Goal: Task Accomplishment & Management: Manage account settings

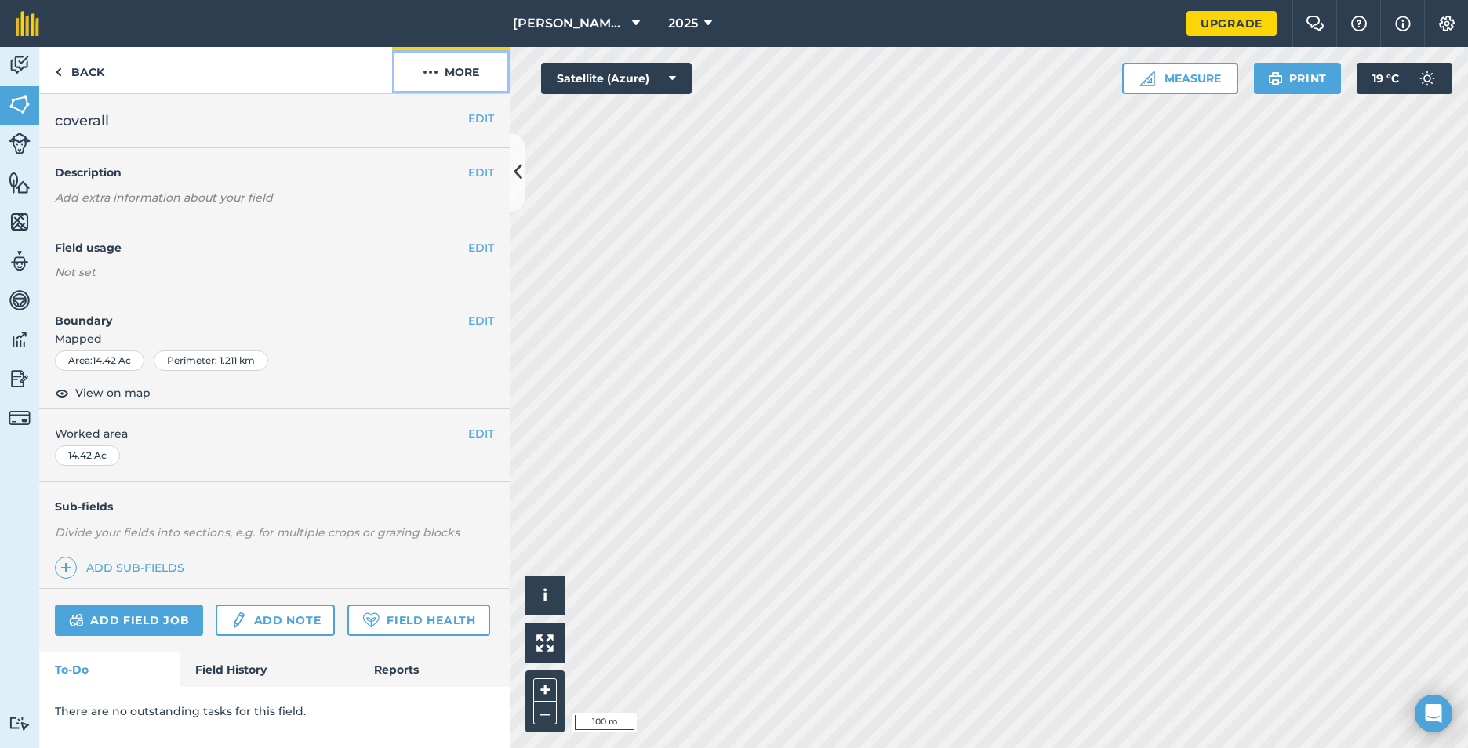
click at [432, 72] on img at bounding box center [431, 72] width 16 height 19
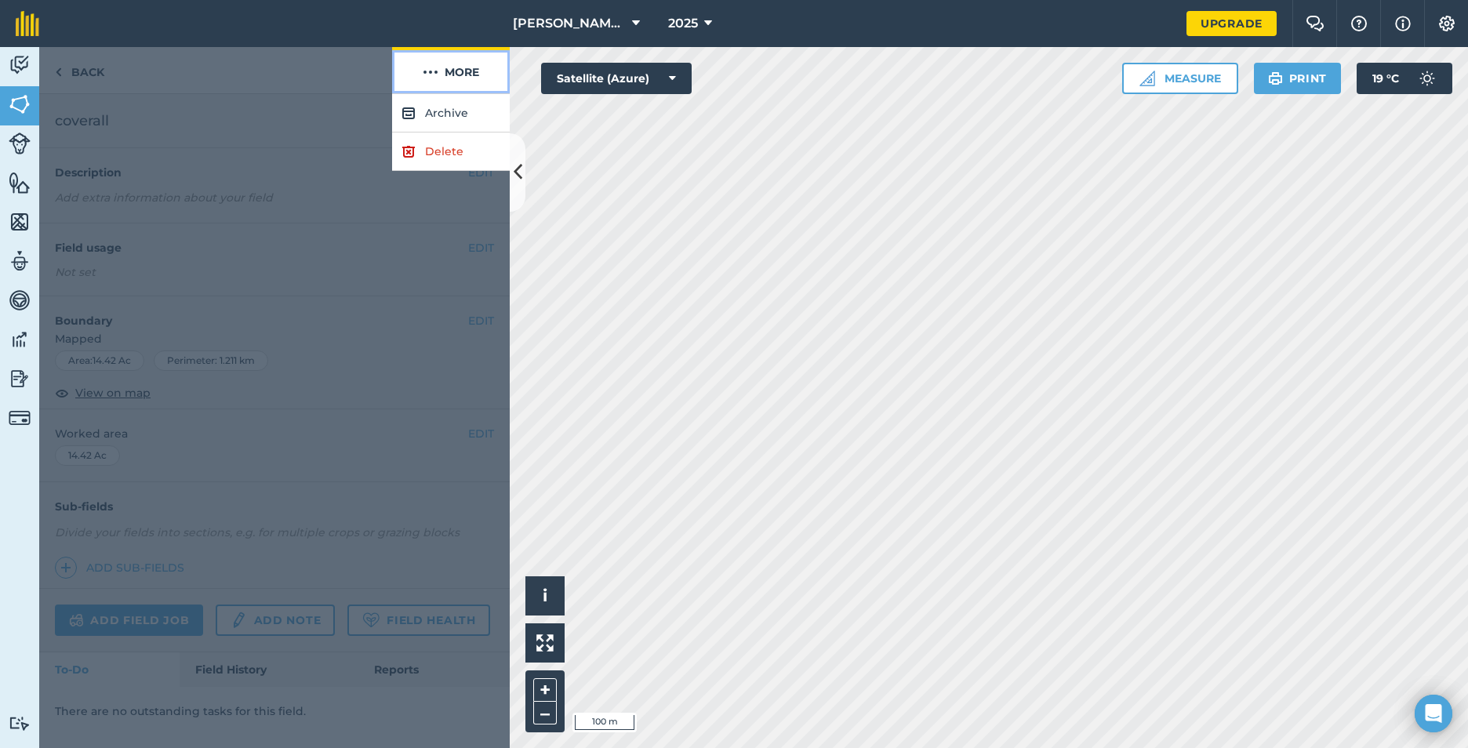
click at [443, 80] on button "More" at bounding box center [451, 70] width 118 height 46
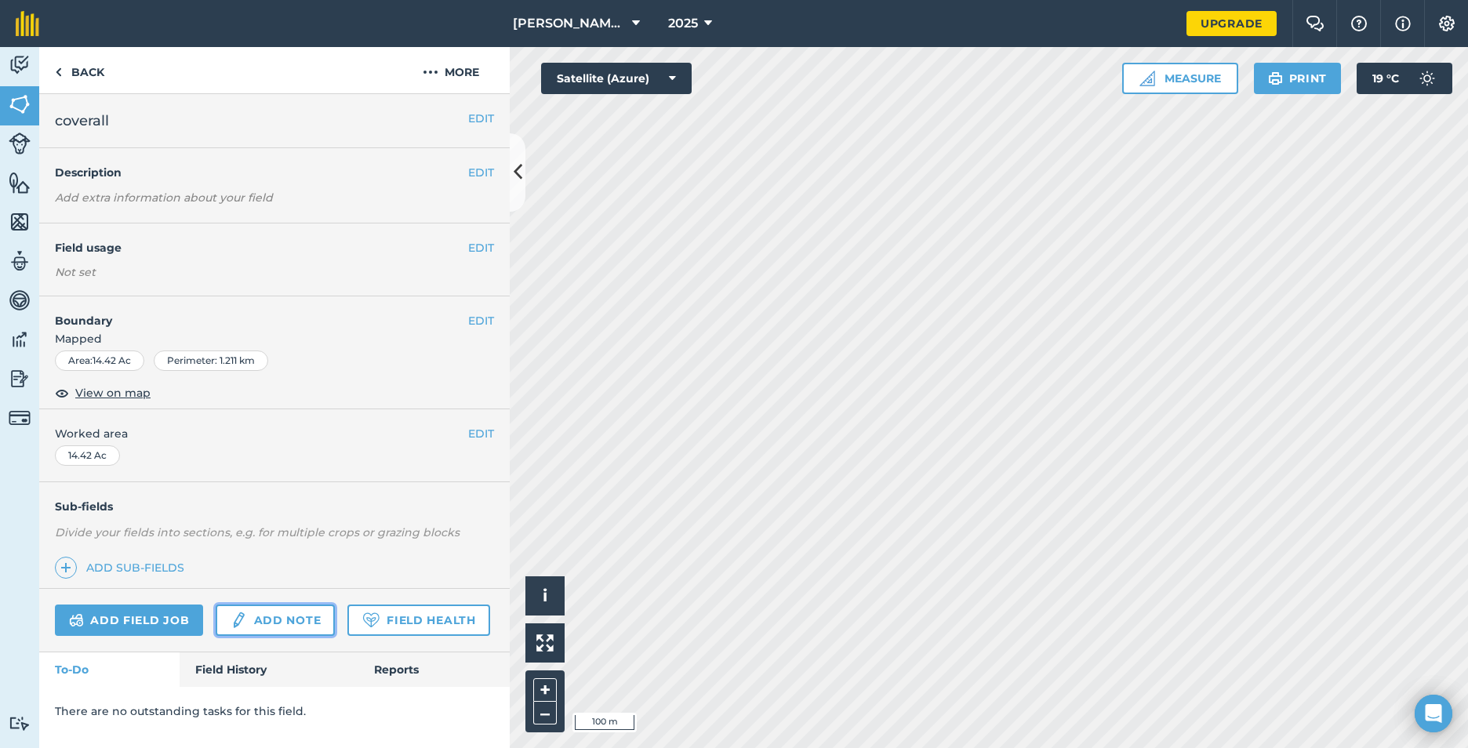
click at [253, 620] on link "Add note" at bounding box center [275, 620] width 119 height 31
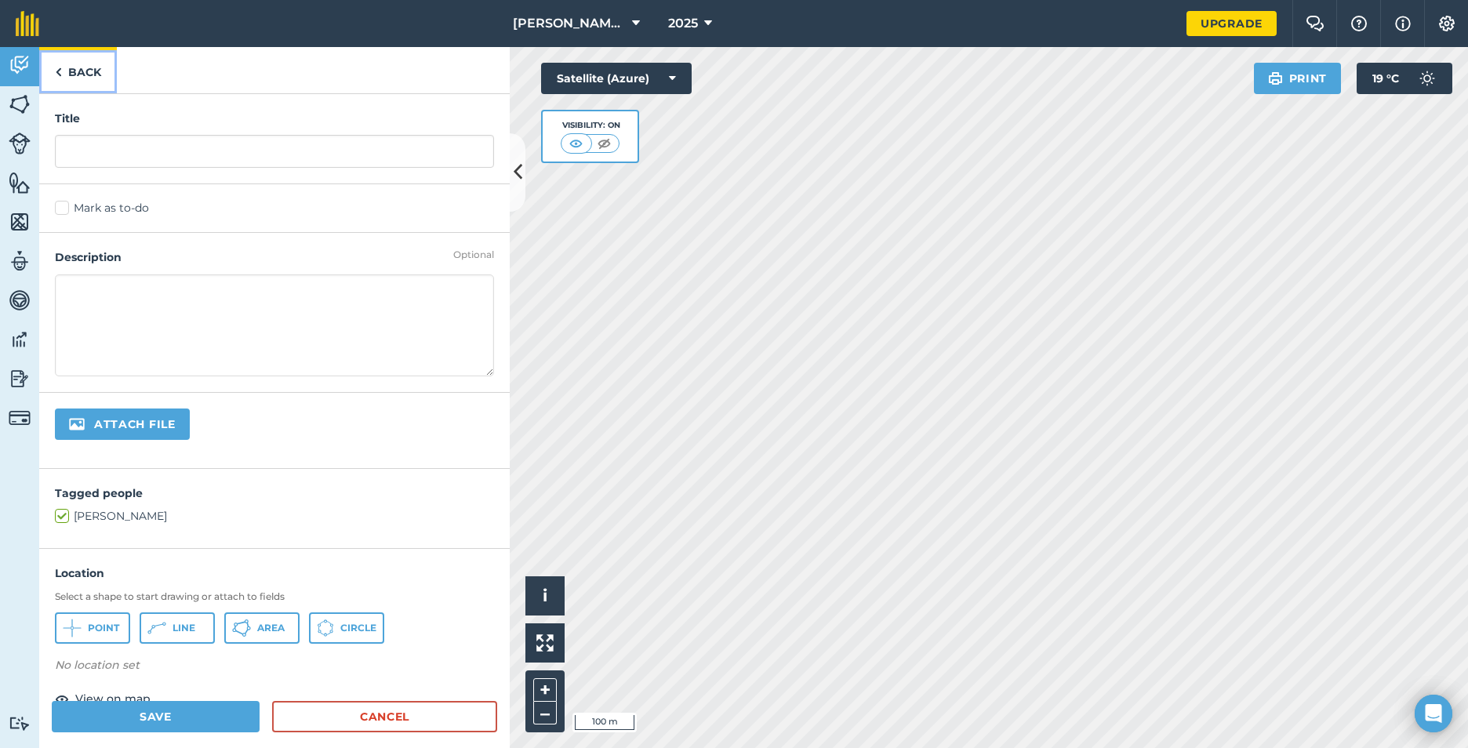
click at [50, 68] on link "Back" at bounding box center [78, 70] width 78 height 46
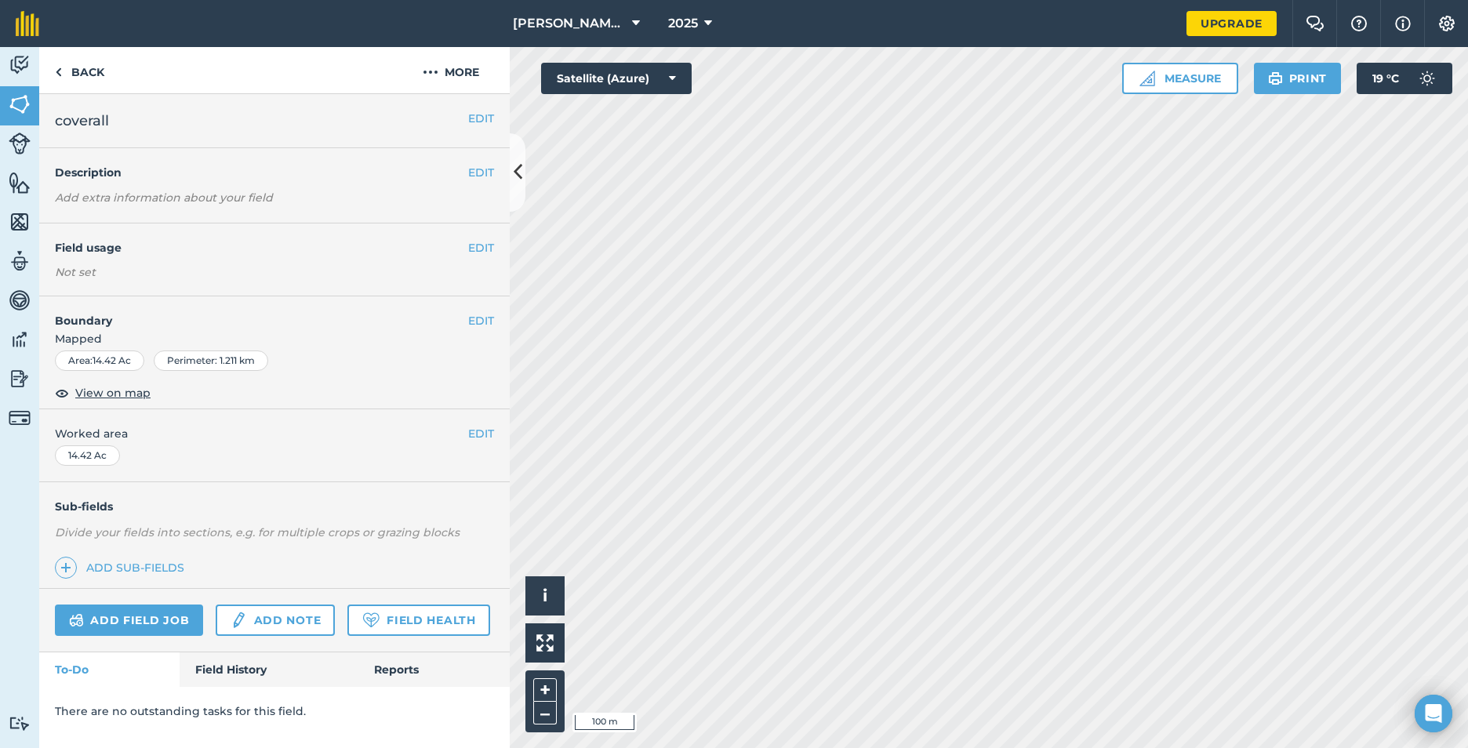
click at [89, 443] on div "EDIT Worked area 14.42 Ac" at bounding box center [274, 445] width 471 height 73
click at [91, 454] on div "14.42 Ac" at bounding box center [87, 456] width 65 height 20
click at [489, 437] on button "EDIT" at bounding box center [481, 433] width 26 height 17
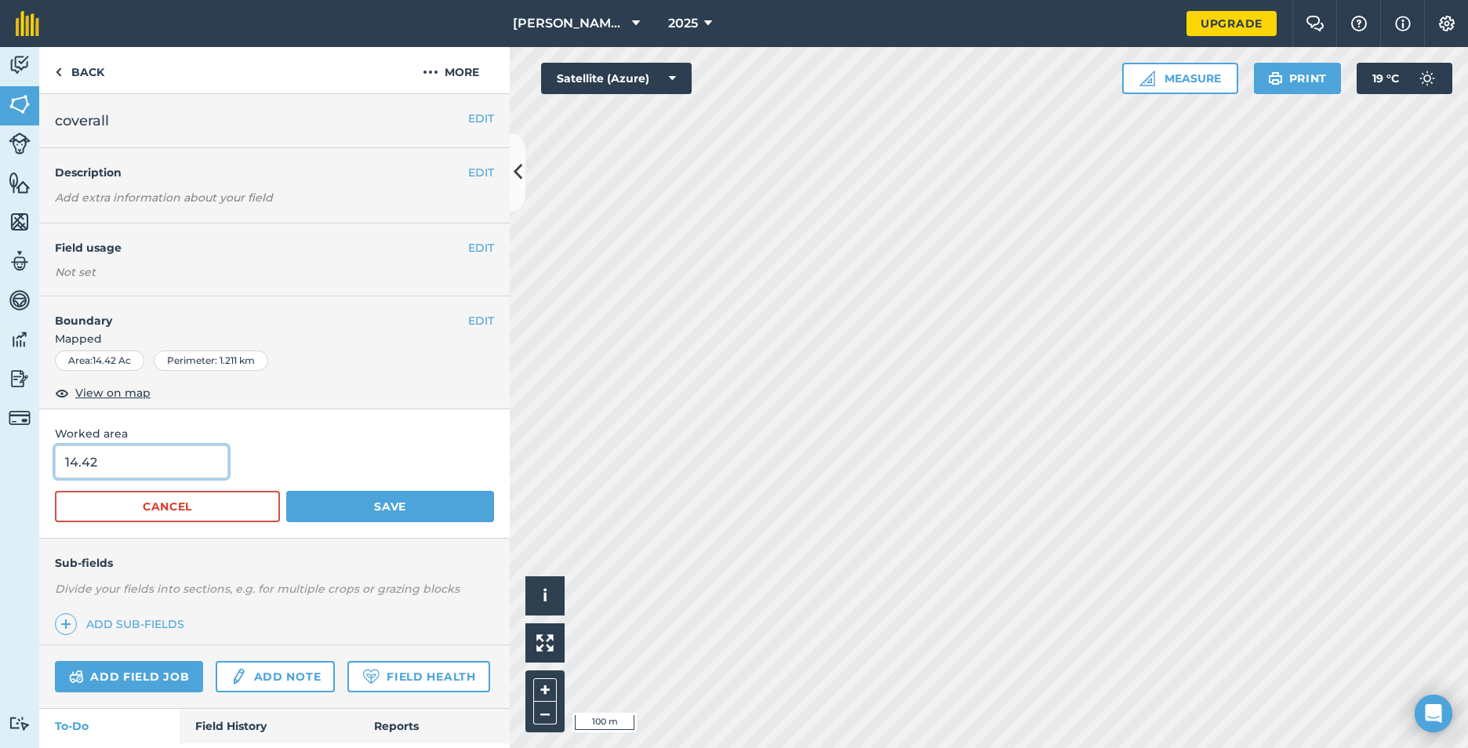
click at [186, 452] on input "14.42" at bounding box center [141, 462] width 173 height 33
type input "15"
click at [369, 508] on button "Save" at bounding box center [390, 506] width 208 height 31
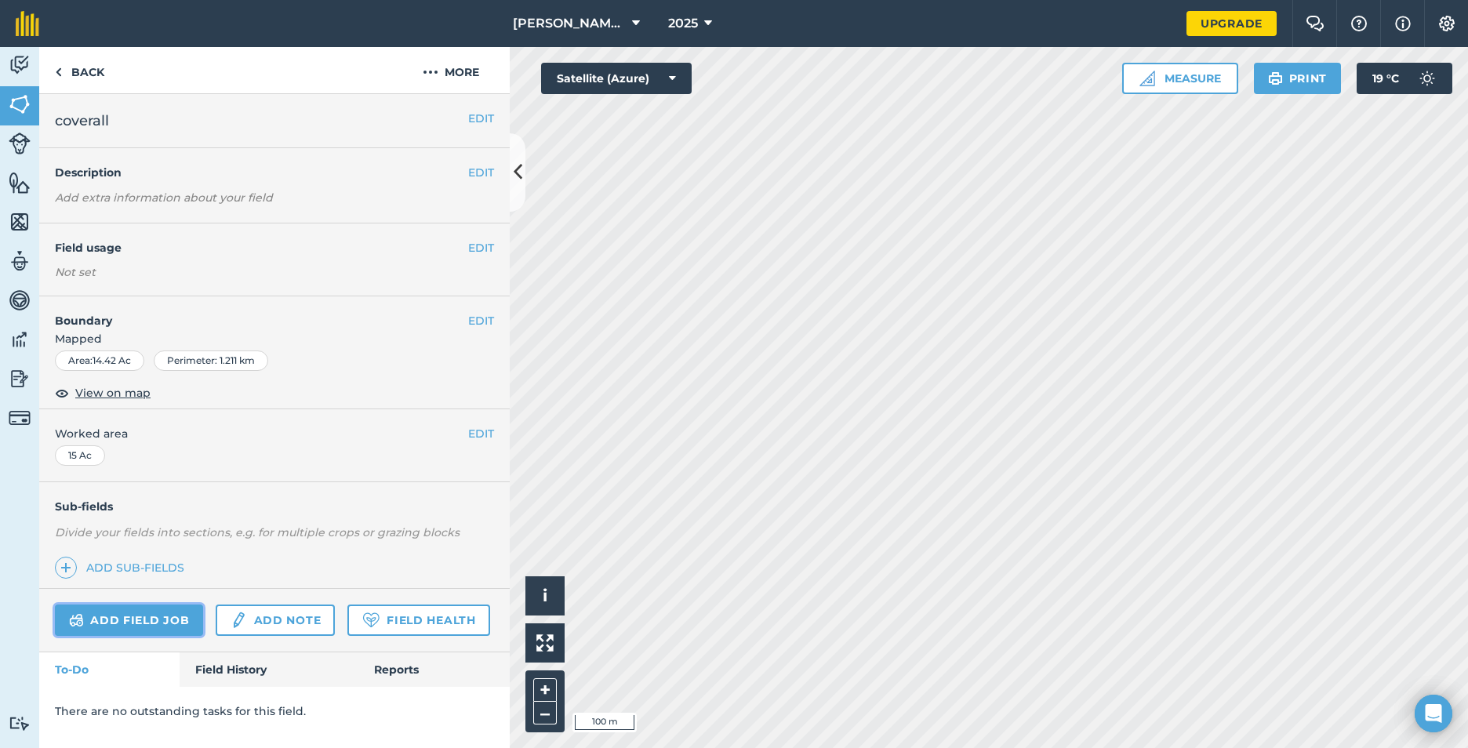
click at [135, 620] on link "Add field job" at bounding box center [129, 620] width 148 height 31
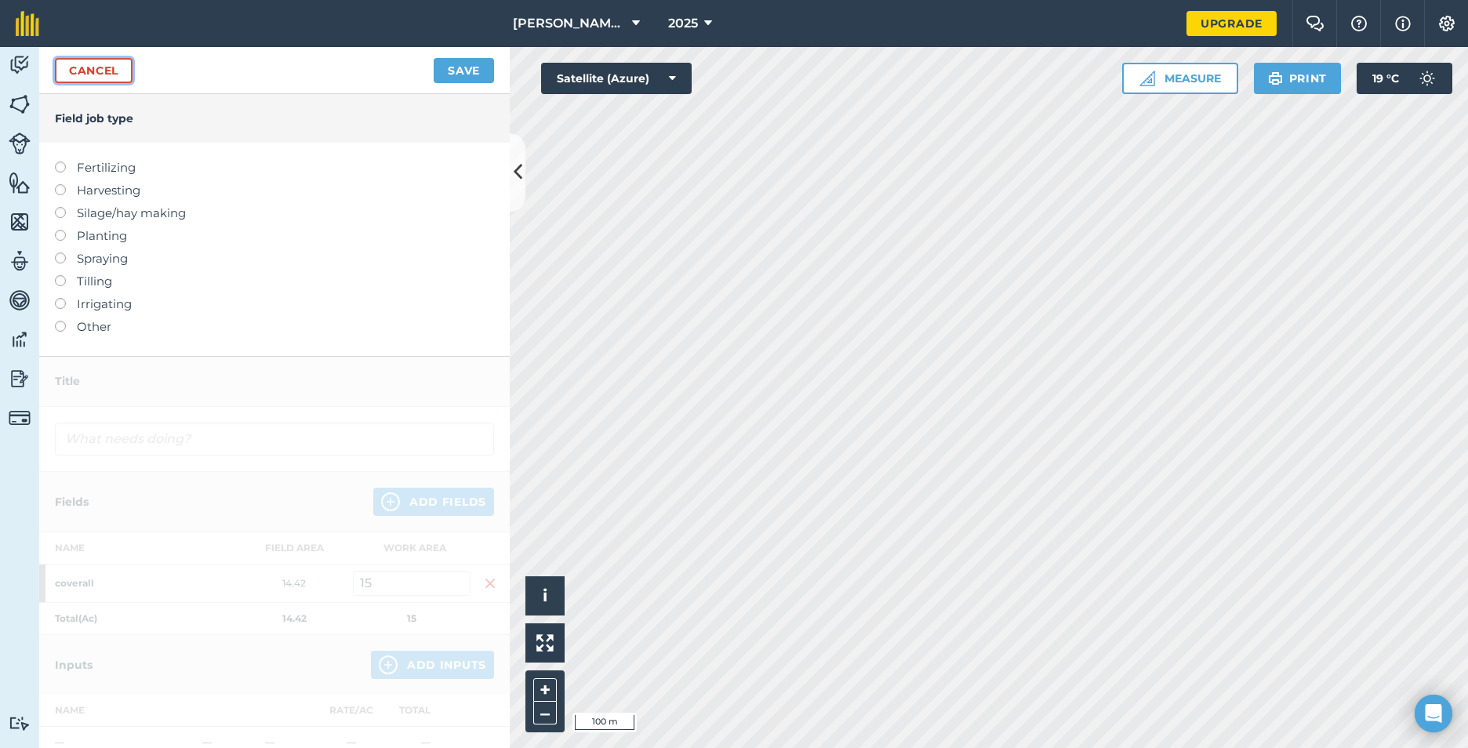
click at [106, 62] on link "Cancel" at bounding box center [94, 70] width 78 height 25
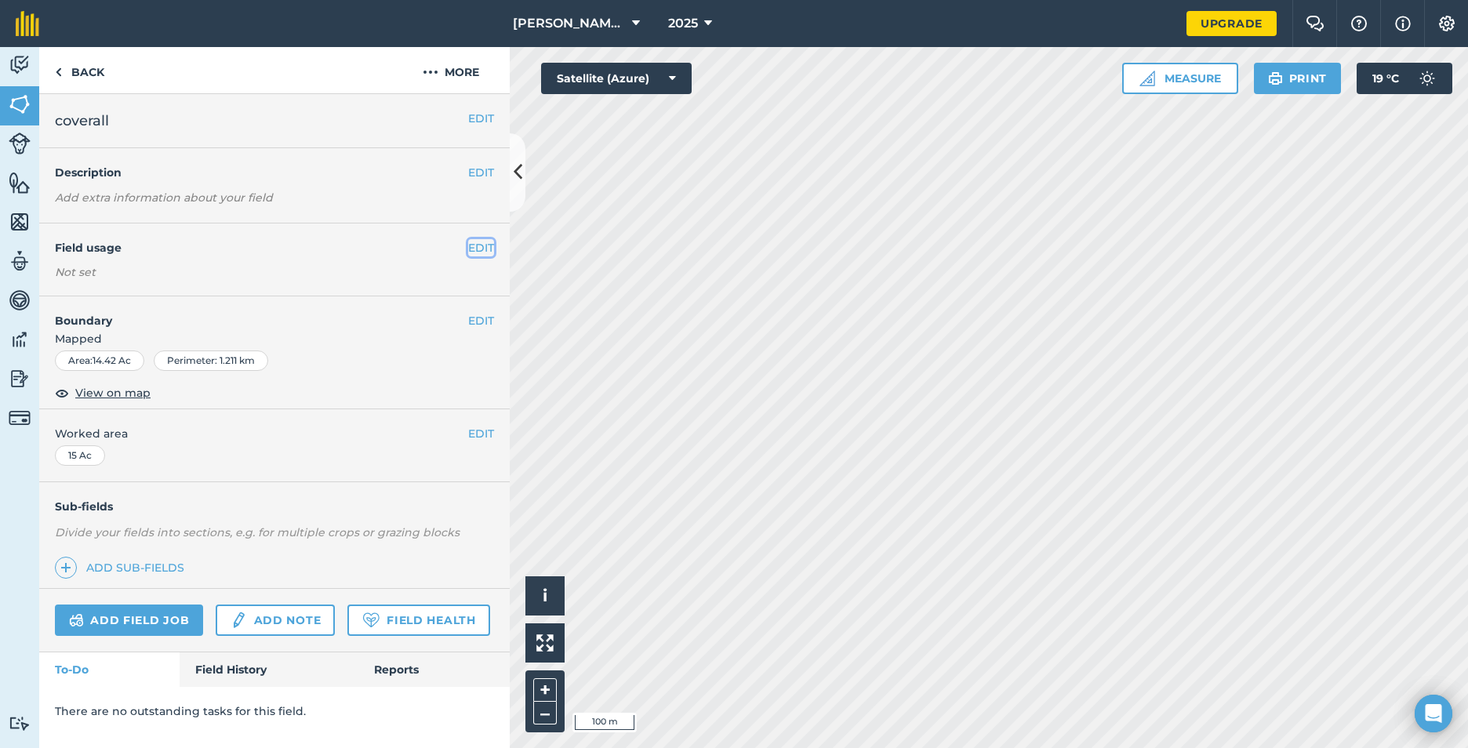
click at [489, 246] on button "EDIT" at bounding box center [481, 247] width 26 height 17
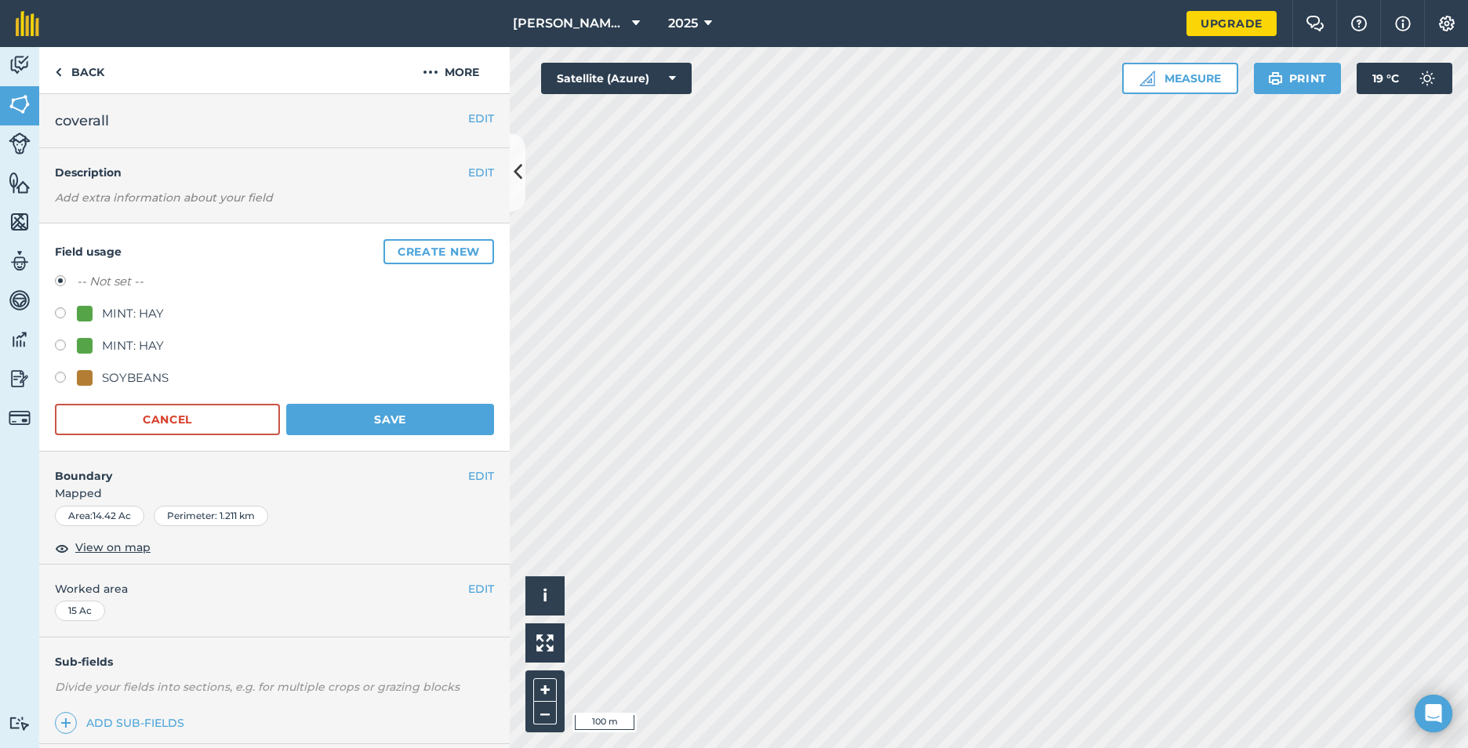
click at [59, 315] on label at bounding box center [66, 315] width 22 height 16
radio input "true"
radio input "false"
click at [400, 422] on button "Save" at bounding box center [390, 419] width 208 height 31
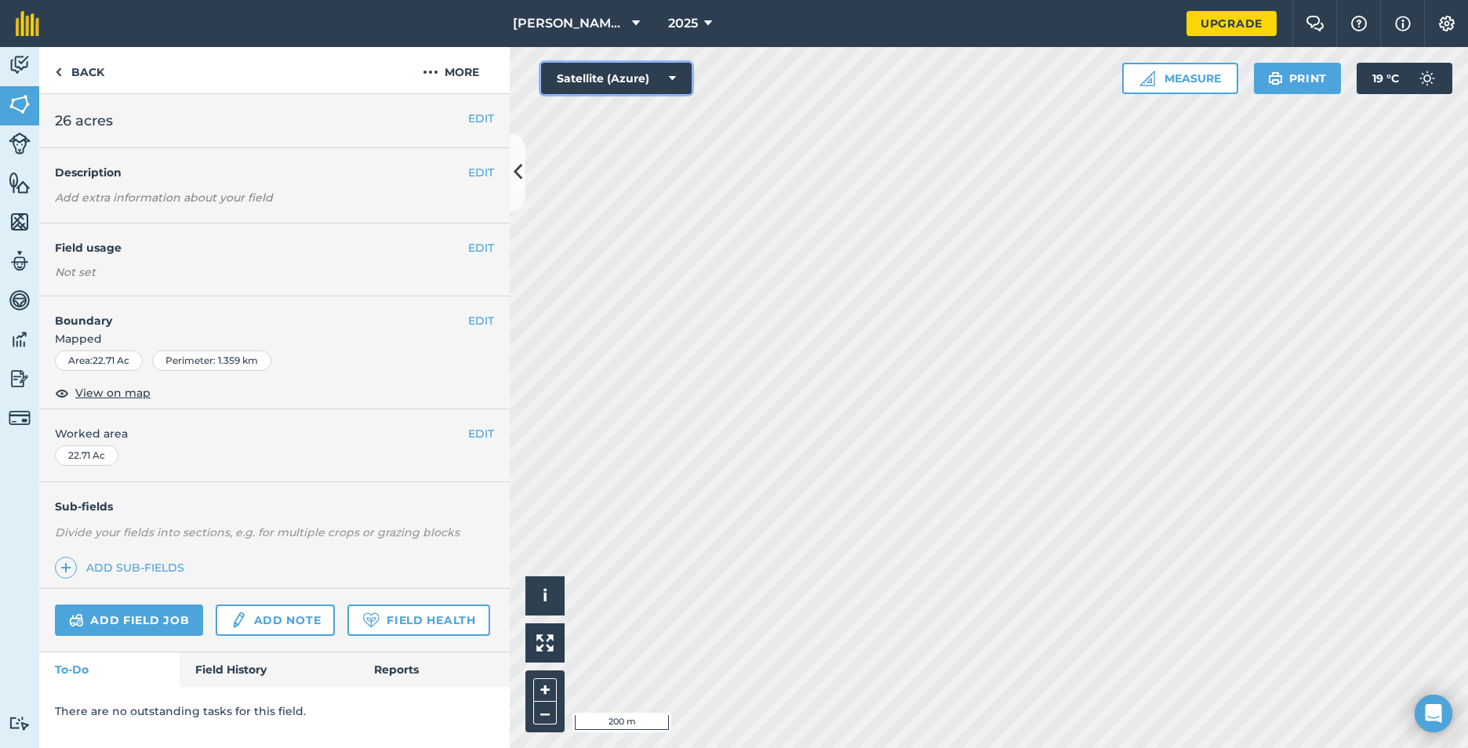
click at [677, 75] on button "Satellite (Azure)" at bounding box center [616, 78] width 151 height 31
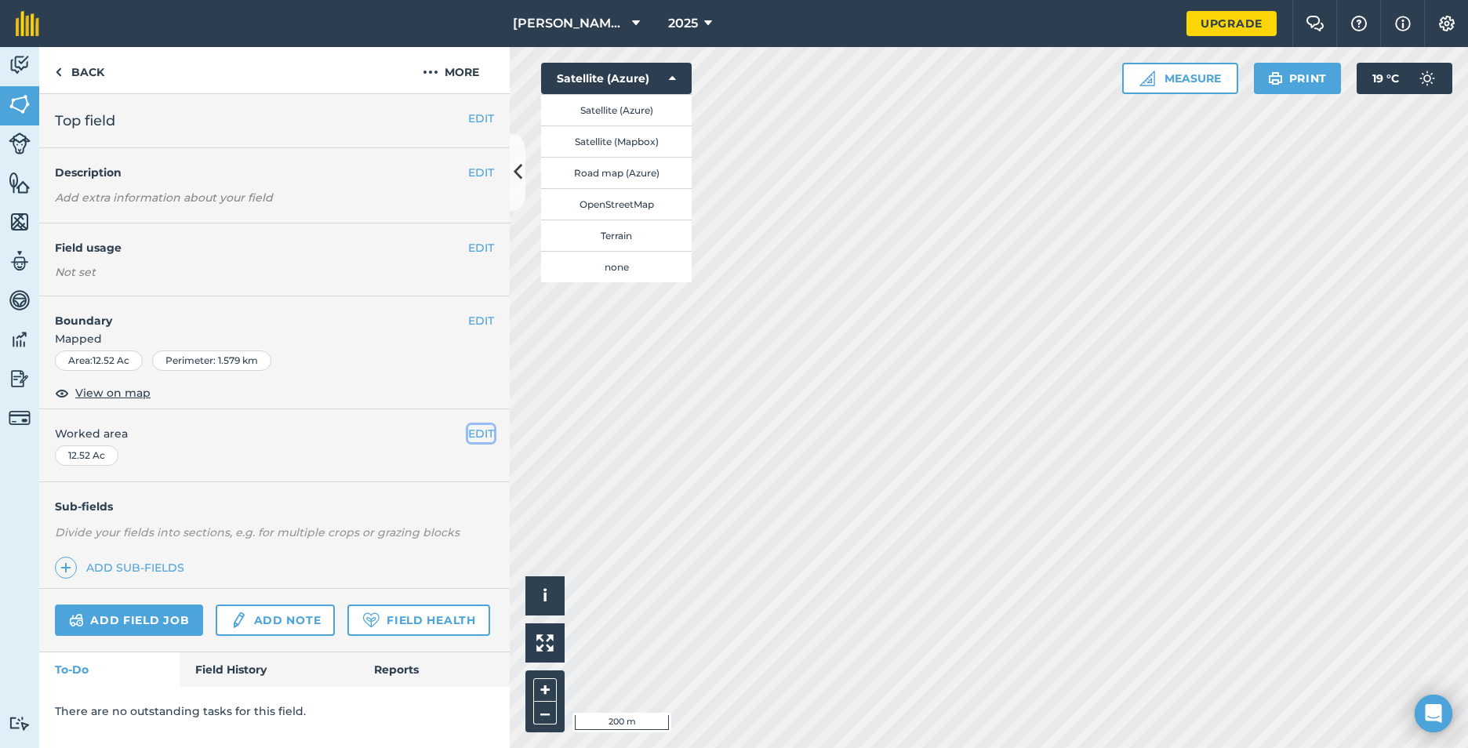
click at [482, 432] on button "EDIT" at bounding box center [481, 433] width 26 height 17
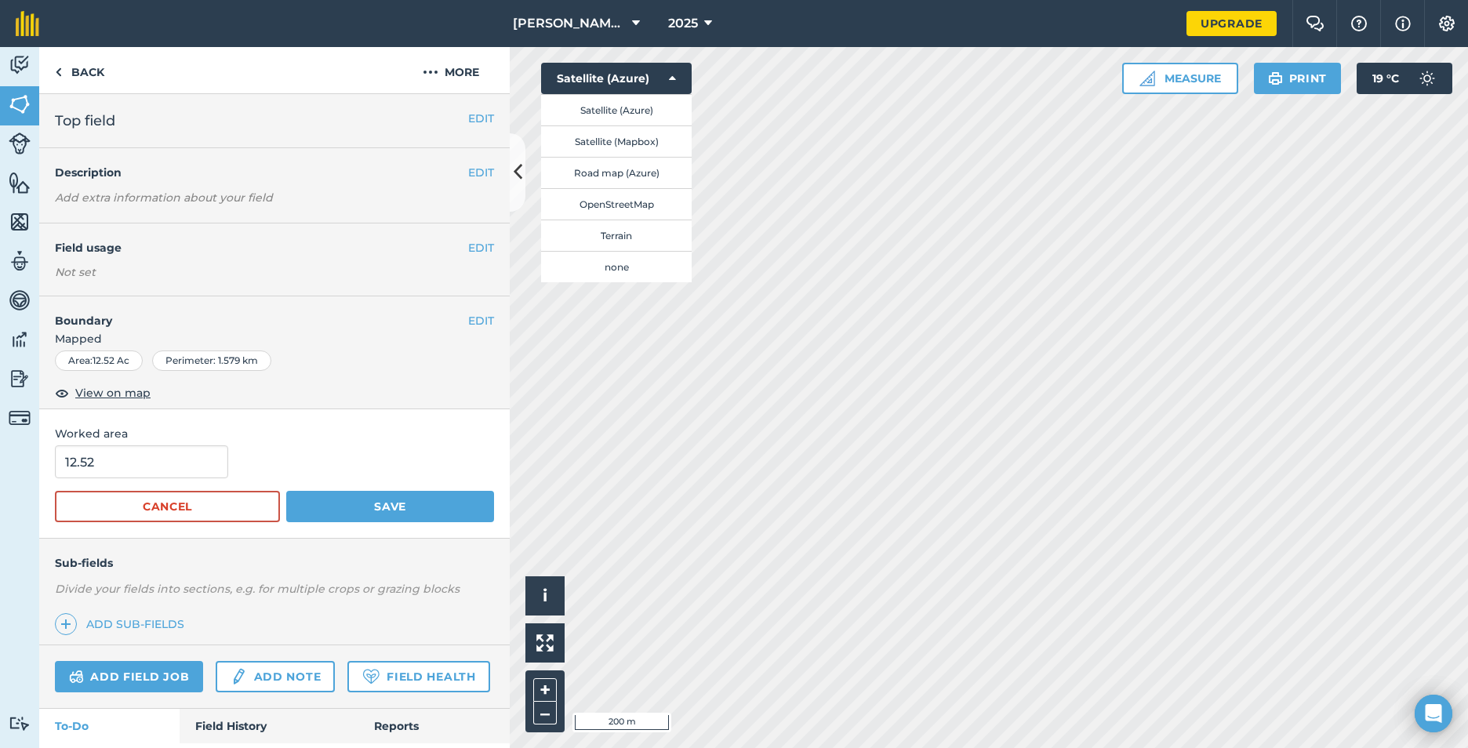
click at [96, 442] on span "Worked area" at bounding box center [274, 433] width 439 height 17
drag, startPoint x: 100, startPoint y: 460, endPoint x: 67, endPoint y: 465, distance: 33.4
click at [67, 465] on input "12.52" at bounding box center [141, 462] width 173 height 33
click at [115, 473] on input "text" at bounding box center [141, 462] width 173 height 33
type input "14"
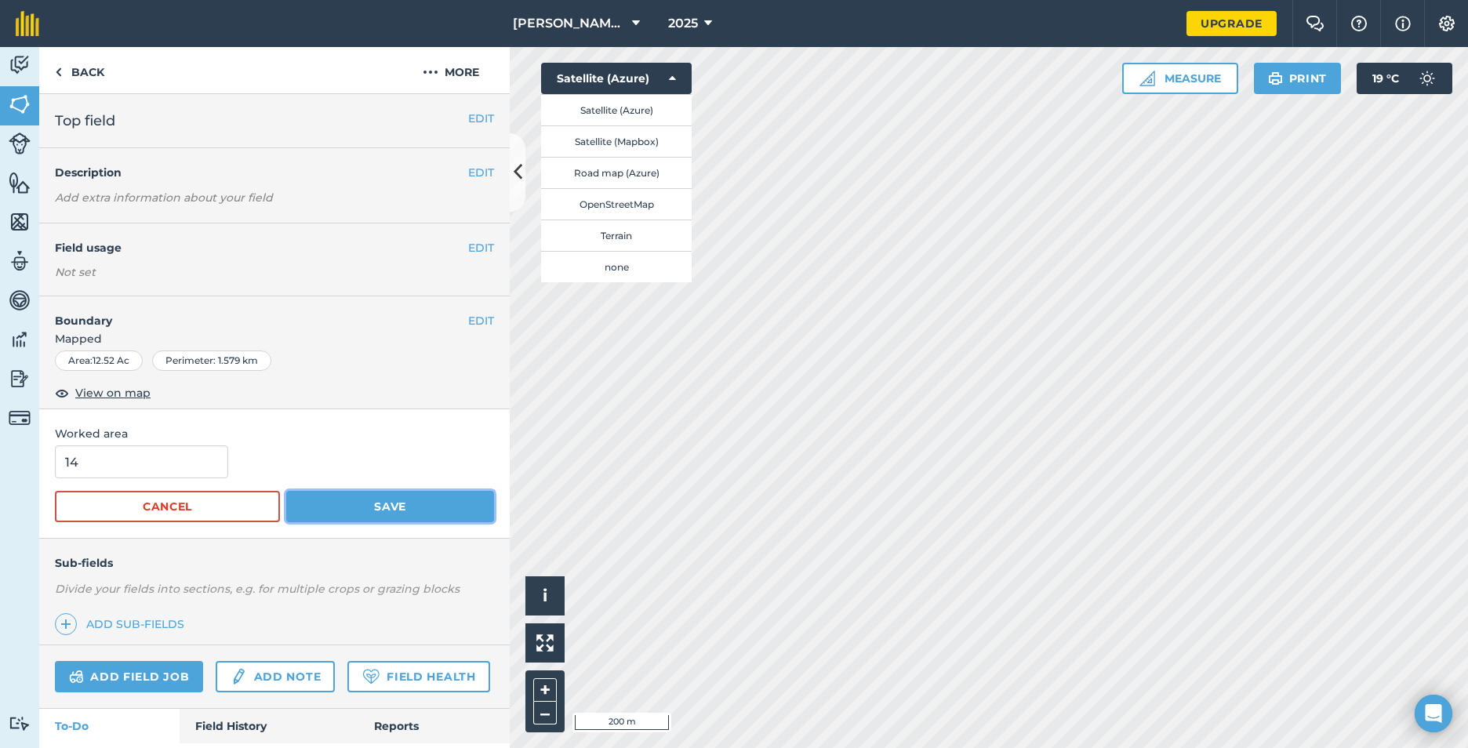
click at [417, 509] on button "Save" at bounding box center [390, 506] width 208 height 31
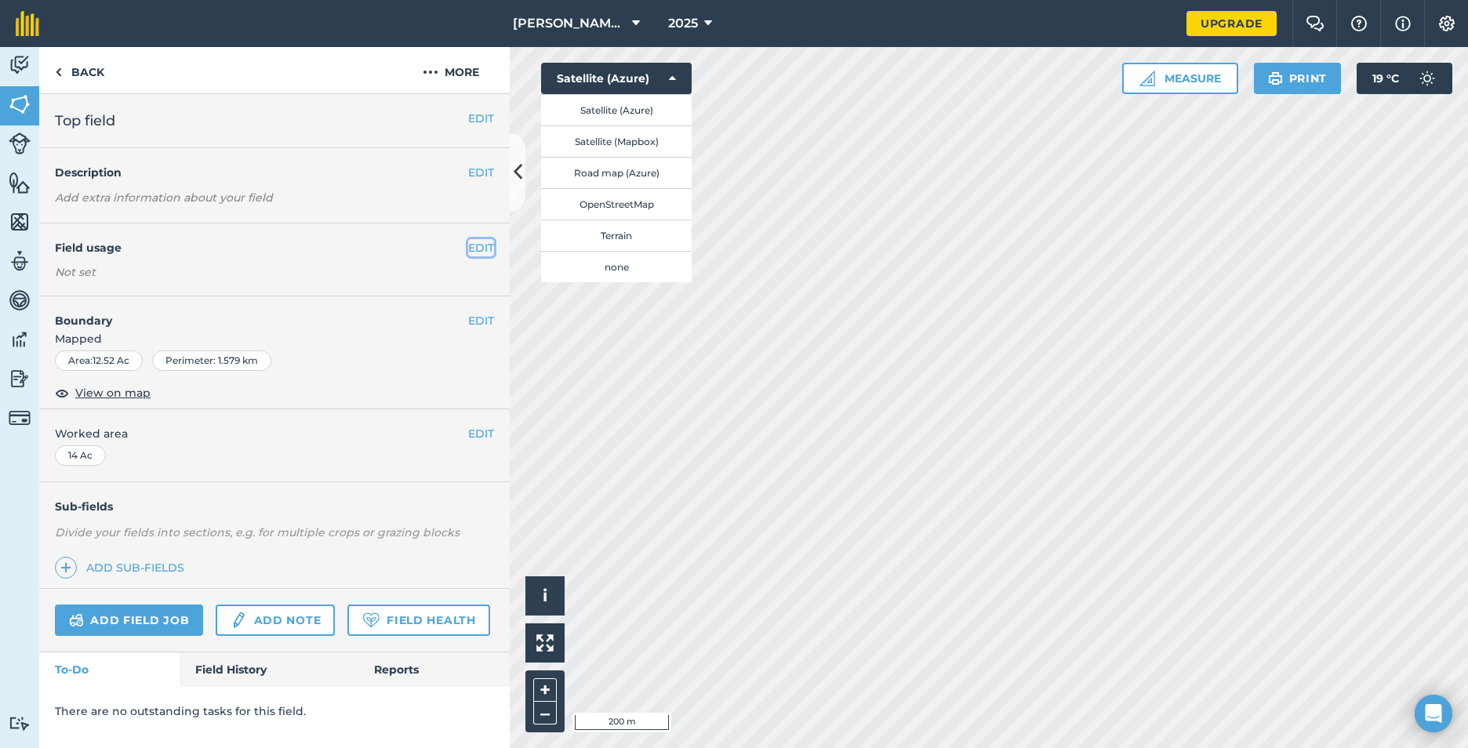
click at [480, 248] on button "EDIT" at bounding box center [481, 247] width 26 height 17
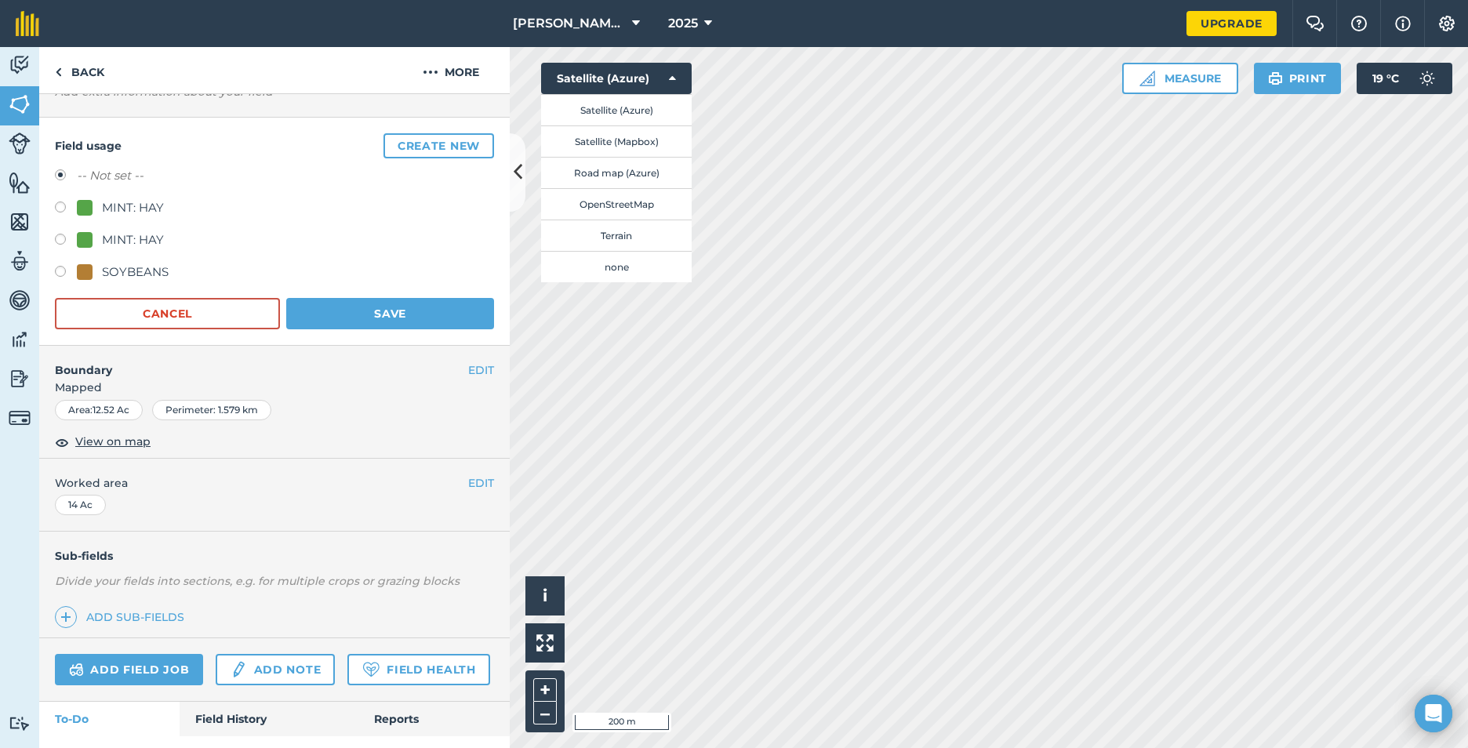
scroll to position [78, 0]
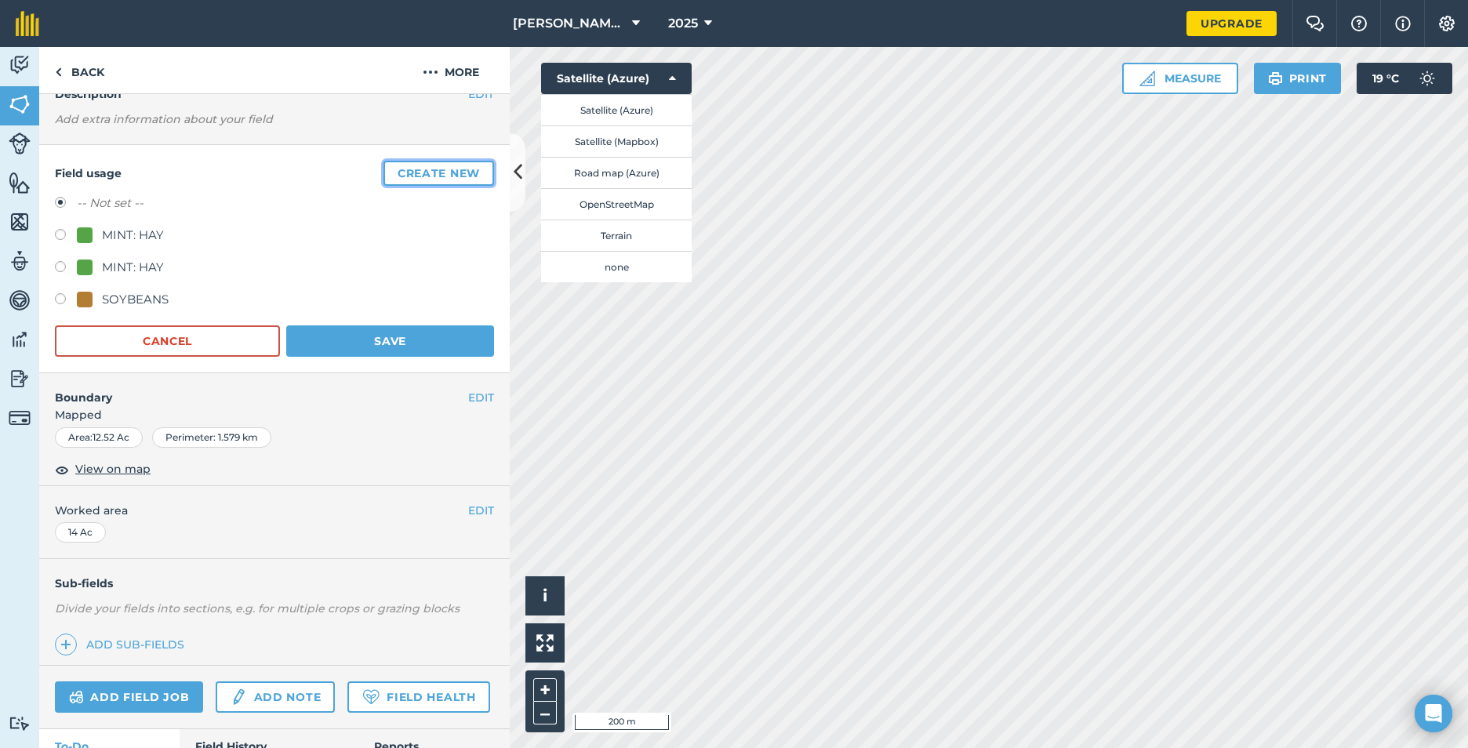
click at [443, 176] on button "Create new" at bounding box center [439, 173] width 111 height 25
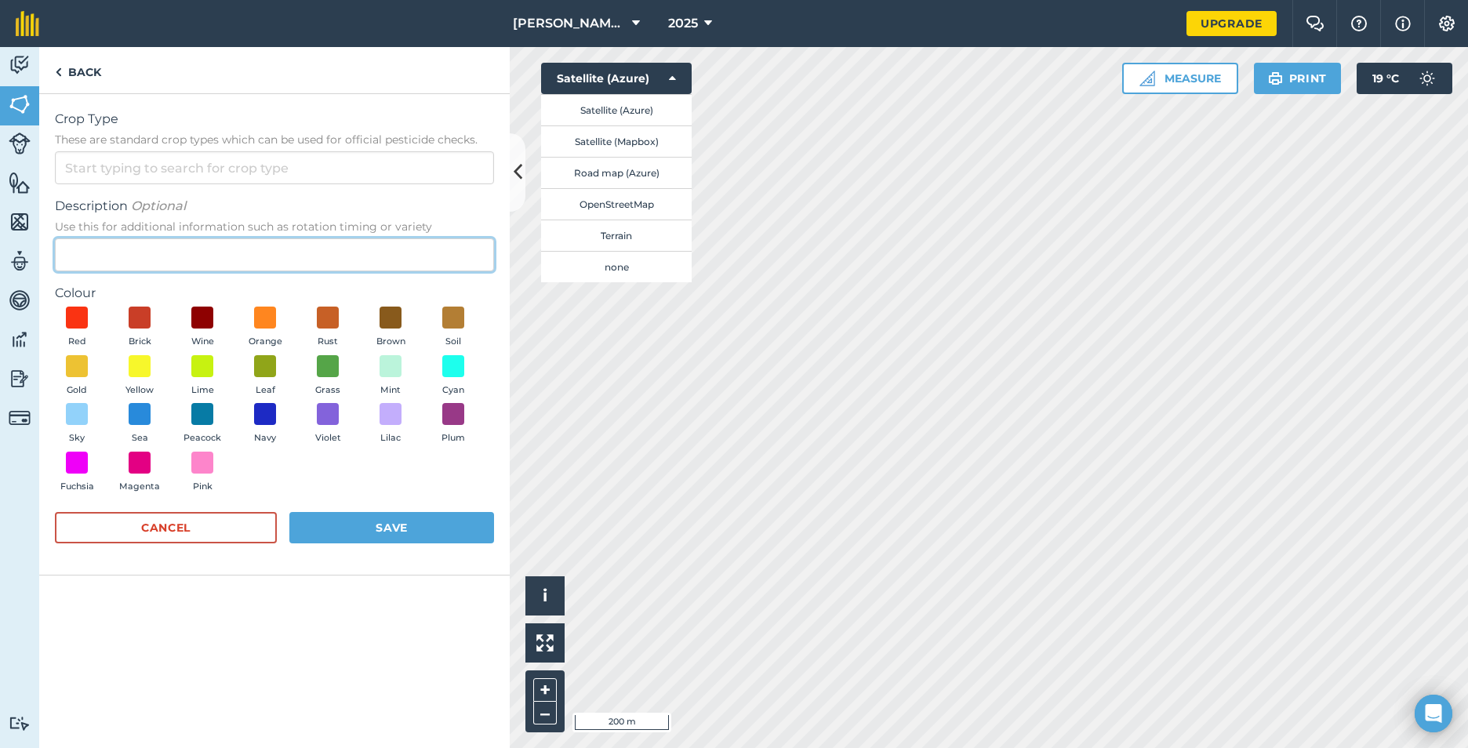
click at [193, 262] on input "Description Optional Use this for additional information such as rotation timin…" at bounding box center [274, 254] width 439 height 33
type input "canola"
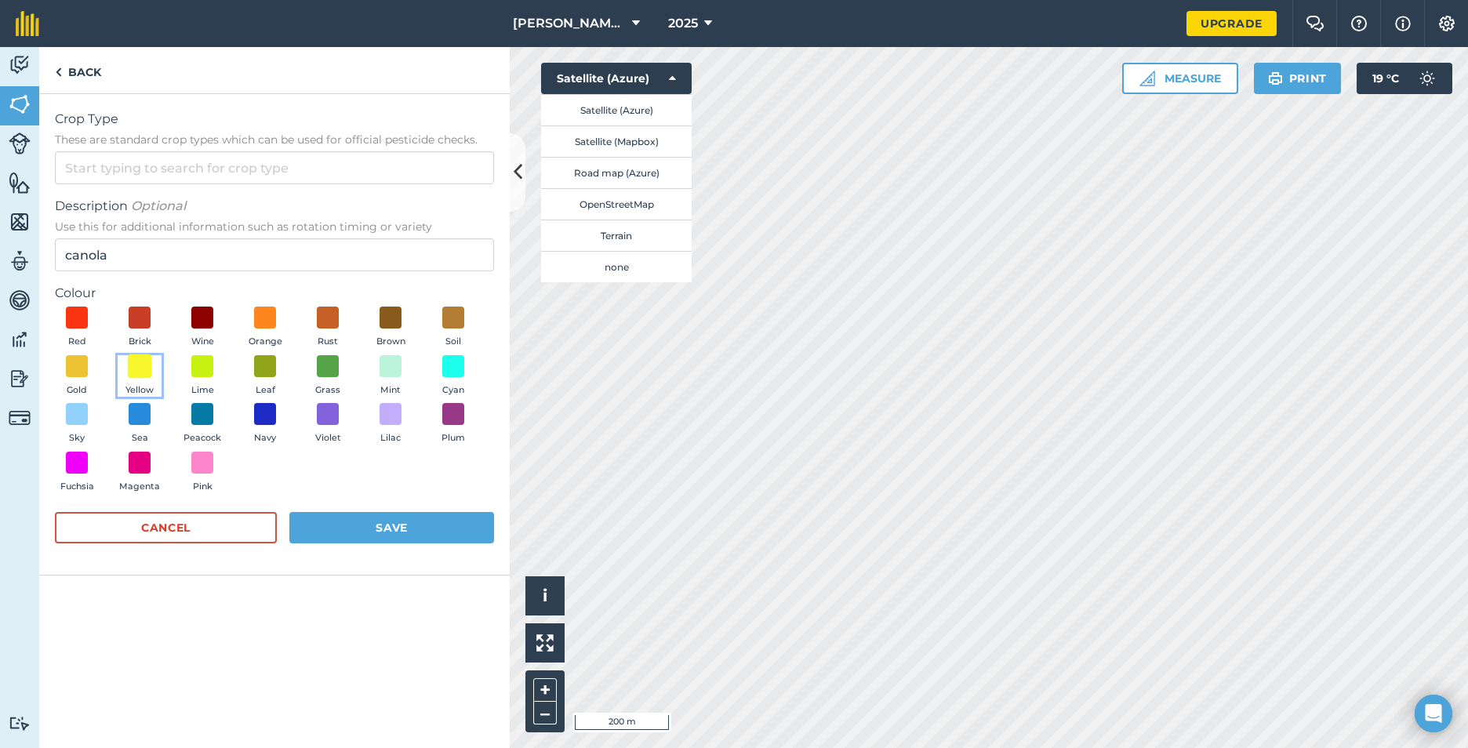
click at [138, 369] on span at bounding box center [140, 366] width 24 height 24
click at [399, 529] on button "Save" at bounding box center [391, 527] width 205 height 31
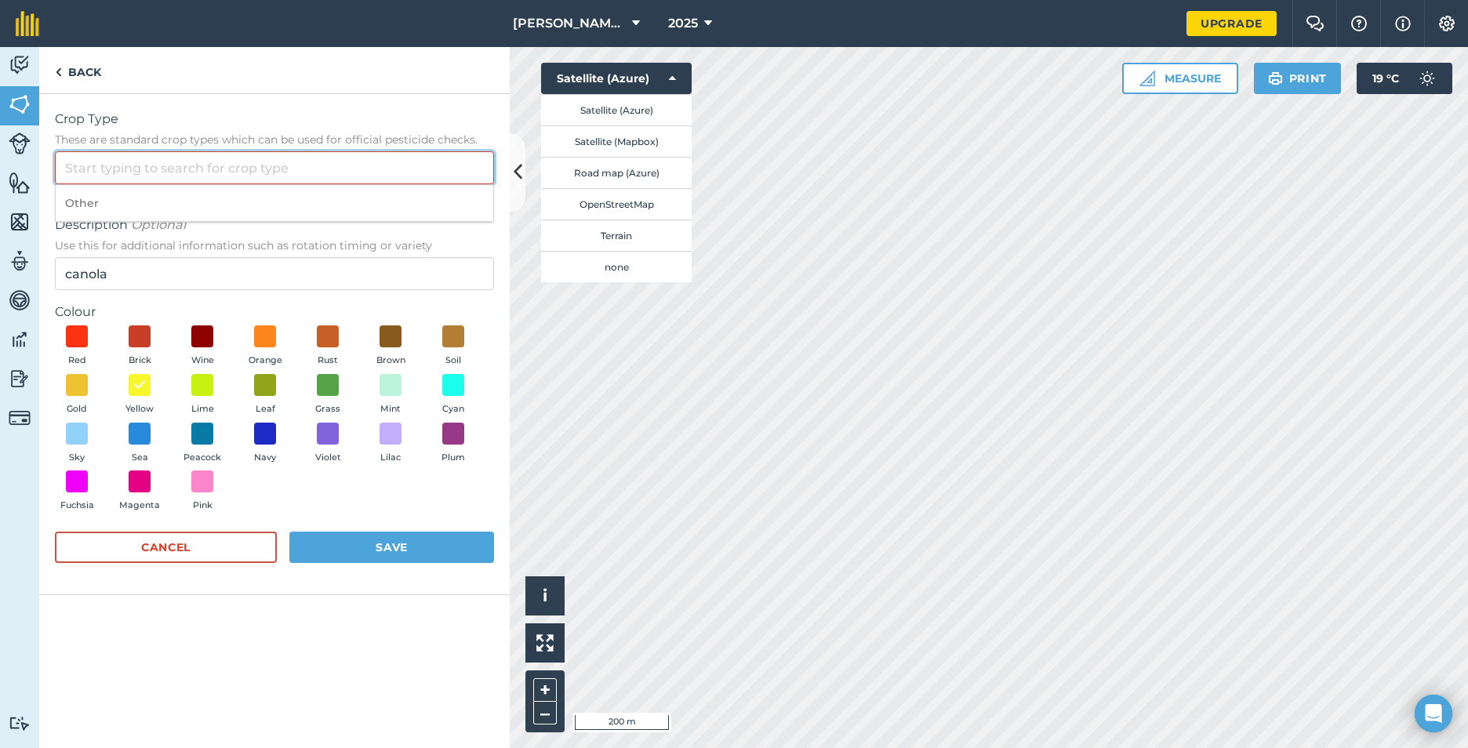
click at [151, 171] on input "Crop Type These are standard crop types which can be used for official pesticid…" at bounding box center [274, 167] width 439 height 33
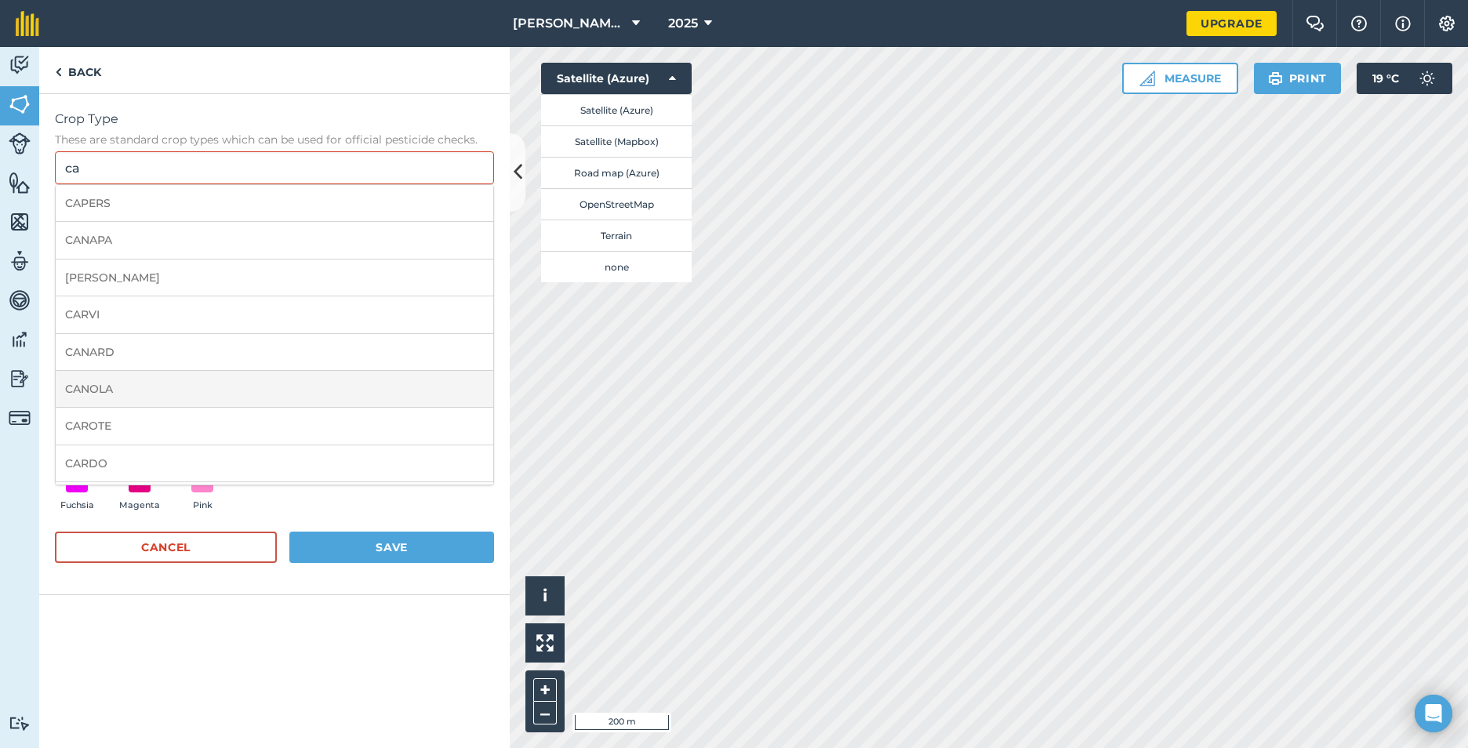
click at [126, 390] on li "CANOLA" at bounding box center [275, 389] width 438 height 37
type input "CANOLA"
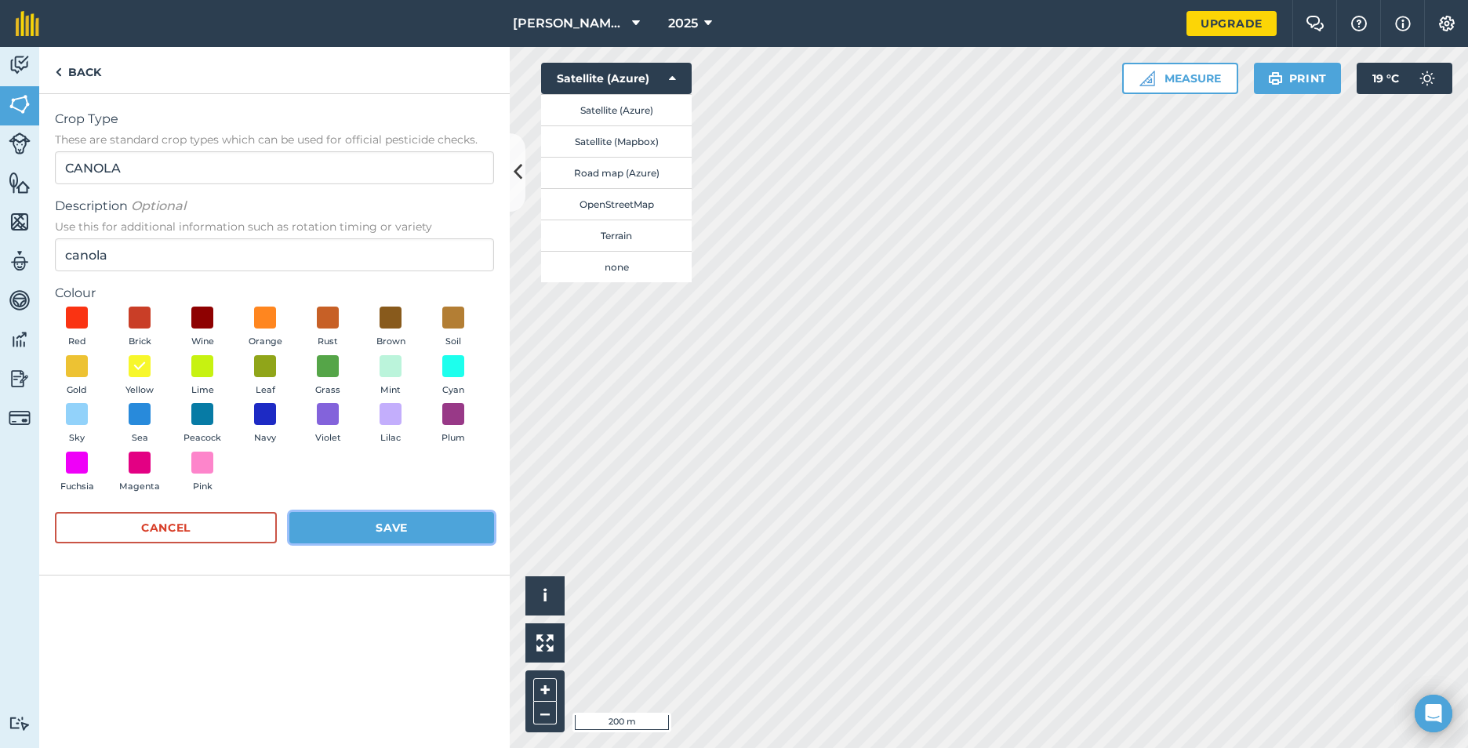
click at [417, 537] on button "Save" at bounding box center [391, 527] width 205 height 31
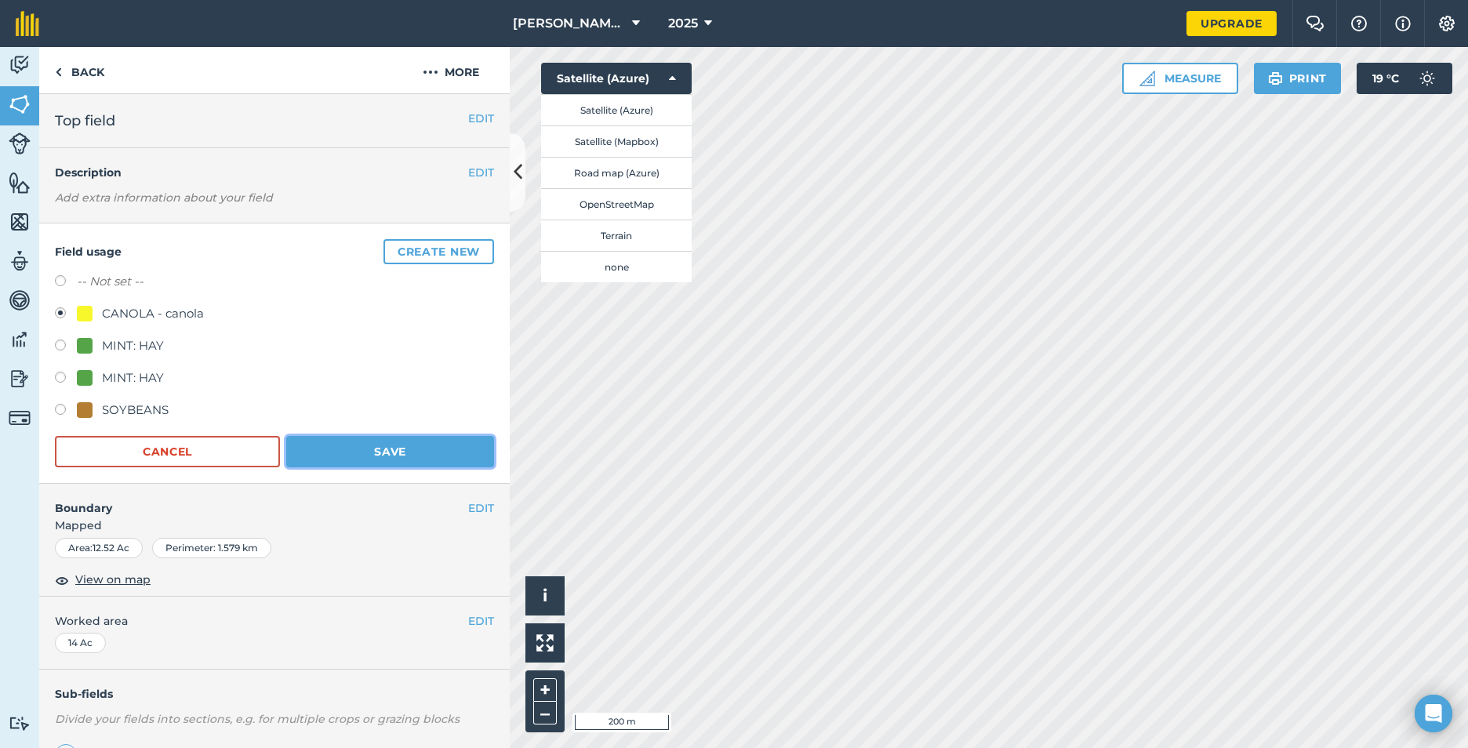
click at [398, 446] on button "Save" at bounding box center [390, 451] width 208 height 31
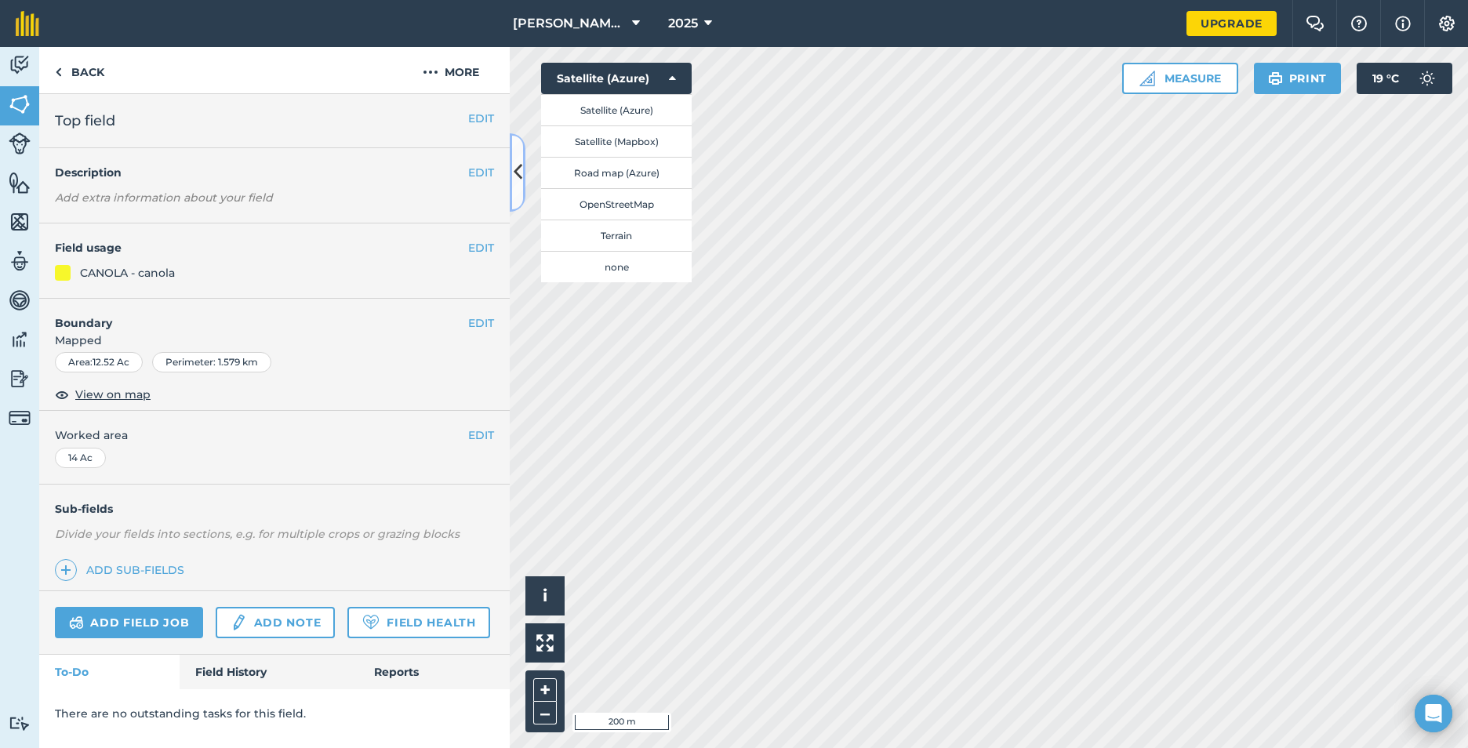
click at [518, 159] on icon at bounding box center [518, 171] width 9 height 27
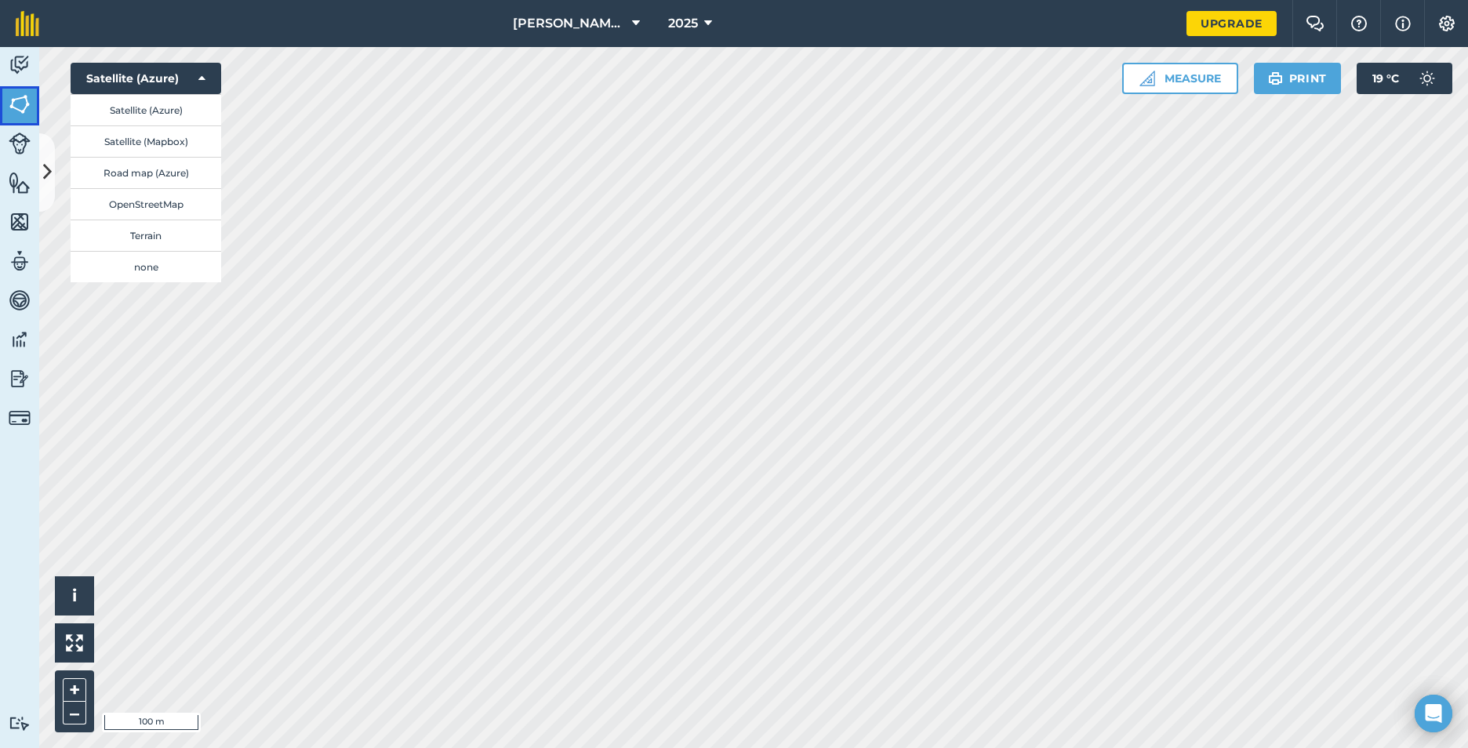
click at [12, 102] on img at bounding box center [20, 105] width 22 height 24
click at [200, 73] on icon at bounding box center [201, 79] width 7 height 16
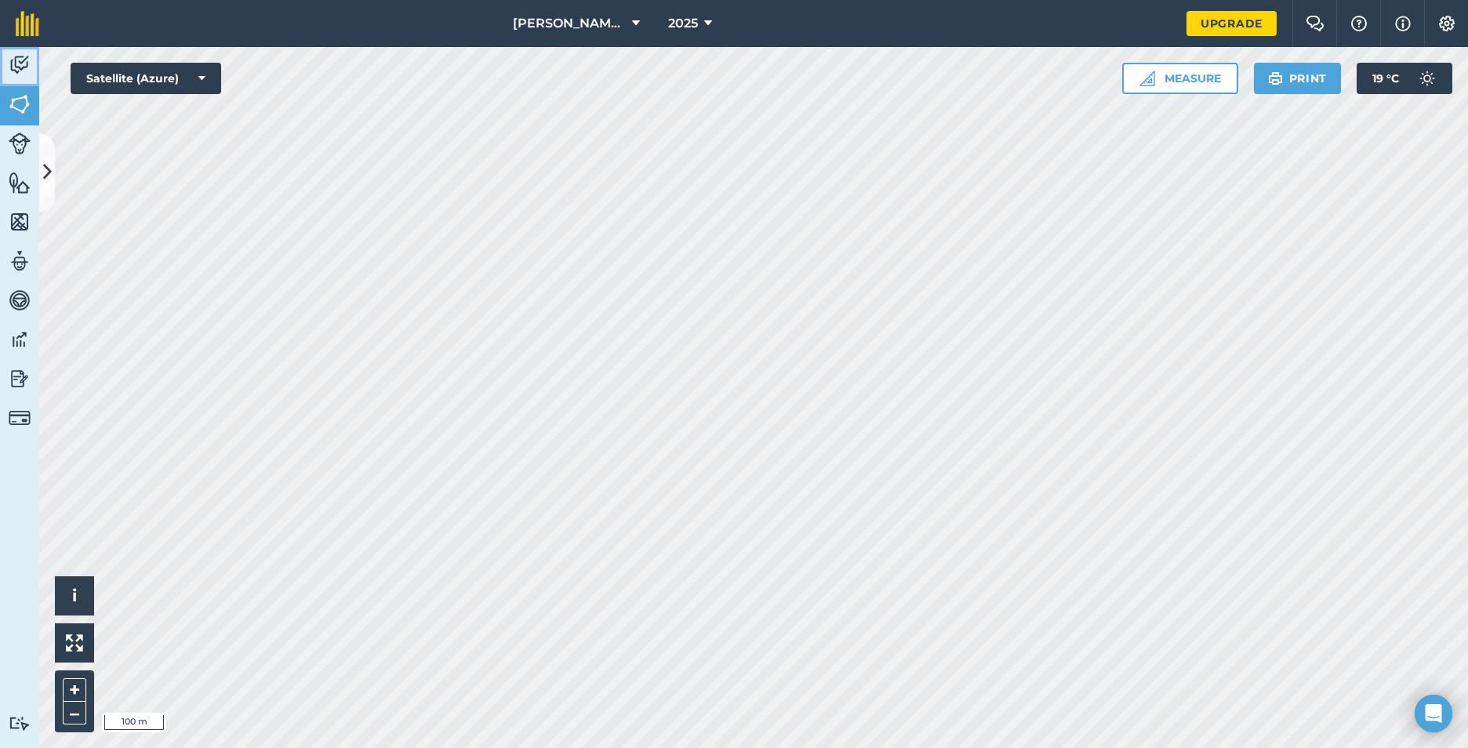
click at [16, 64] on img at bounding box center [20, 65] width 22 height 24
click at [30, 142] on img at bounding box center [20, 144] width 22 height 22
click at [17, 175] on img at bounding box center [20, 183] width 22 height 24
click at [48, 173] on button at bounding box center [47, 172] width 16 height 78
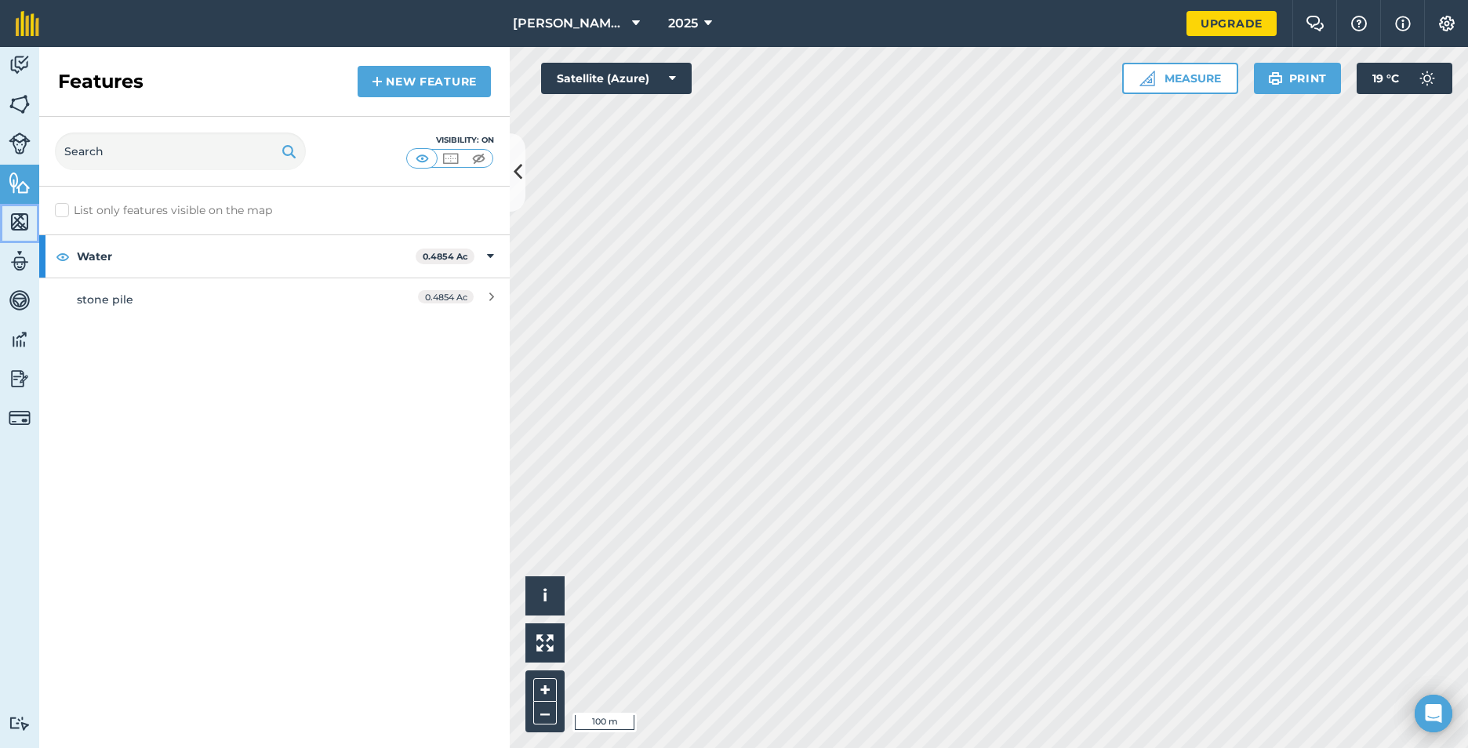
click at [13, 220] on img at bounding box center [20, 222] width 22 height 24
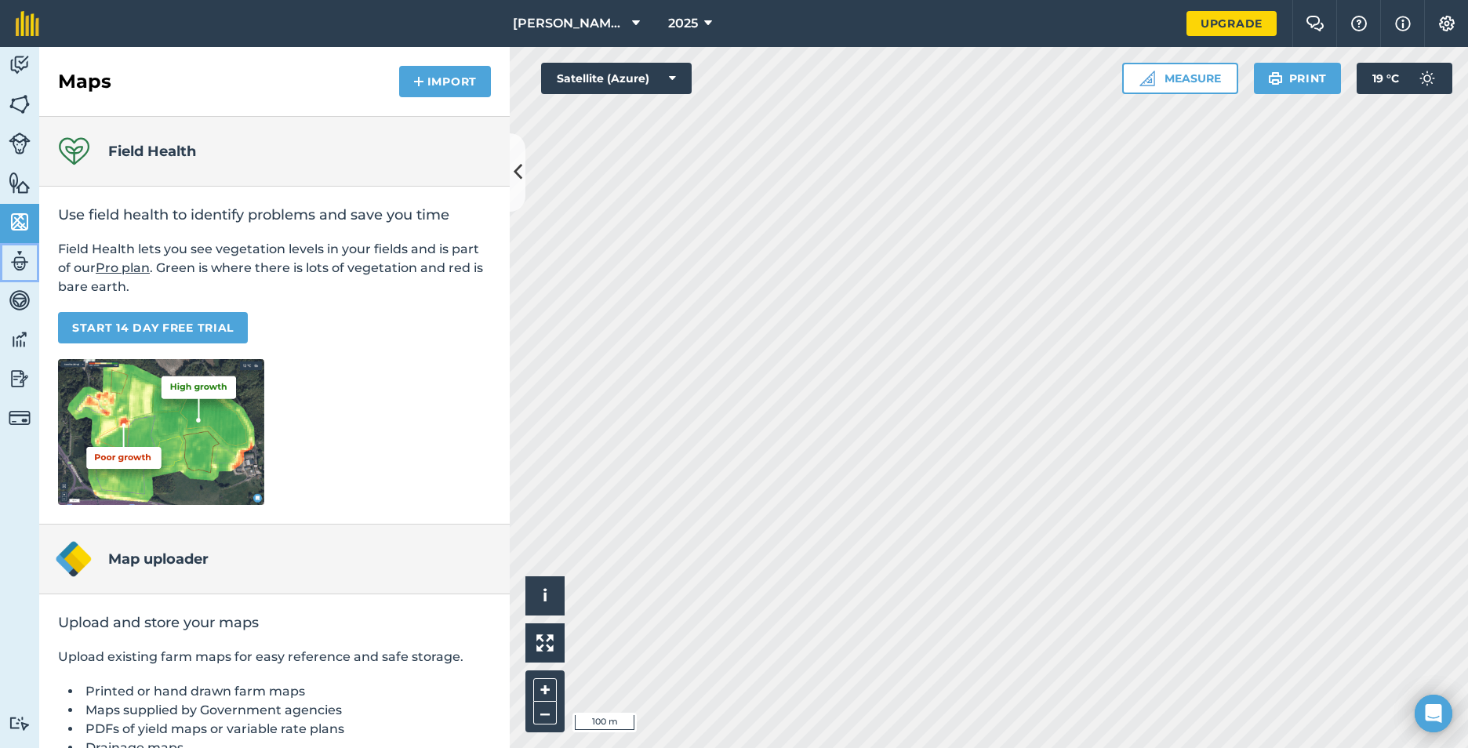
click at [13, 260] on img at bounding box center [20, 261] width 22 height 24
select select "MEMBER"
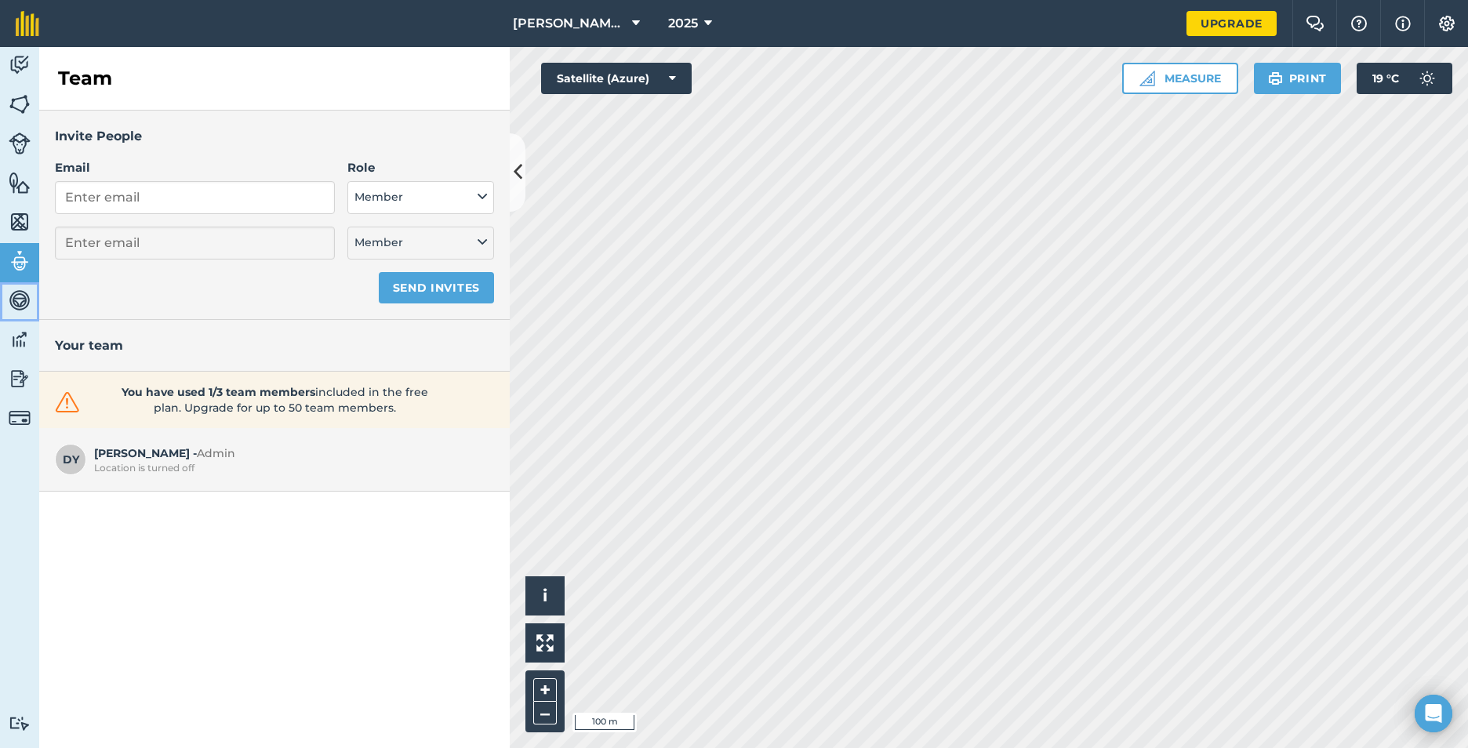
click at [17, 300] on img at bounding box center [20, 301] width 22 height 24
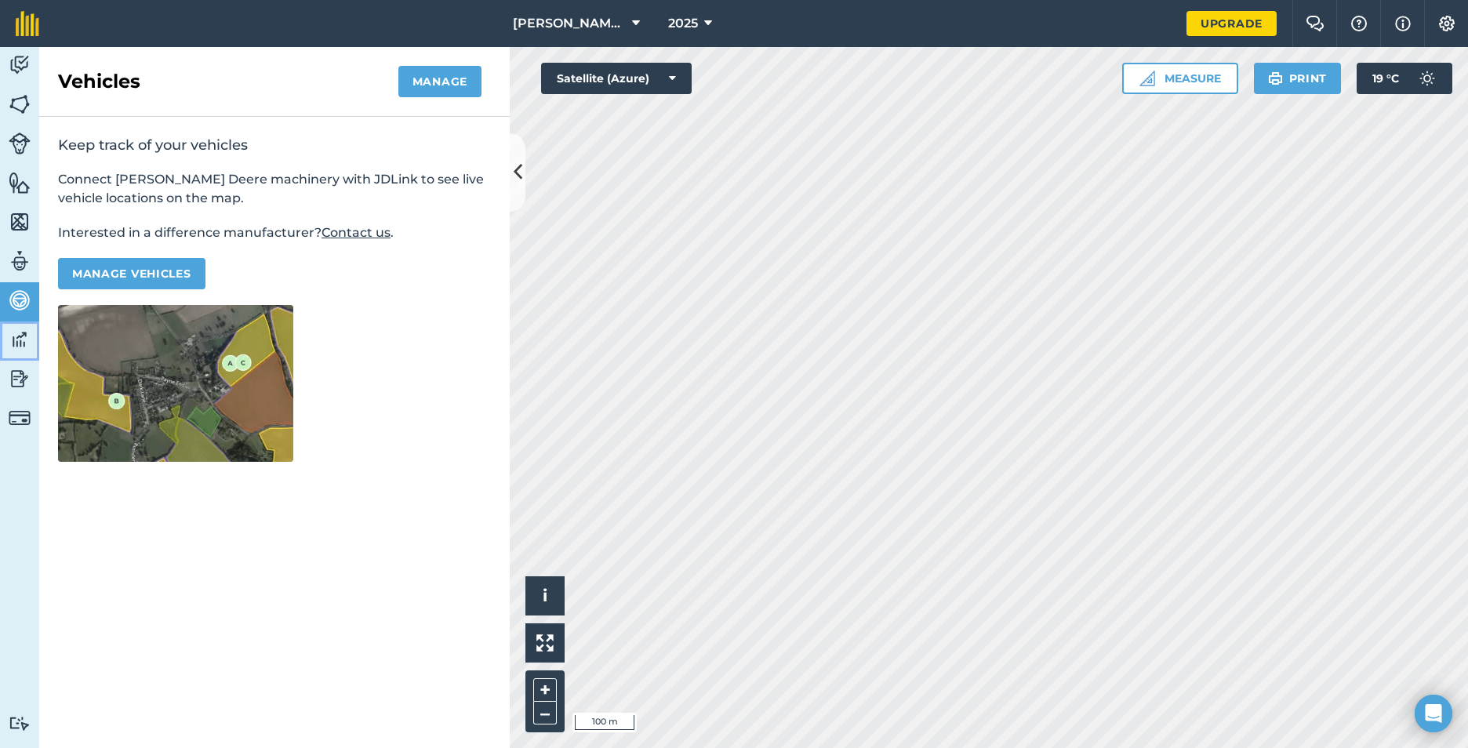
click at [18, 333] on img at bounding box center [20, 340] width 22 height 24
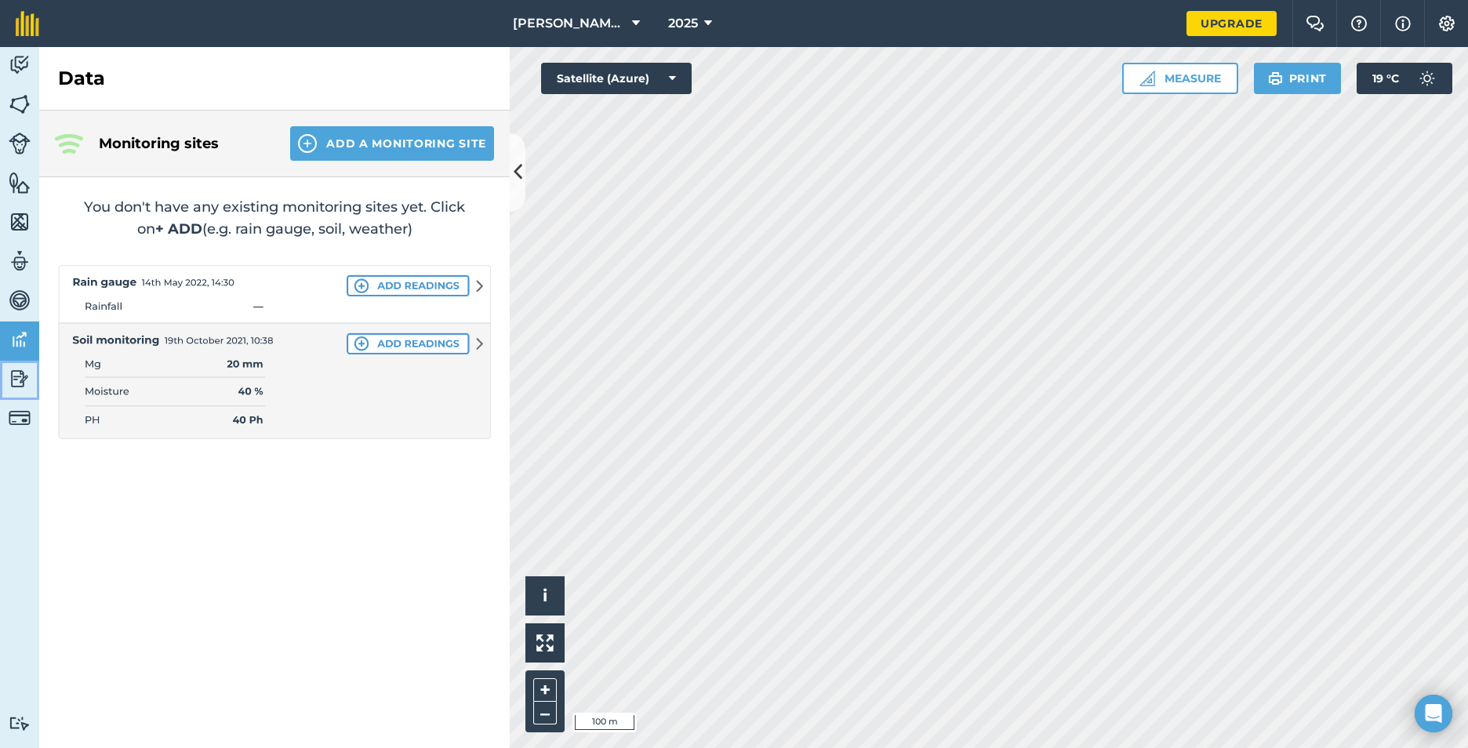
click at [16, 371] on img at bounding box center [20, 379] width 22 height 24
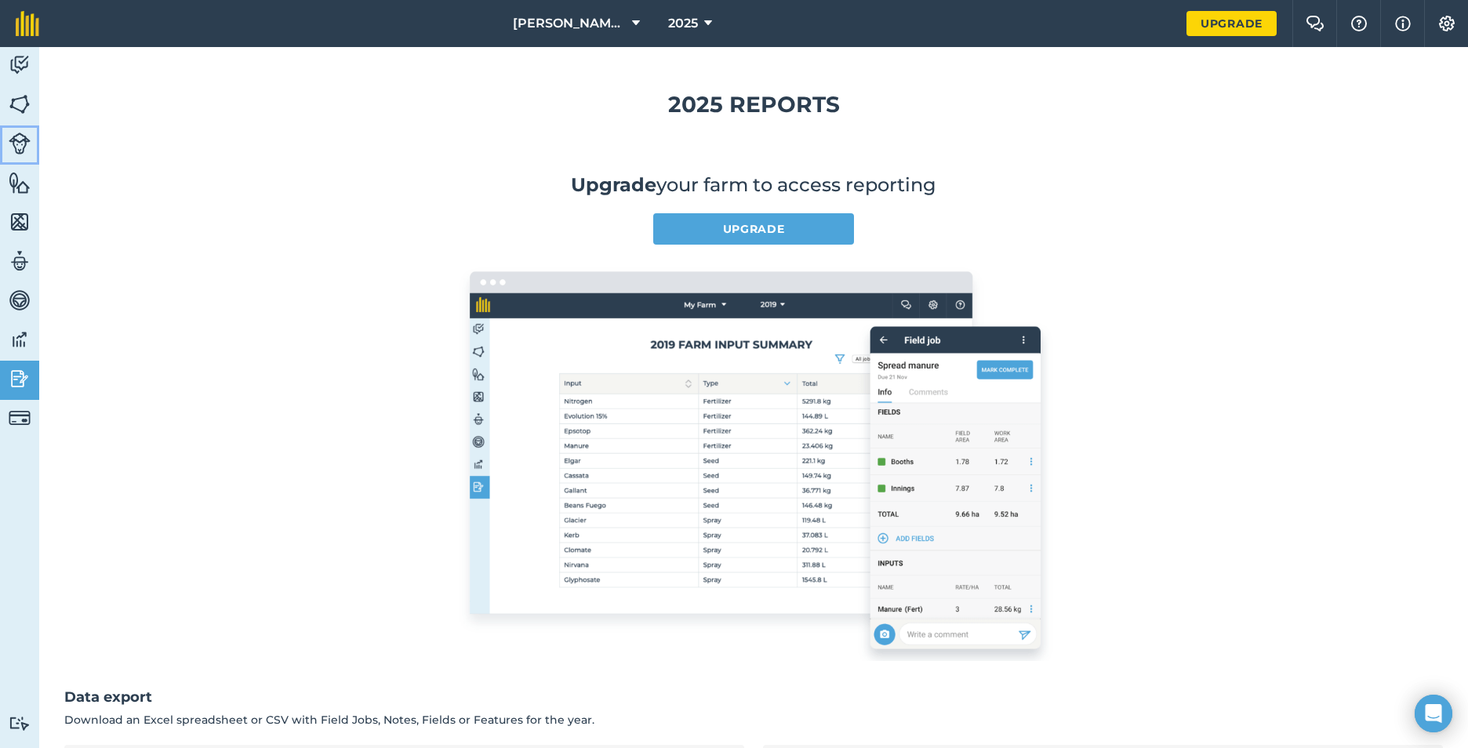
click at [24, 144] on img at bounding box center [20, 144] width 22 height 22
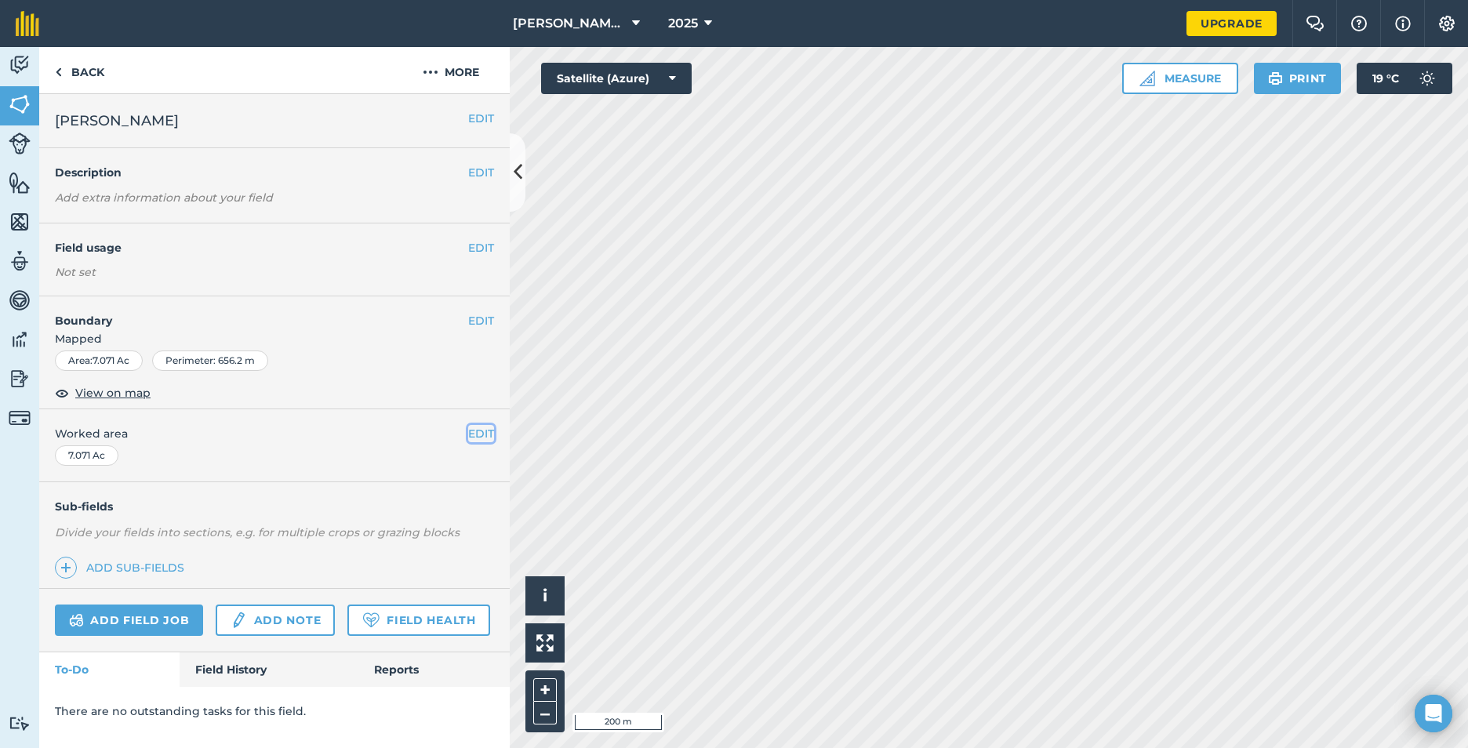
click at [487, 436] on button "EDIT" at bounding box center [481, 433] width 26 height 17
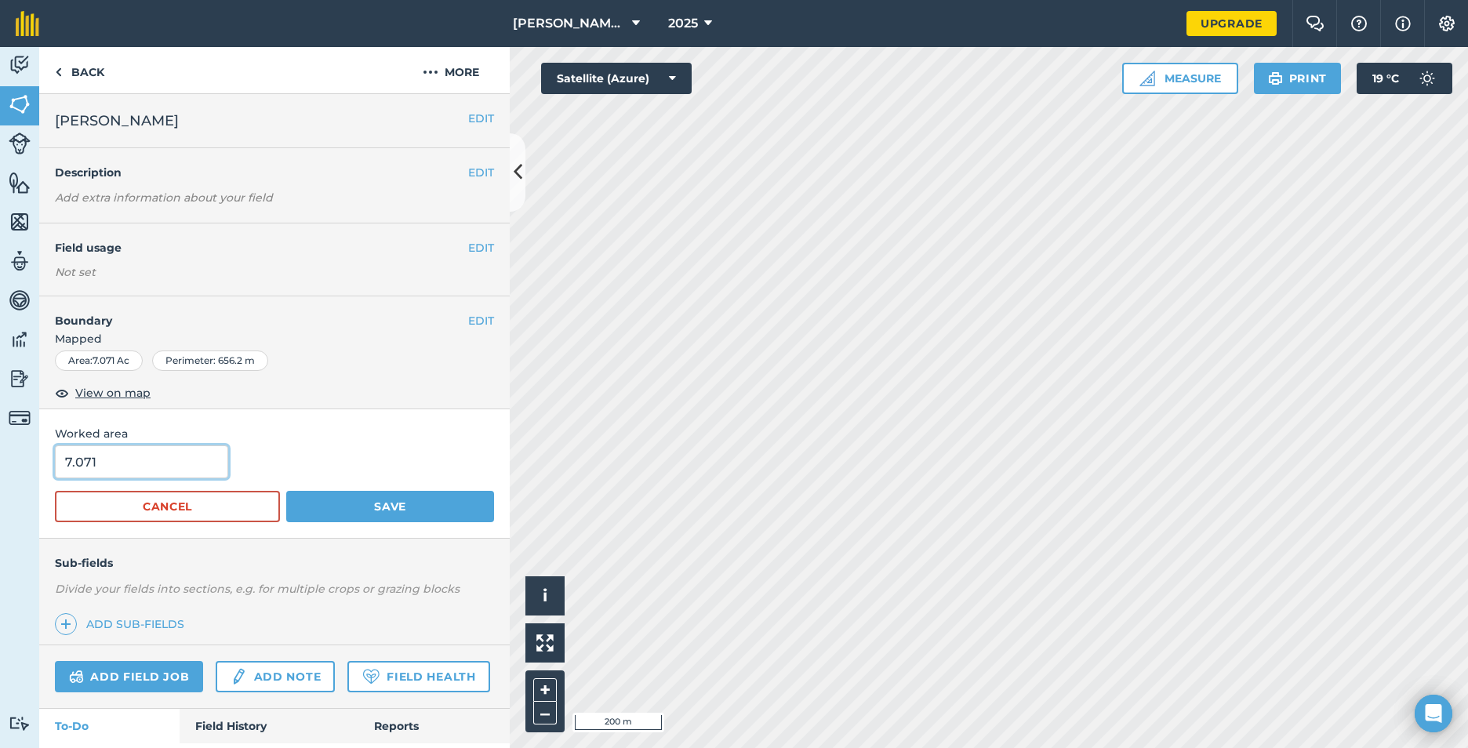
click at [164, 471] on input "7.071" at bounding box center [141, 462] width 173 height 33
drag, startPoint x: 160, startPoint y: 471, endPoint x: 26, endPoint y: 468, distance: 134.2
click at [31, 473] on div "Activity Fields Livestock Features Maps Team Vehicles Data Reporting Billing Tu…" at bounding box center [734, 397] width 1468 height 701
type input "8"
click at [417, 506] on button "Save" at bounding box center [390, 506] width 208 height 31
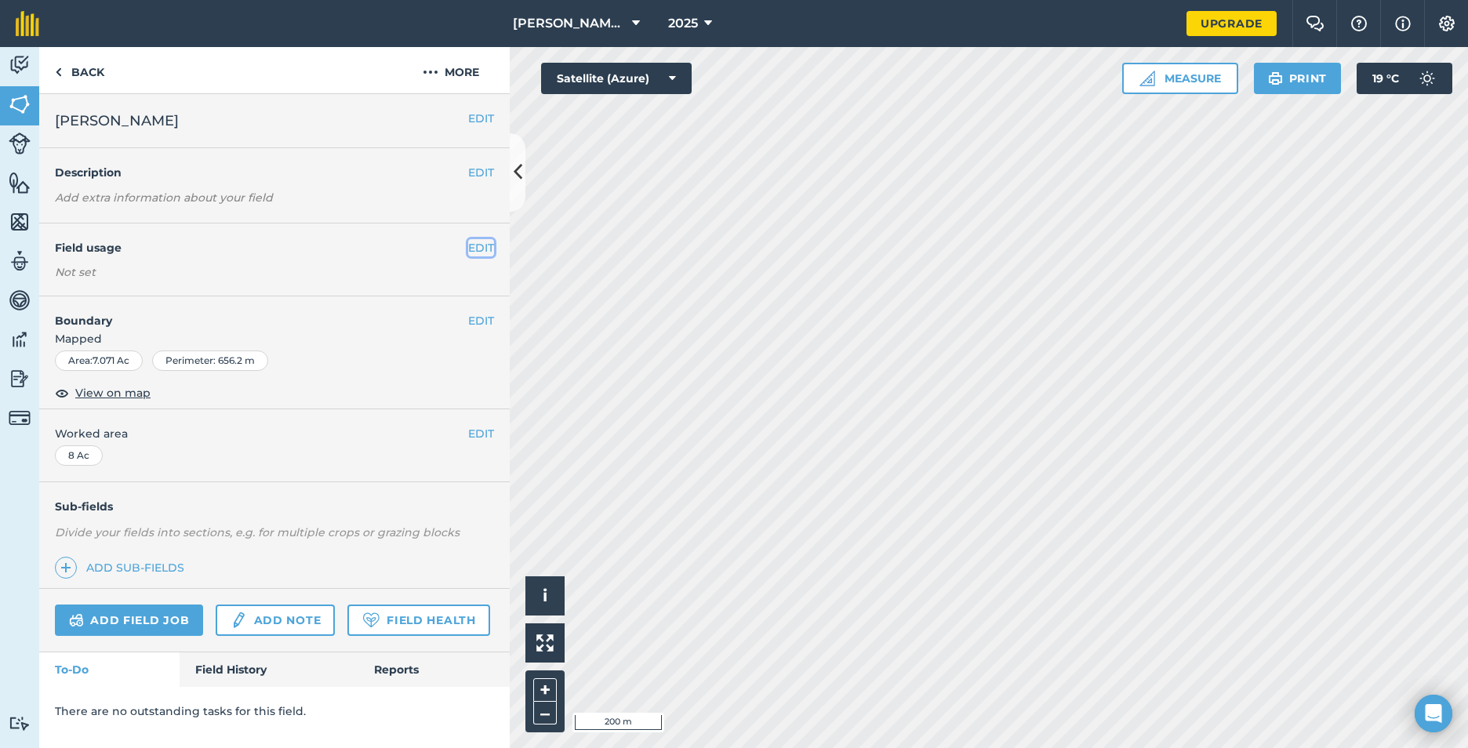
click at [482, 245] on button "EDIT" at bounding box center [481, 247] width 26 height 17
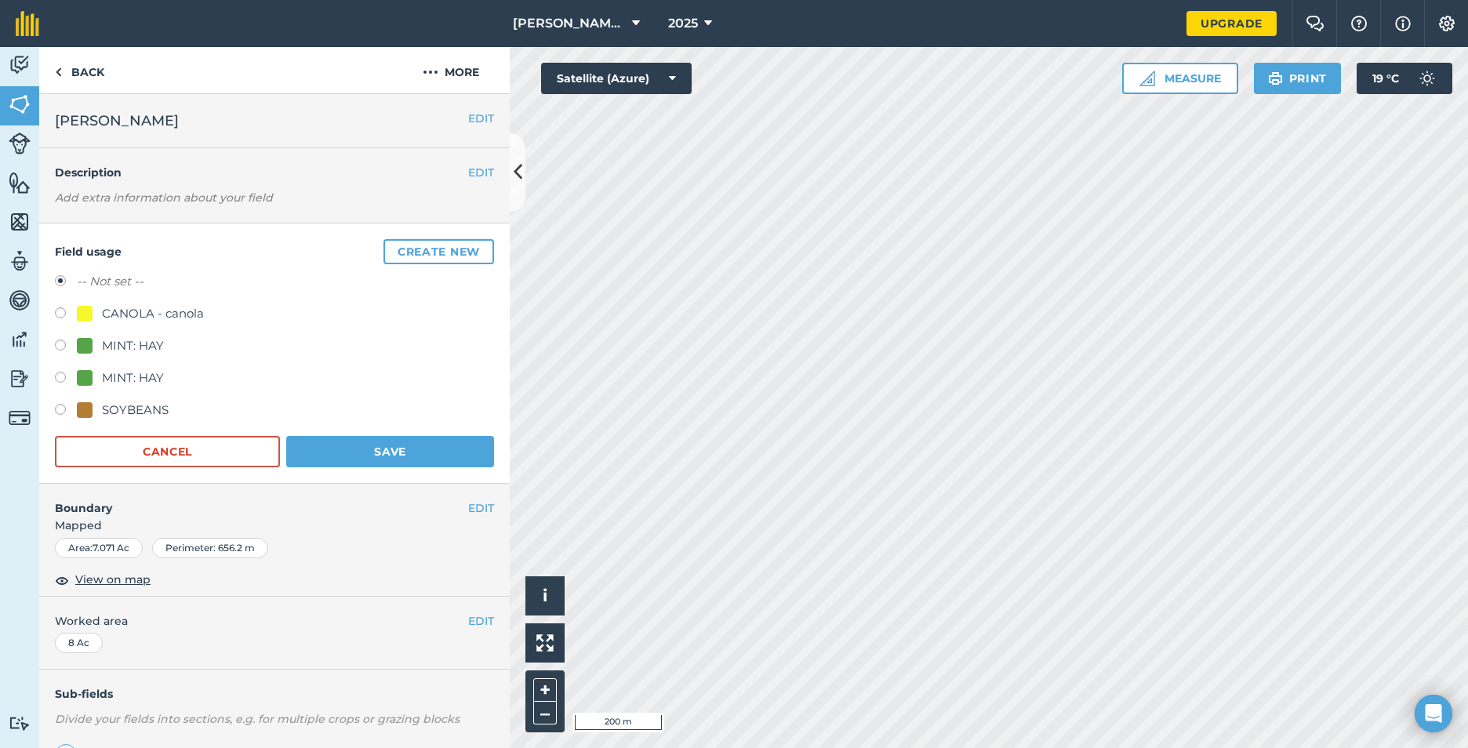
click at [65, 310] on label at bounding box center [66, 315] width 22 height 16
radio input "true"
radio input "false"
click at [409, 453] on button "Save" at bounding box center [390, 451] width 208 height 31
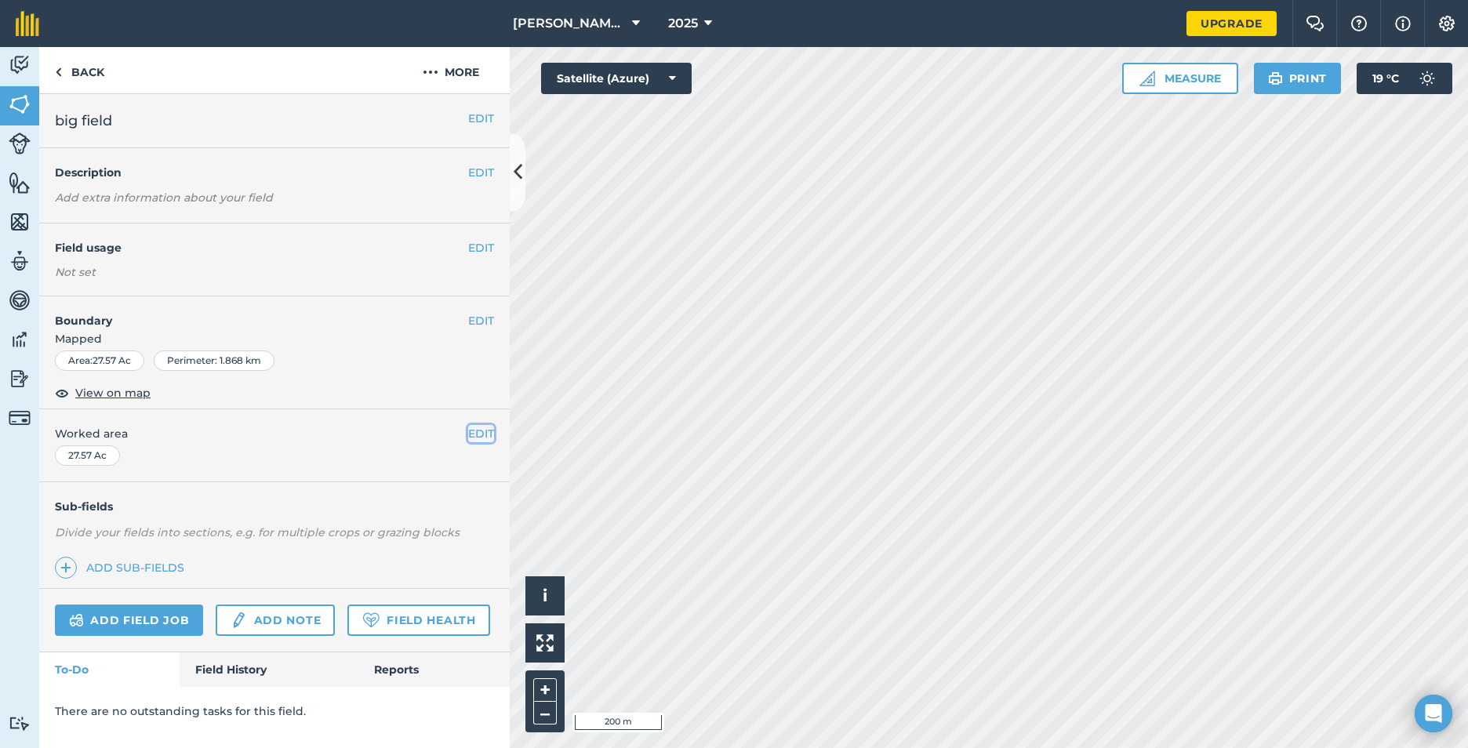
click at [480, 431] on button "EDIT" at bounding box center [481, 433] width 26 height 17
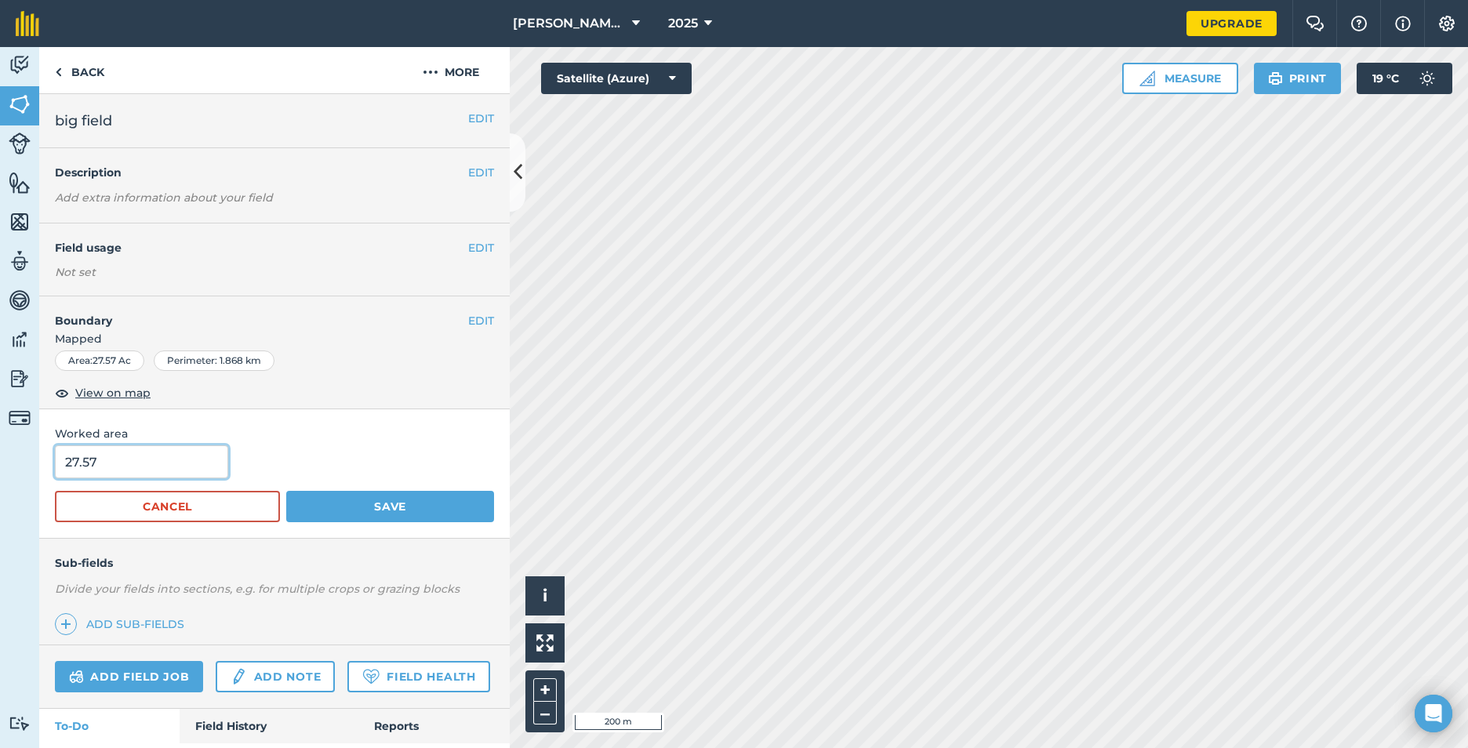
drag, startPoint x: 151, startPoint y: 457, endPoint x: 20, endPoint y: 457, distance: 131.0
click at [20, 457] on div "Activity Fields Livestock Features Maps Team Vehicles Data Reporting Billing Tu…" at bounding box center [734, 397] width 1468 height 701
type input "32"
click at [448, 503] on button "Save" at bounding box center [390, 506] width 208 height 31
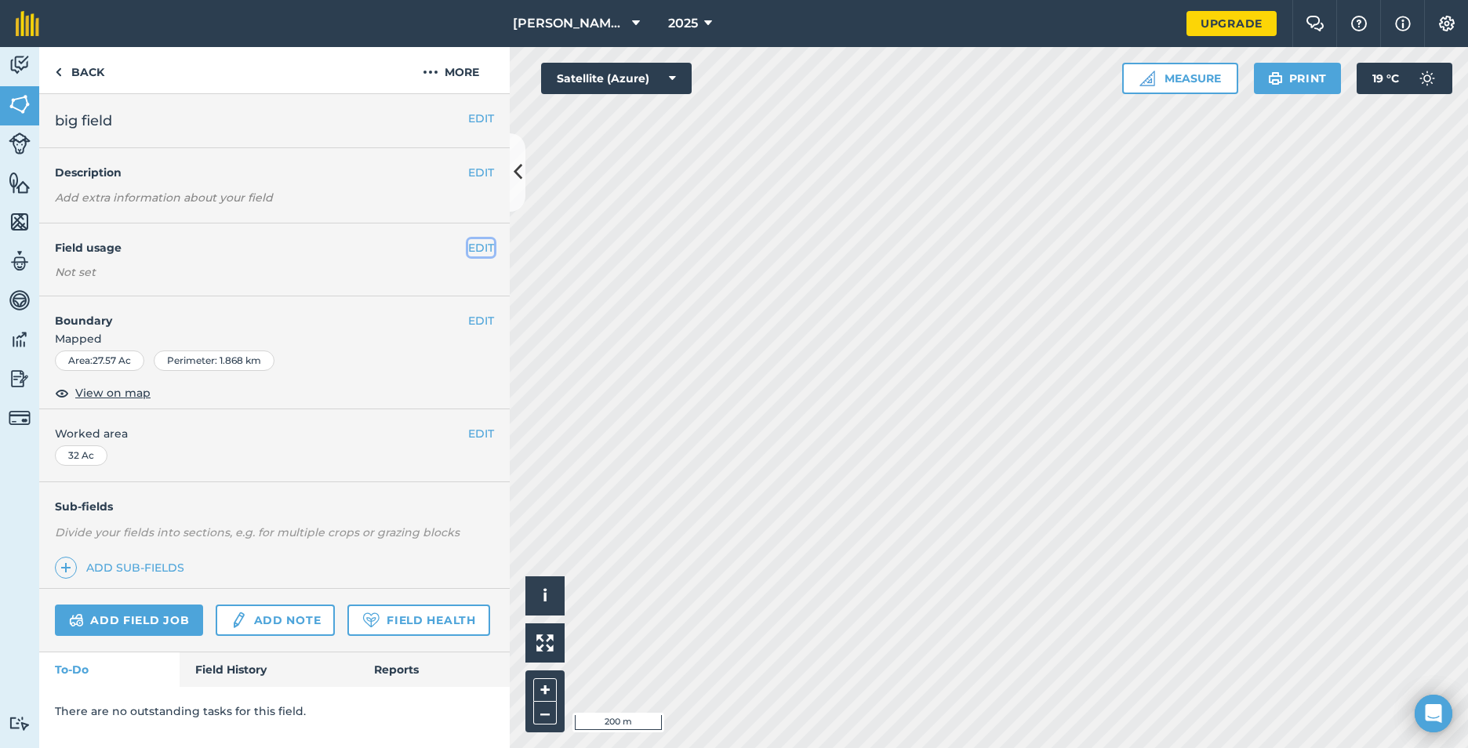
click at [481, 249] on button "EDIT" at bounding box center [481, 247] width 26 height 17
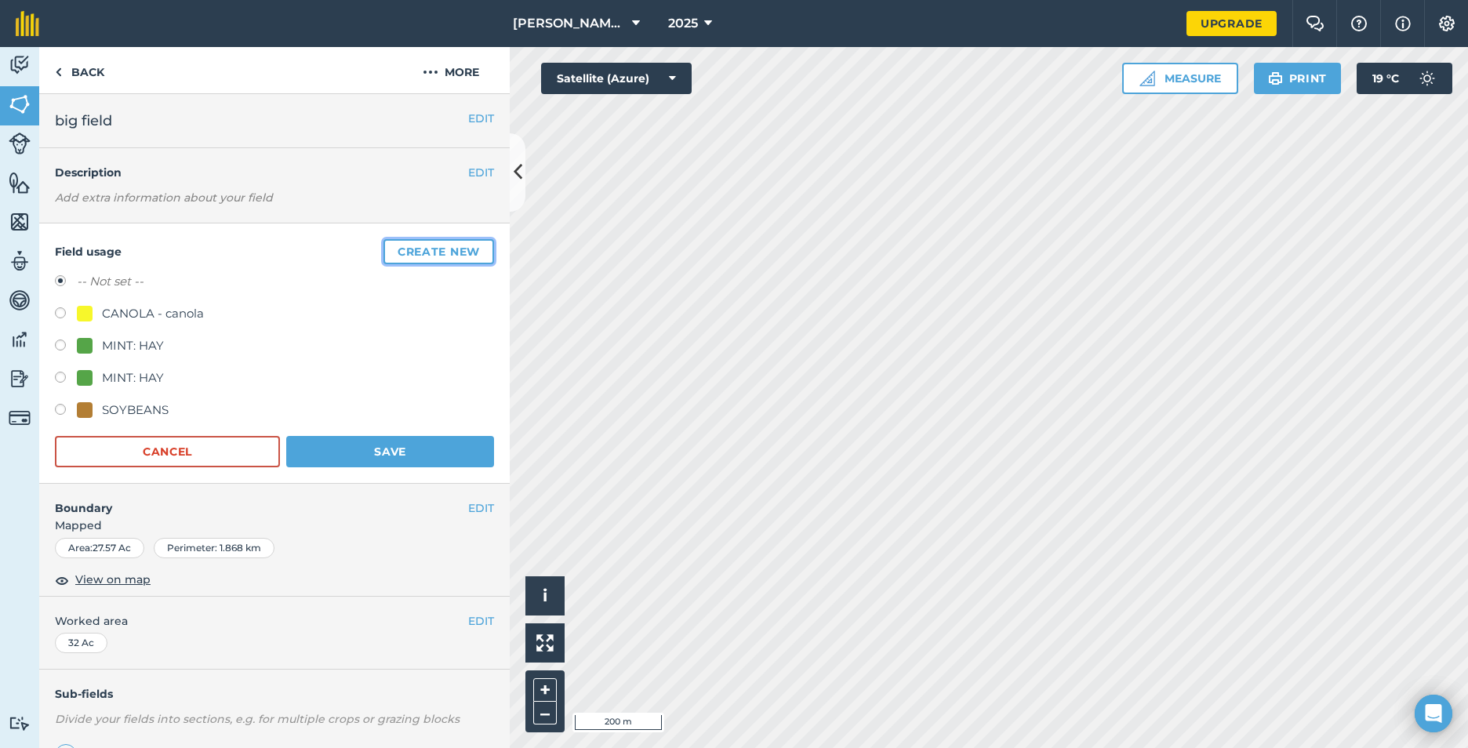
click at [421, 249] on button "Create new" at bounding box center [439, 251] width 111 height 25
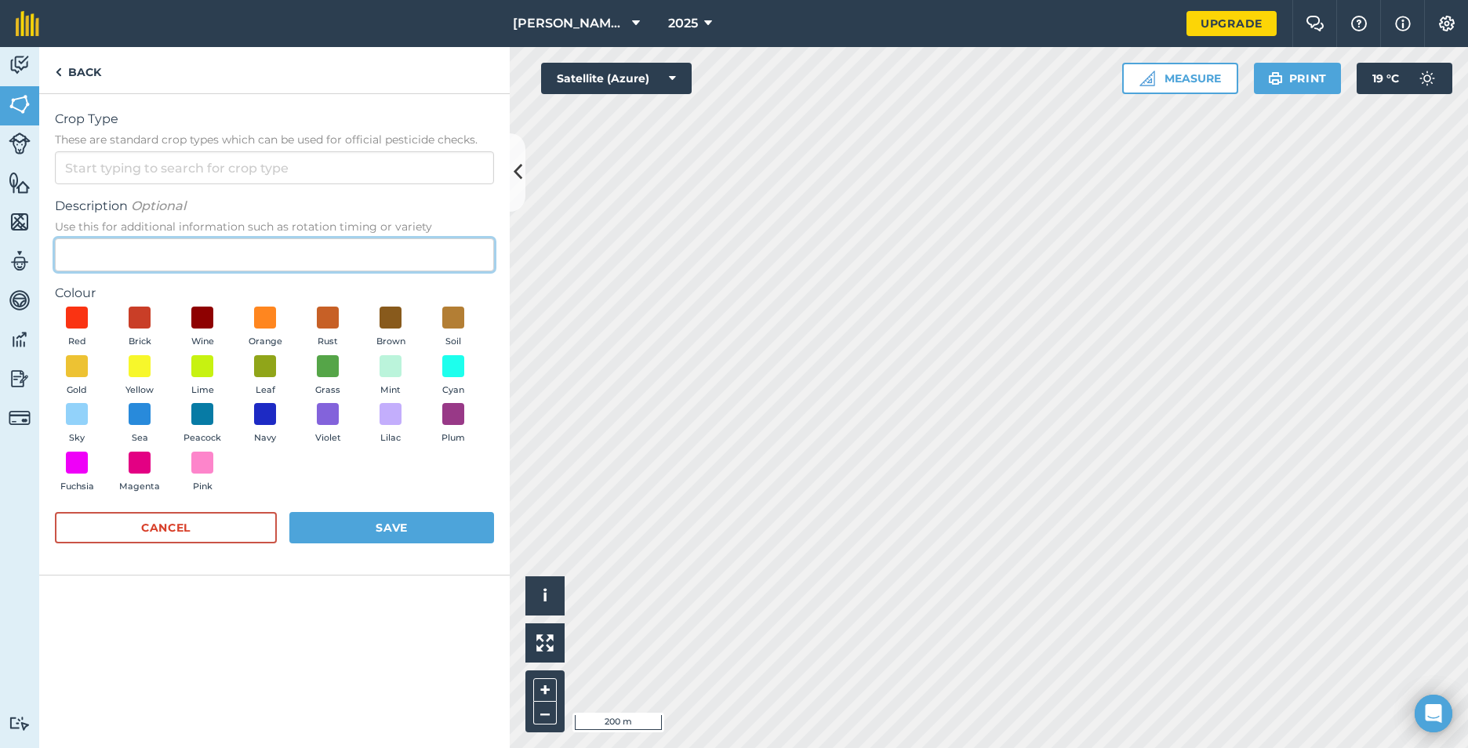
click at [347, 253] on input "Description Optional Use this for additional information such as rotation timin…" at bounding box center [274, 254] width 439 height 33
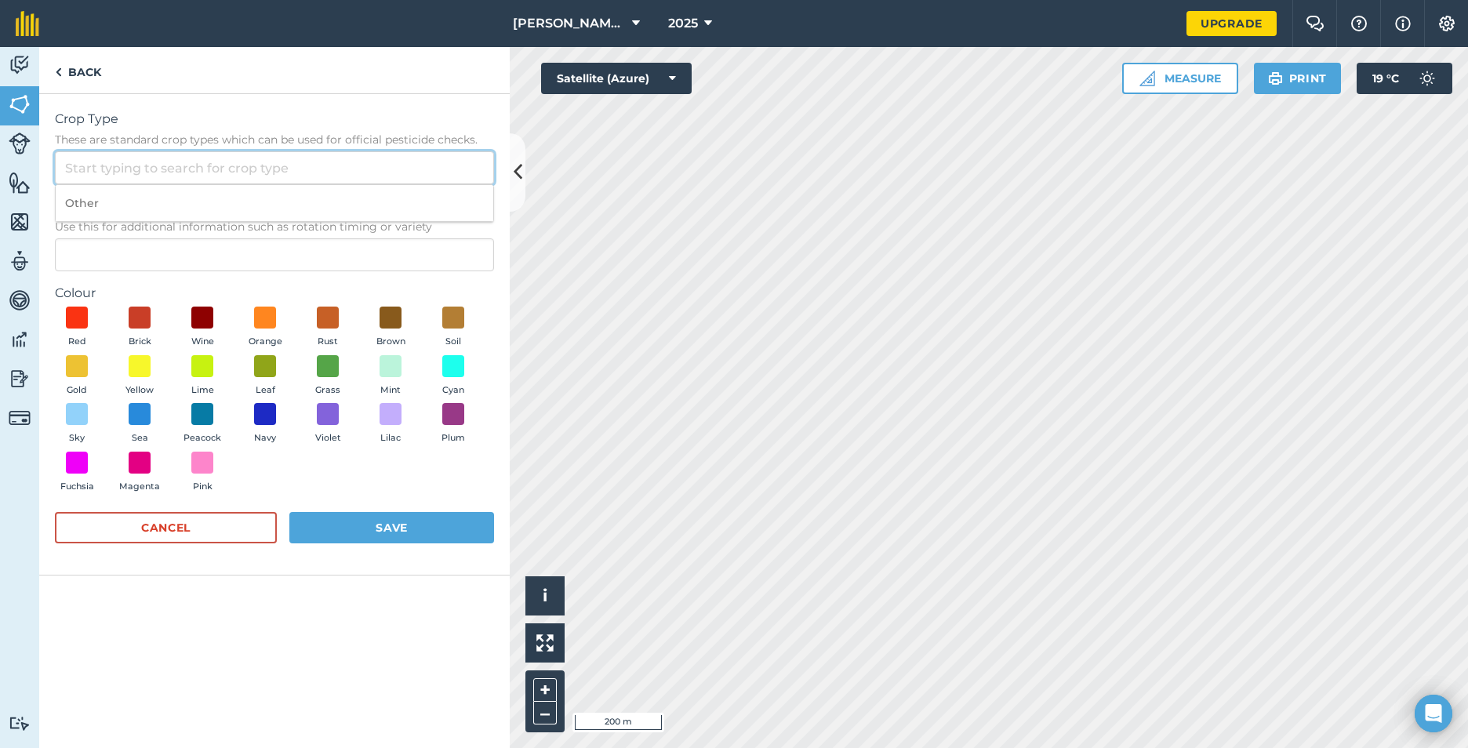
click at [333, 155] on input "Crop Type These are standard crop types which can be used for official pesticid…" at bounding box center [274, 167] width 439 height 33
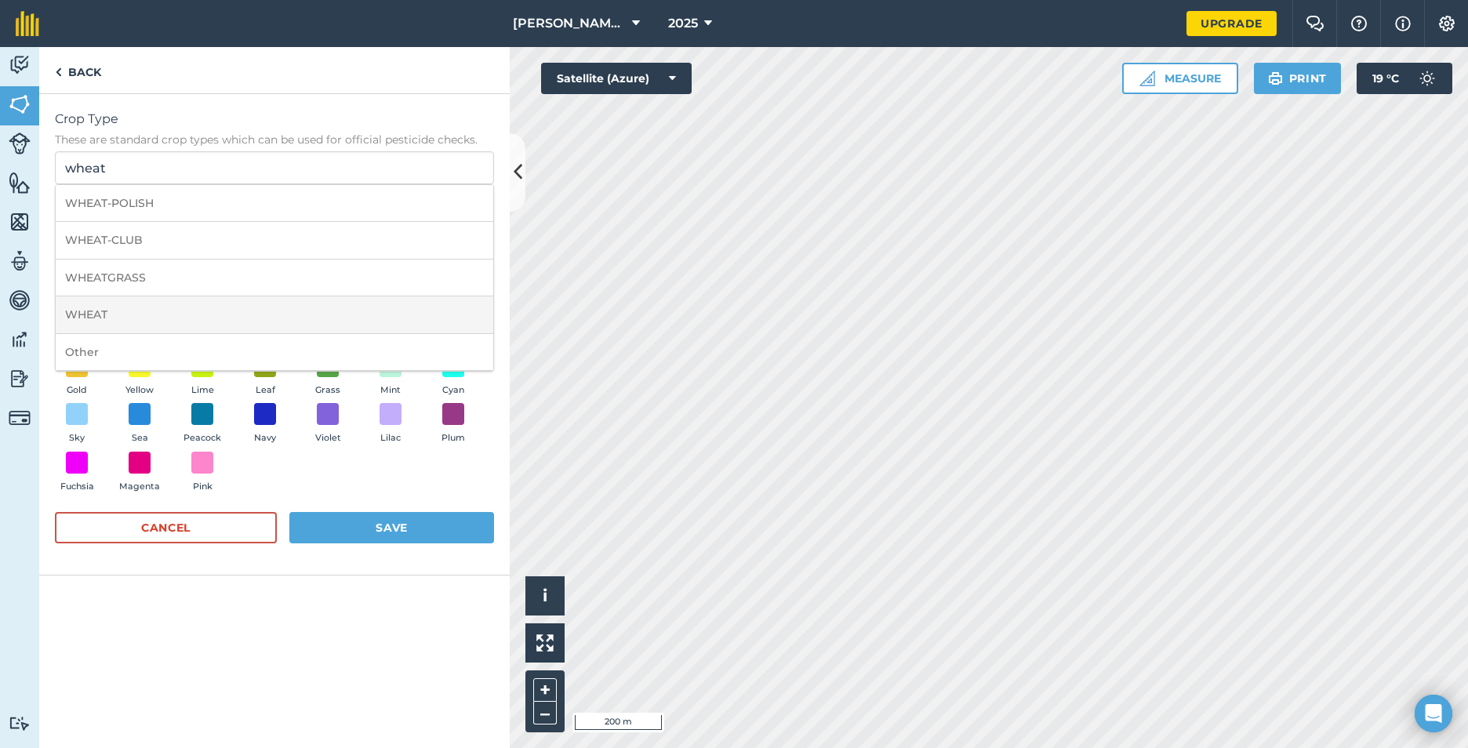
click at [162, 314] on li "WHEAT" at bounding box center [275, 315] width 438 height 37
type input "WHEAT"
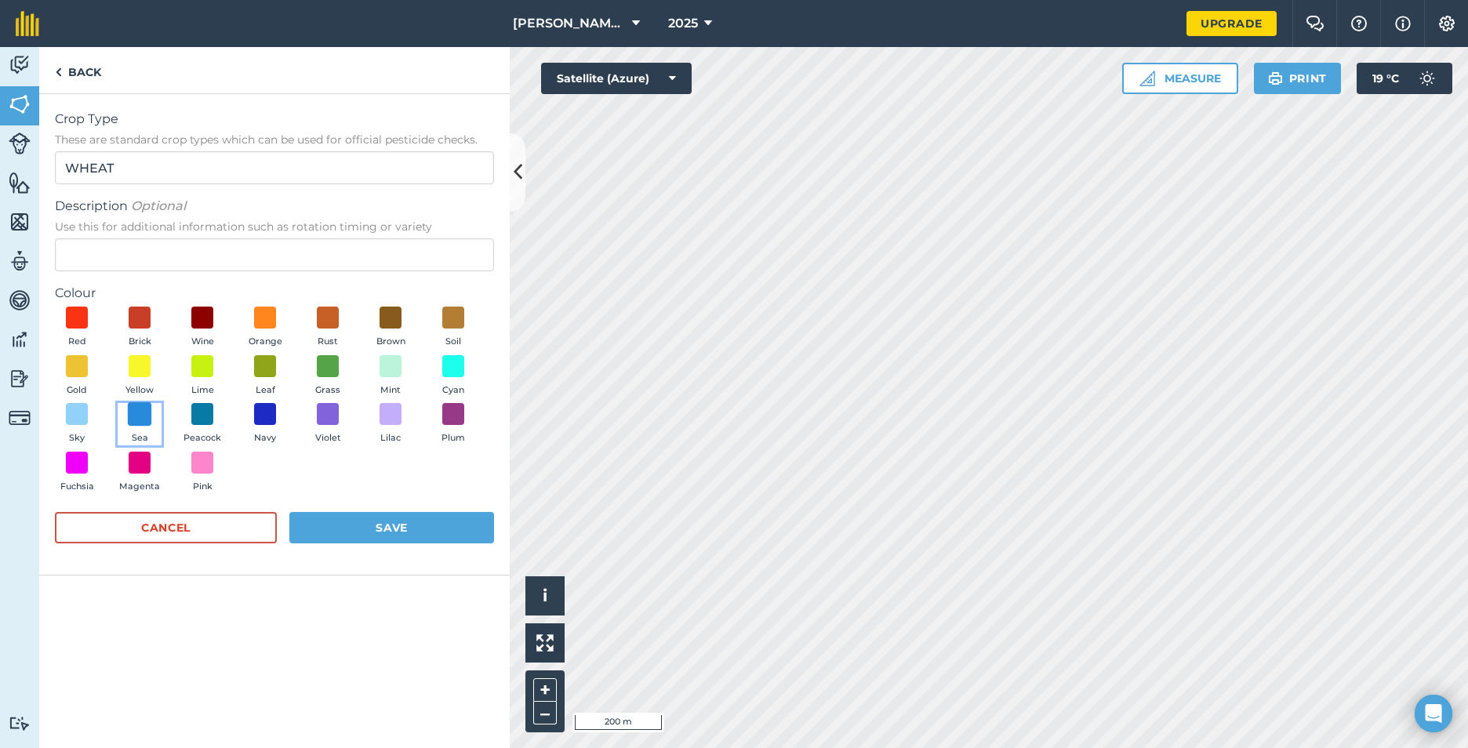
click at [141, 402] on span at bounding box center [140, 414] width 24 height 24
click at [407, 523] on button "Save" at bounding box center [391, 527] width 205 height 31
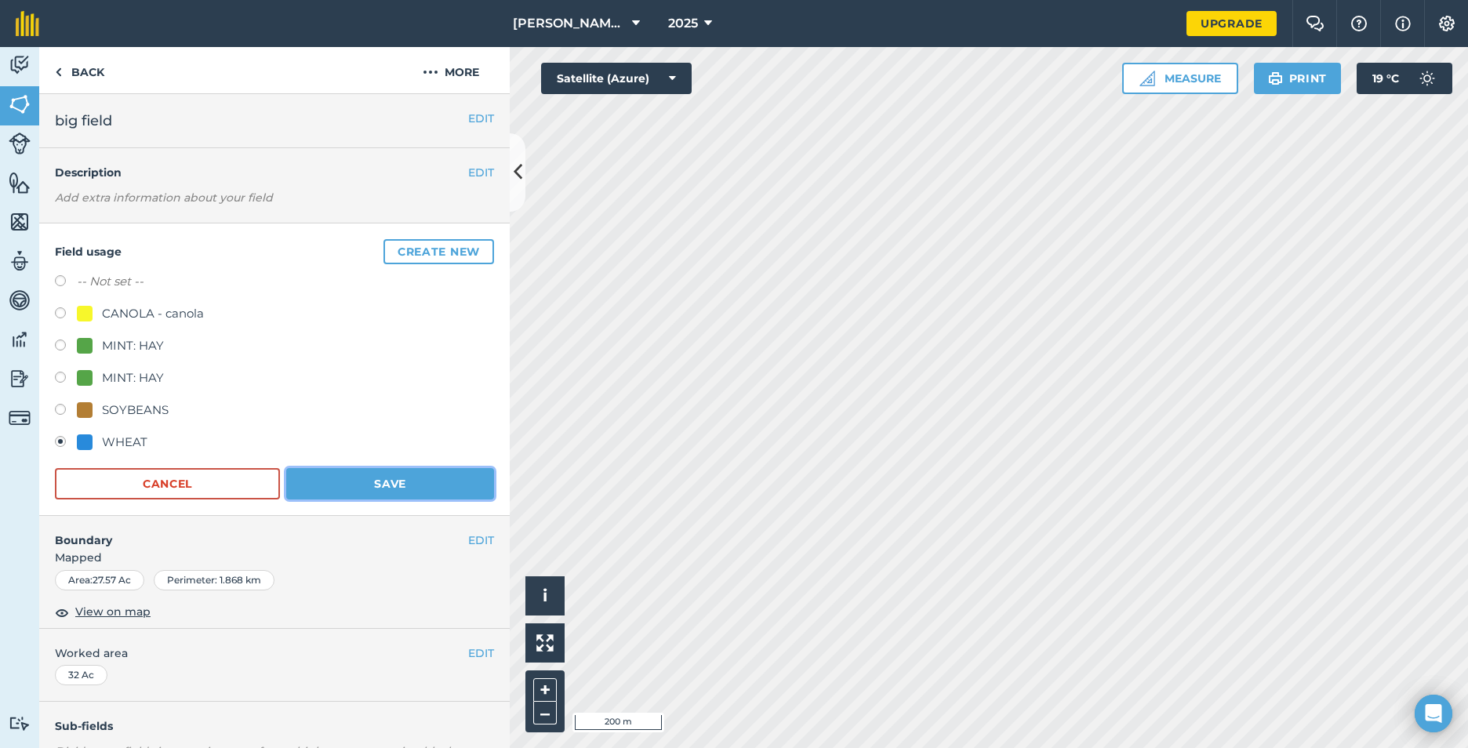
click at [371, 477] on button "Save" at bounding box center [390, 483] width 208 height 31
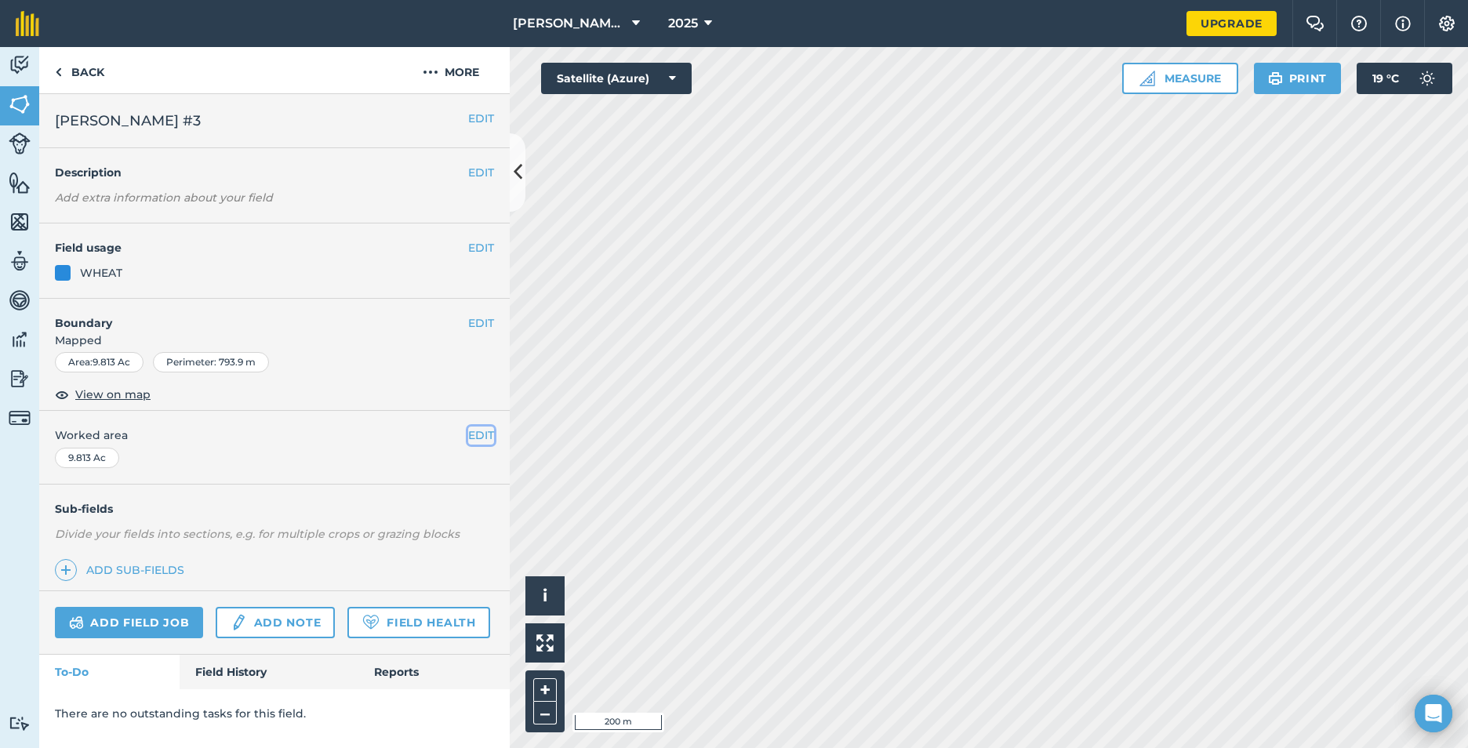
click at [481, 432] on button "EDIT" at bounding box center [481, 435] width 26 height 17
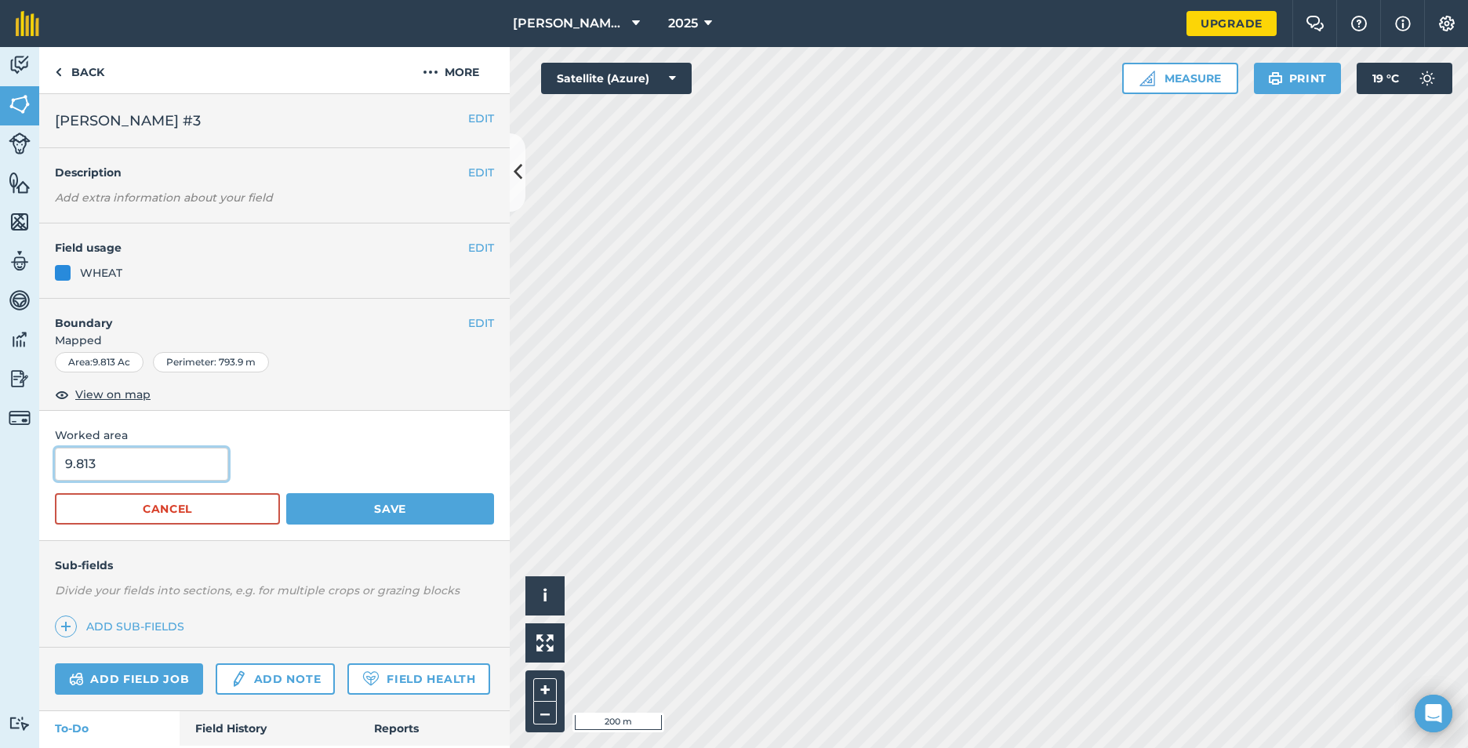
drag, startPoint x: 133, startPoint y: 460, endPoint x: 24, endPoint y: 445, distance: 110.0
click at [24, 445] on div "Activity Fields Livestock Features Maps Team Vehicles Data Reporting Billing Tu…" at bounding box center [734, 397] width 1468 height 701
type input "11"
click at [409, 508] on button "Save" at bounding box center [390, 508] width 208 height 31
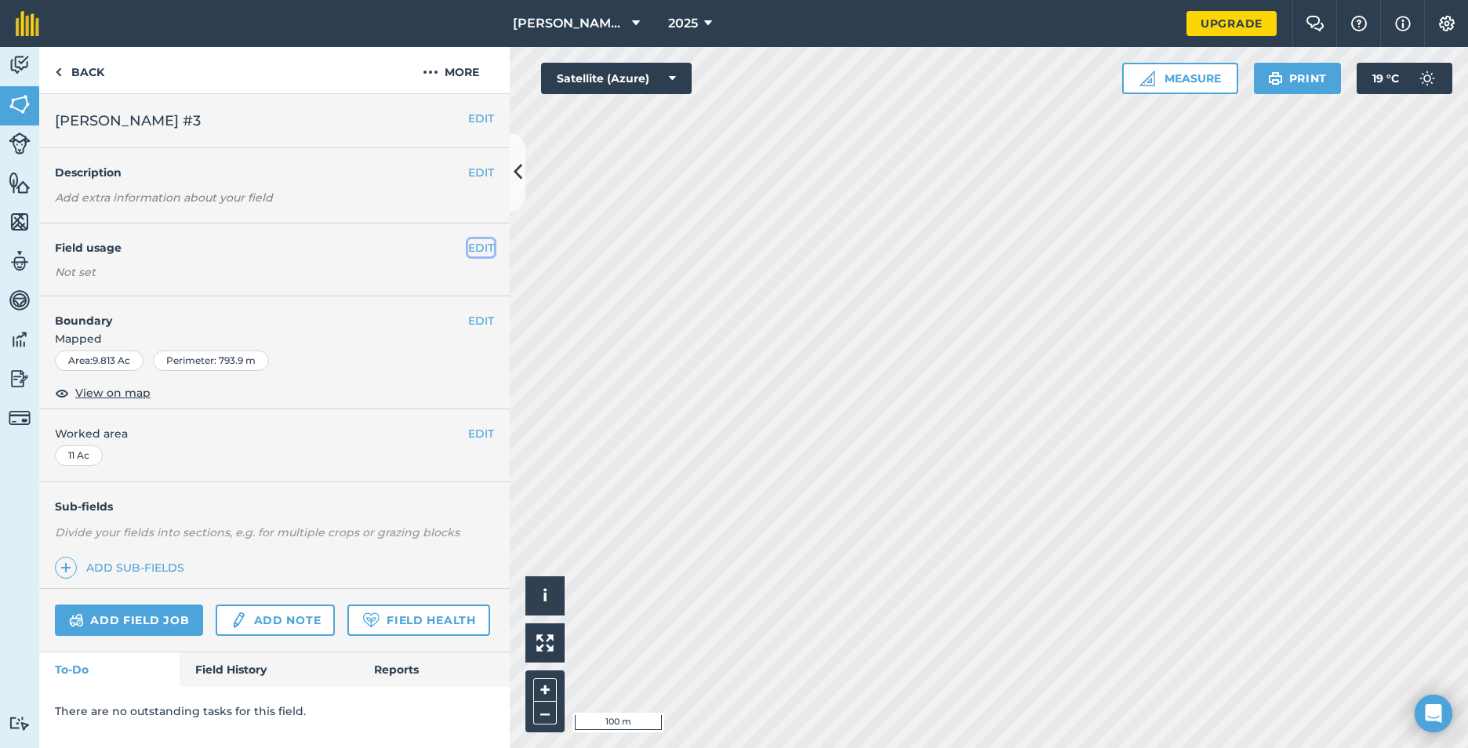
click at [485, 246] on button "EDIT" at bounding box center [481, 247] width 26 height 17
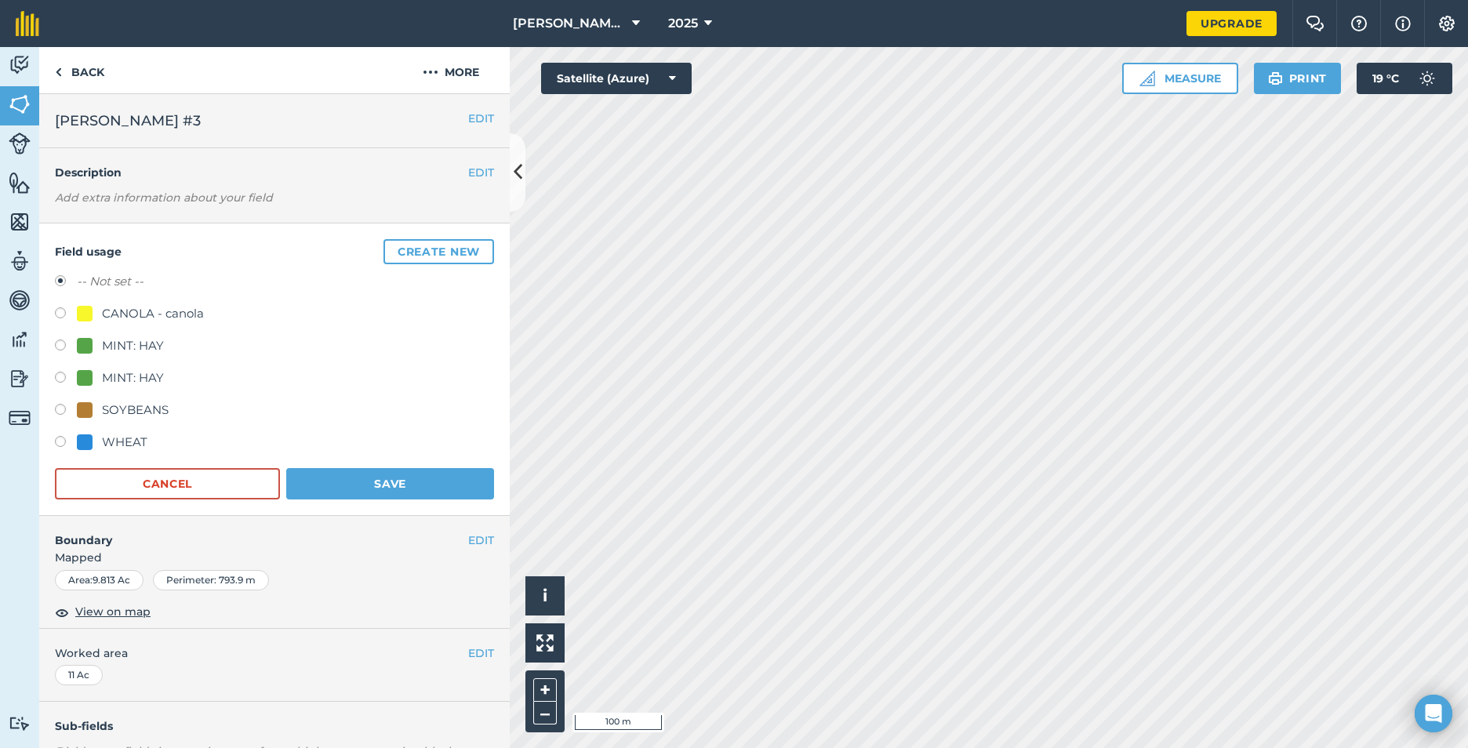
click at [60, 439] on label at bounding box center [66, 444] width 22 height 16
radio input "true"
radio input "false"
click at [411, 481] on button "Save" at bounding box center [390, 483] width 208 height 31
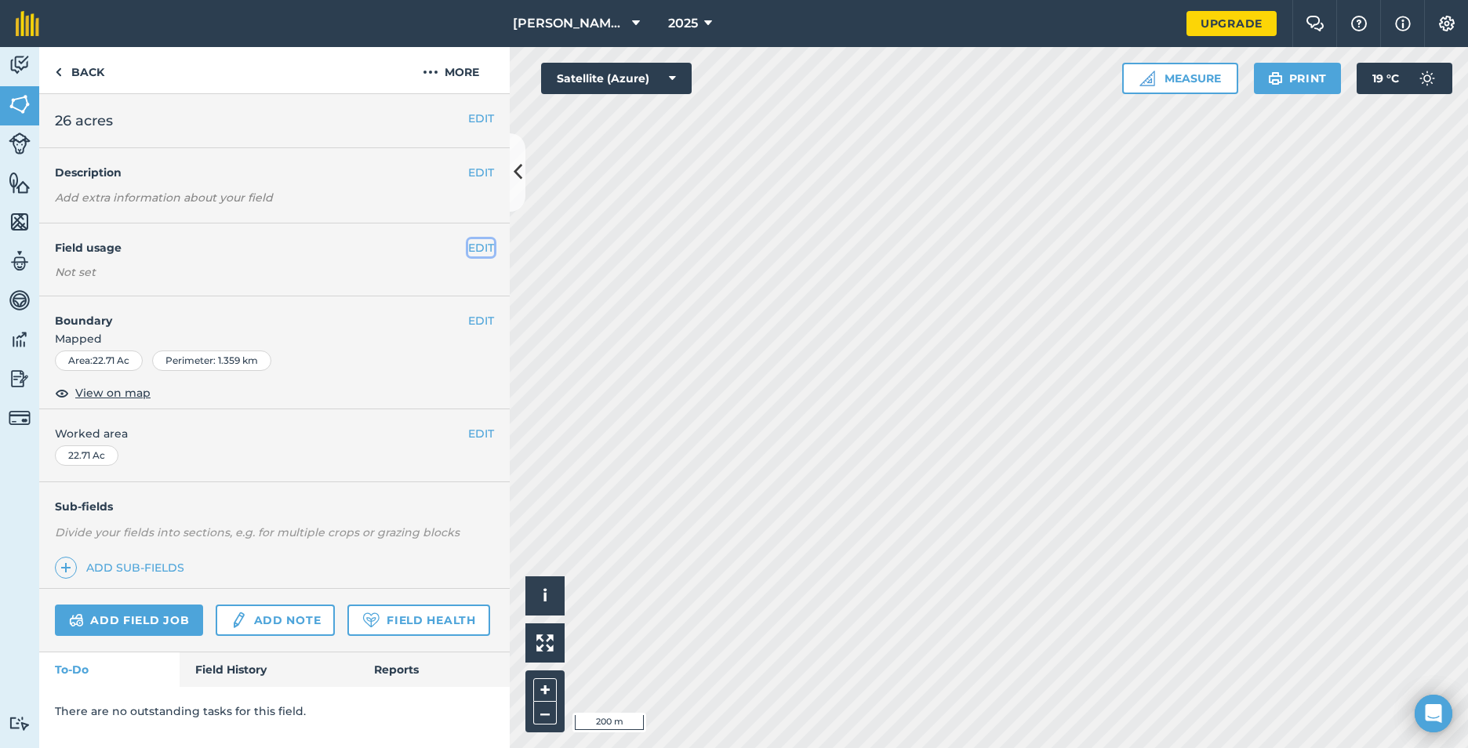
click at [478, 242] on button "EDIT" at bounding box center [481, 247] width 26 height 17
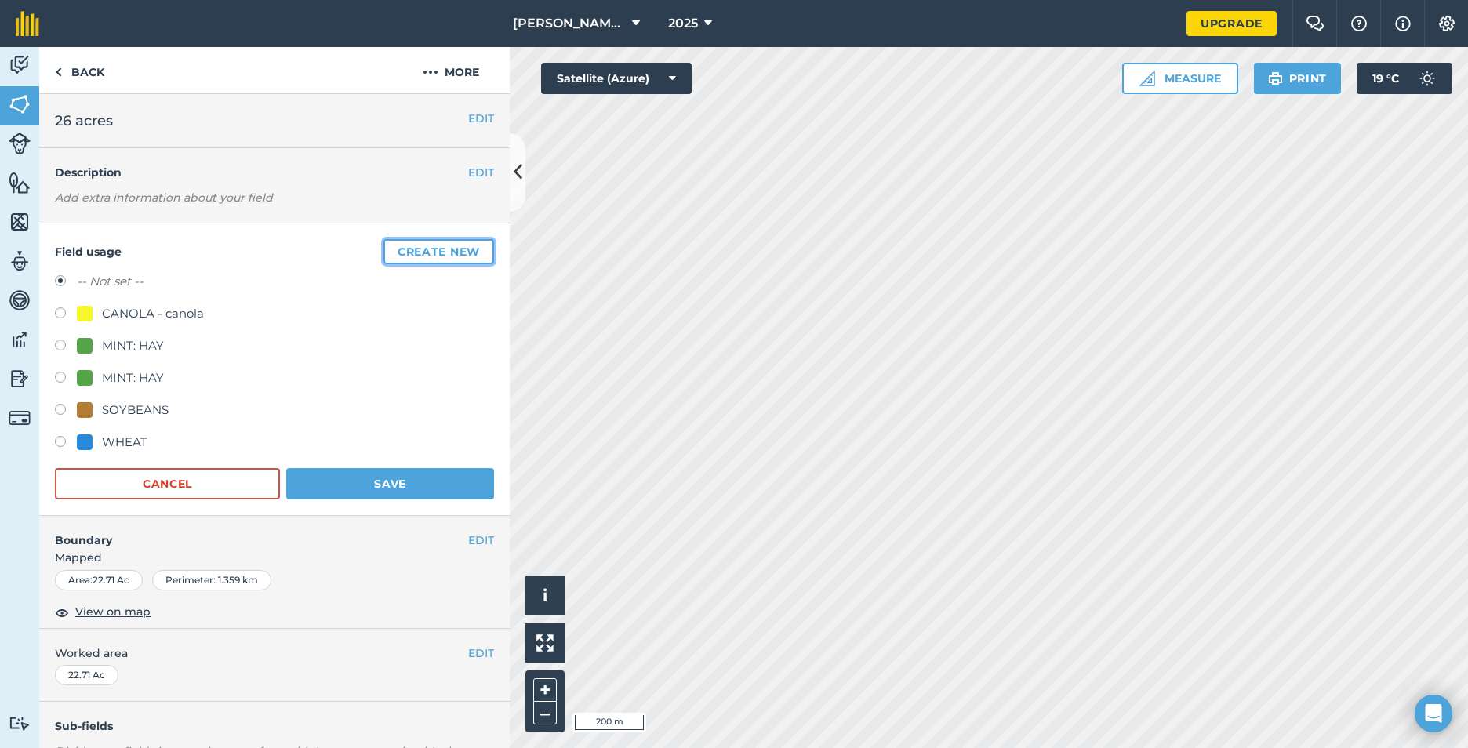
click at [455, 249] on button "Create new" at bounding box center [439, 251] width 111 height 25
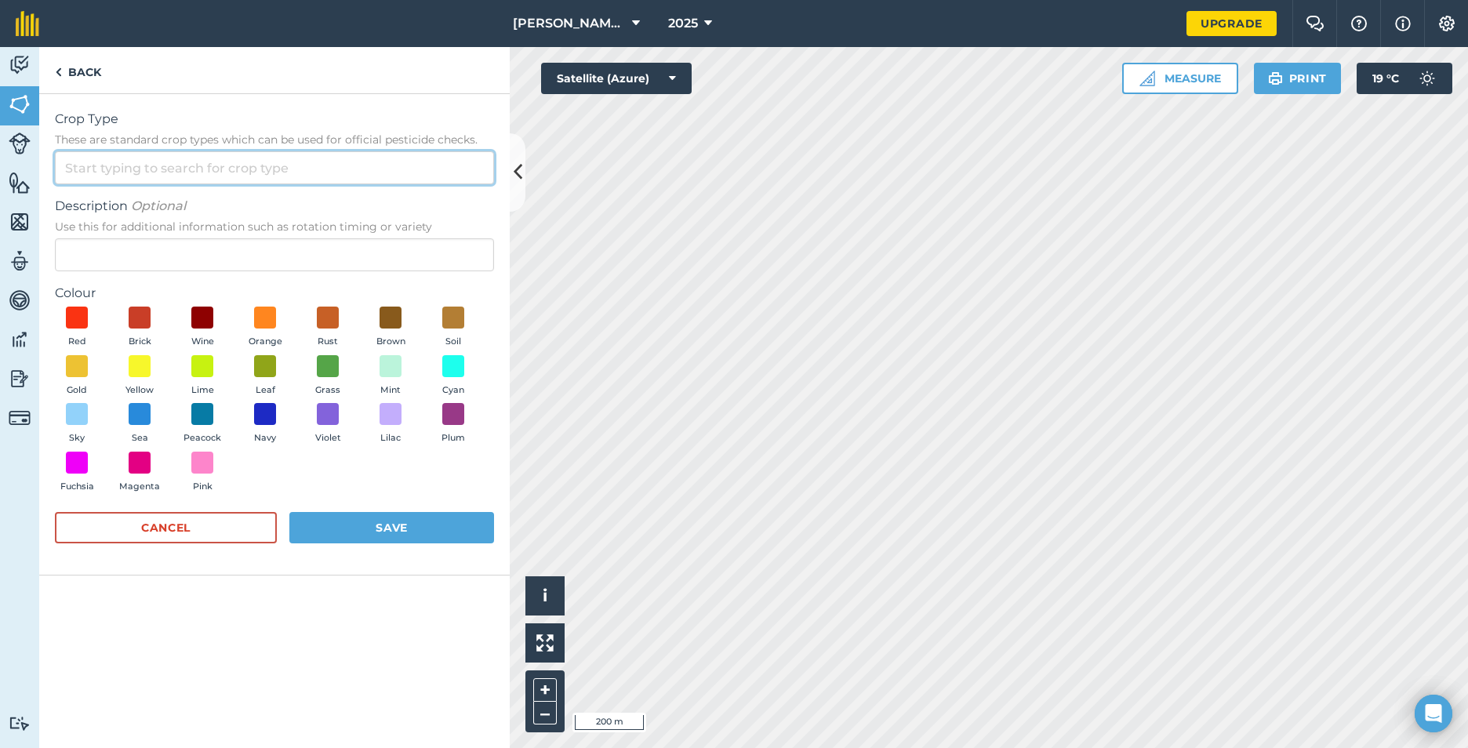
click at [243, 168] on input "Crop Type These are standard crop types which can be used for official pesticid…" at bounding box center [274, 167] width 439 height 33
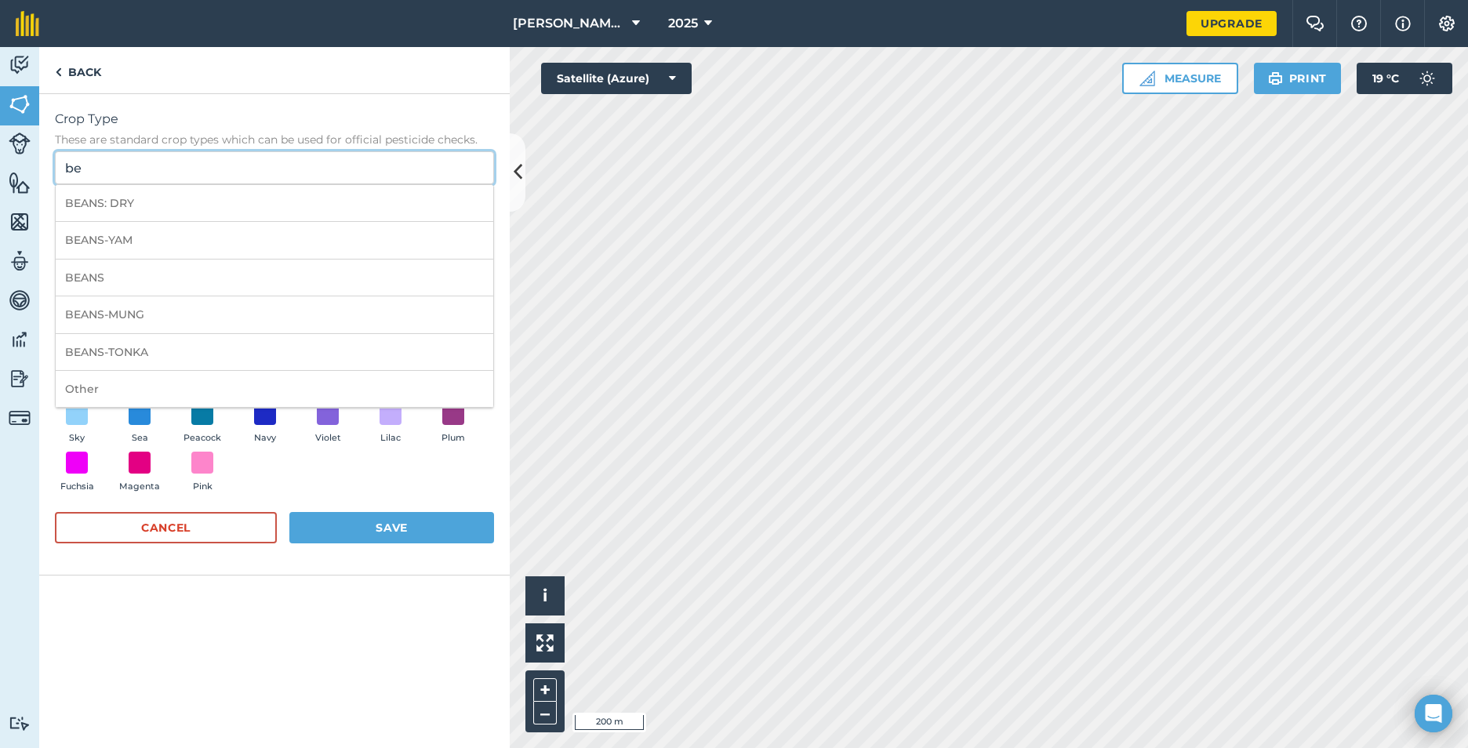
type input "b"
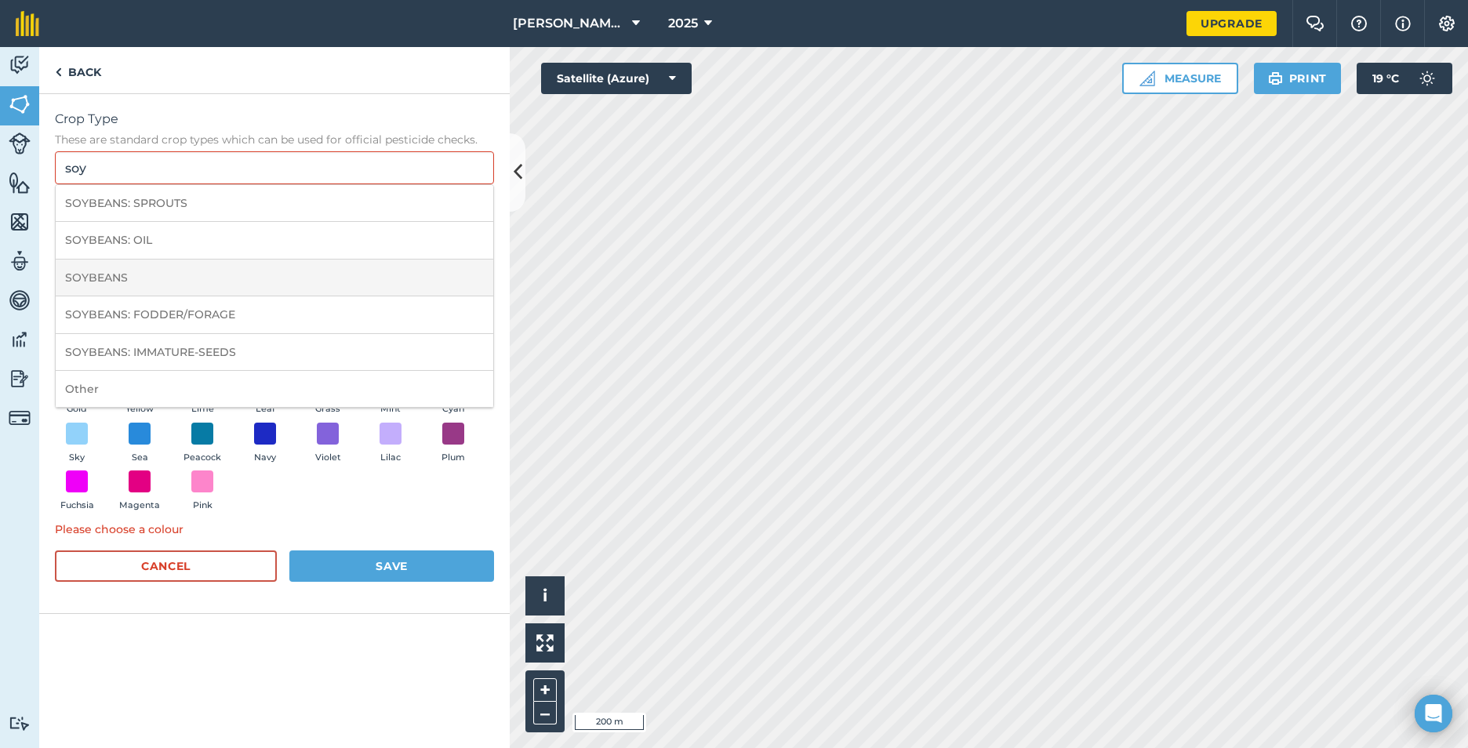
click at [148, 271] on li "SOYBEANS" at bounding box center [275, 278] width 438 height 37
type input "SOYBEANS"
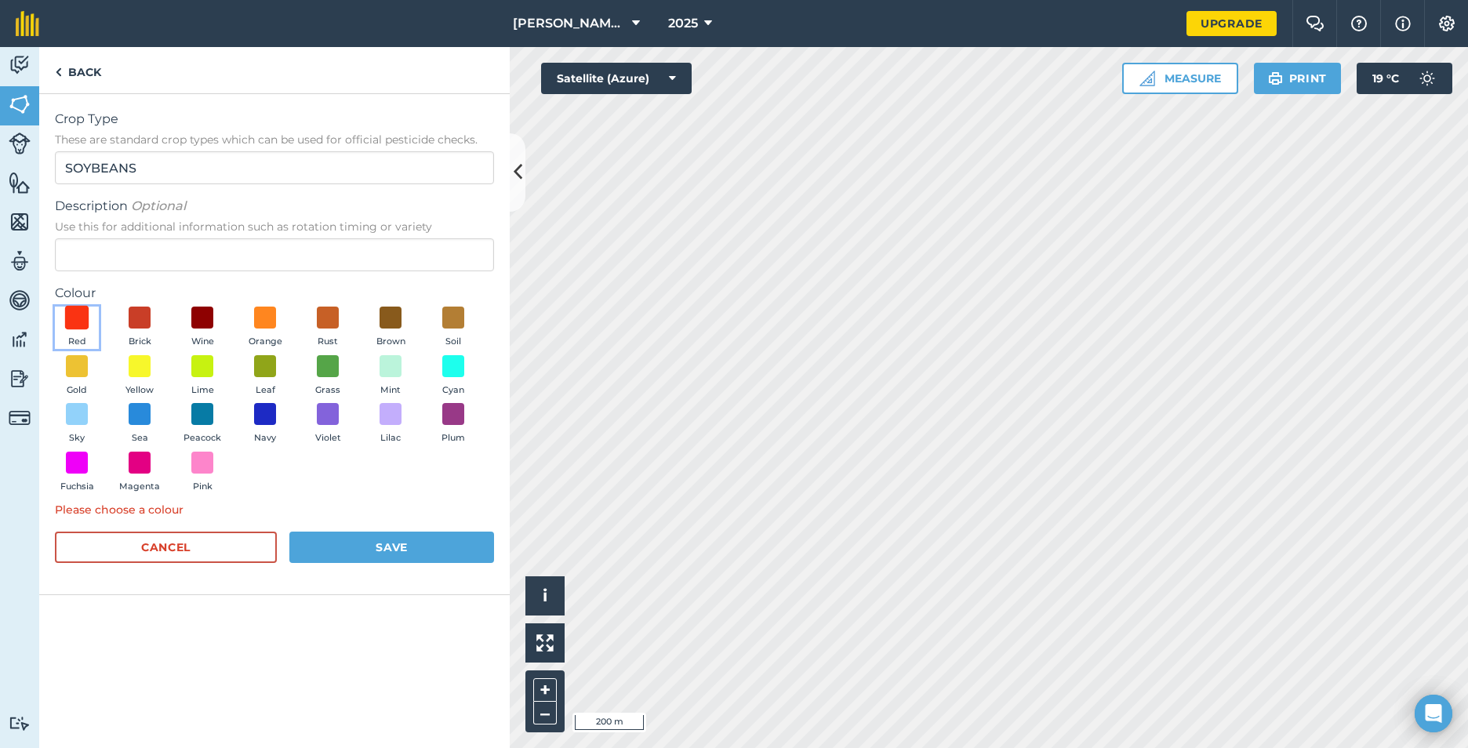
click at [73, 329] on span at bounding box center [77, 318] width 24 height 24
click at [427, 555] on button "Save" at bounding box center [391, 547] width 205 height 31
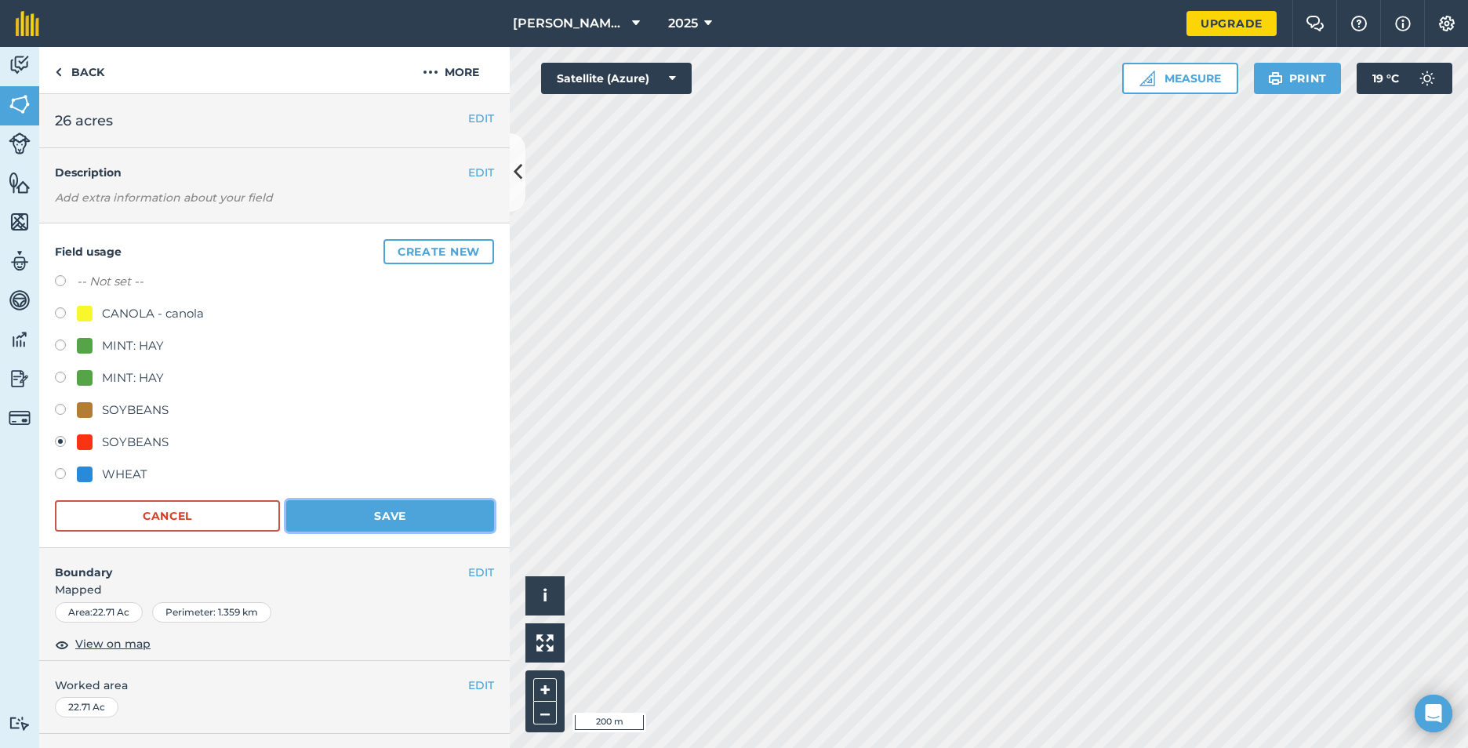
click at [414, 512] on button "Save" at bounding box center [390, 515] width 208 height 31
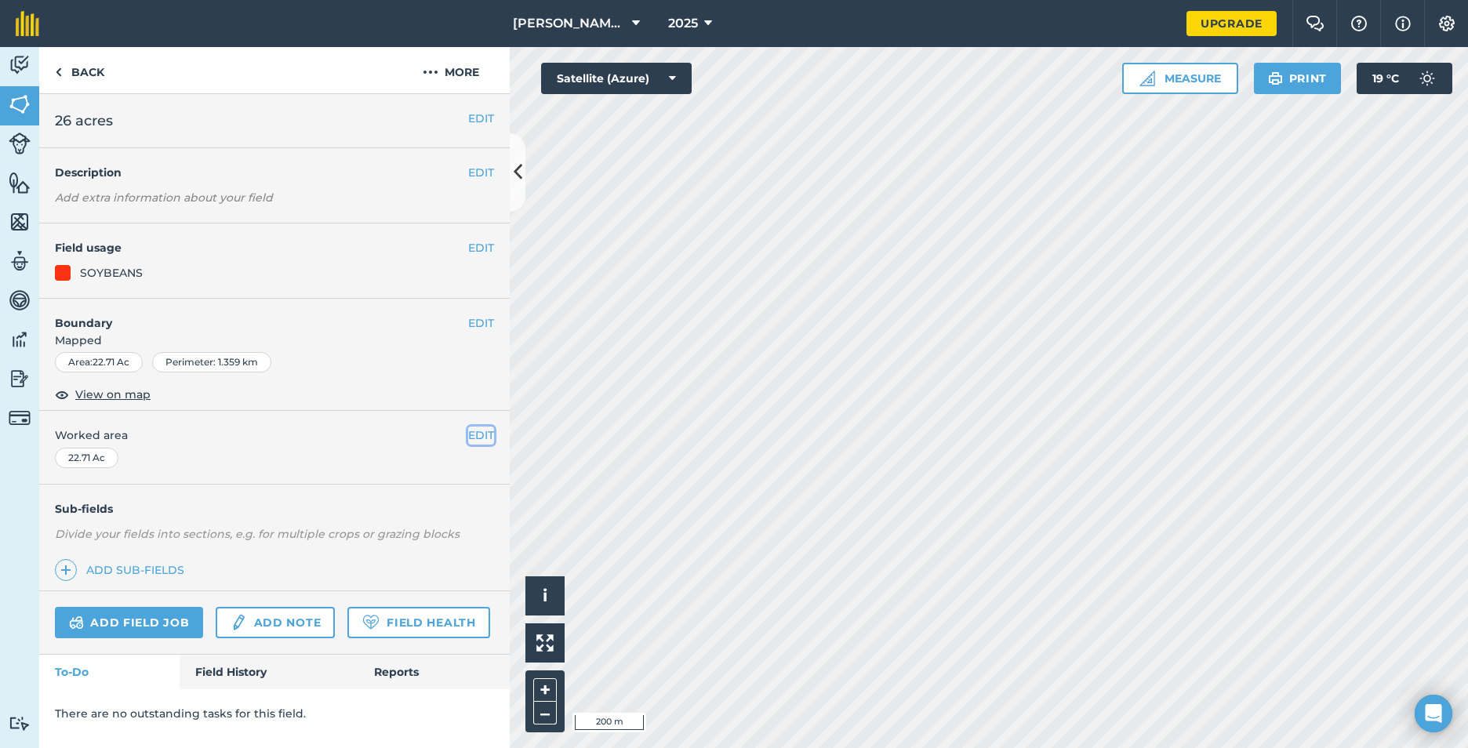
click at [469, 437] on button "EDIT" at bounding box center [481, 435] width 26 height 17
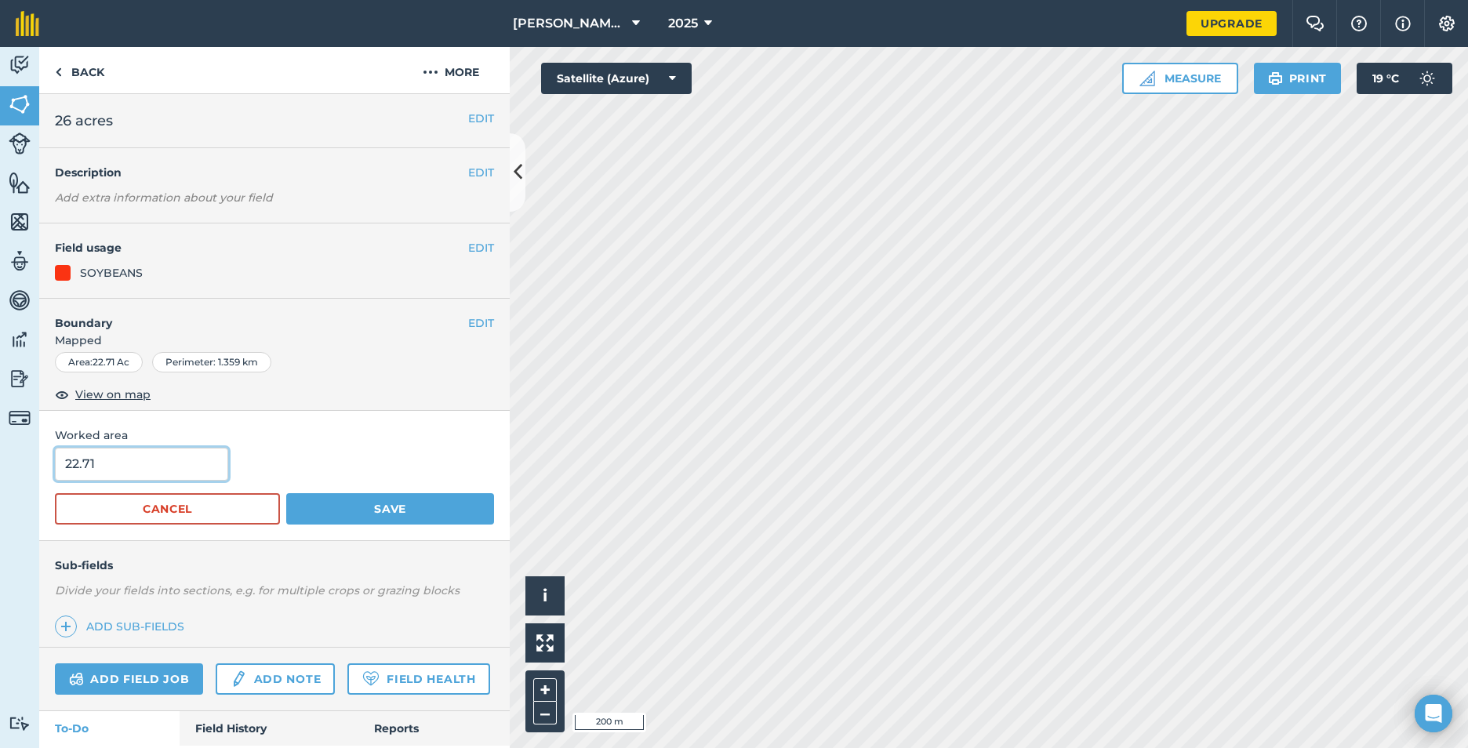
click at [126, 457] on input "22.71" at bounding box center [141, 464] width 173 height 33
type input "2"
type input "26"
click at [415, 508] on button "Save" at bounding box center [390, 508] width 208 height 31
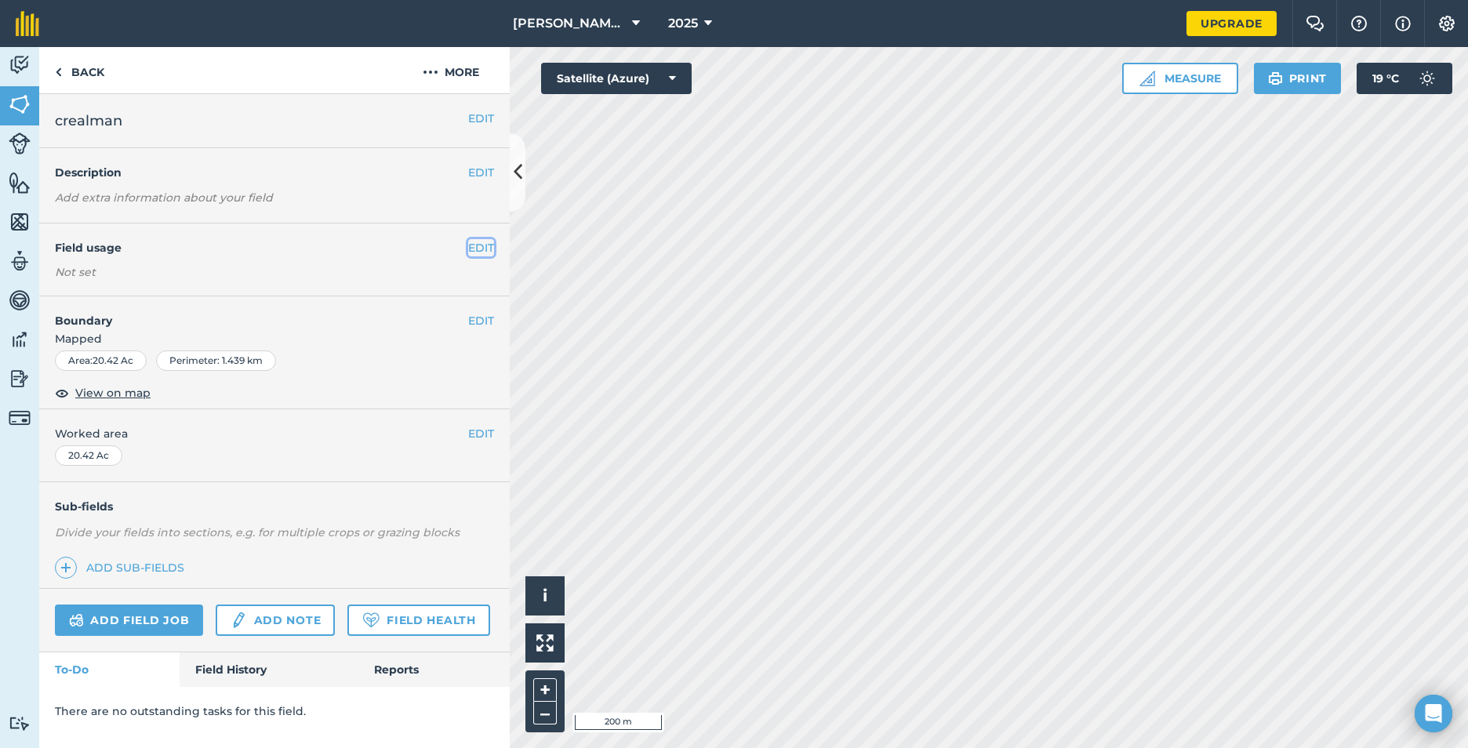
click at [488, 247] on button "EDIT" at bounding box center [481, 247] width 26 height 17
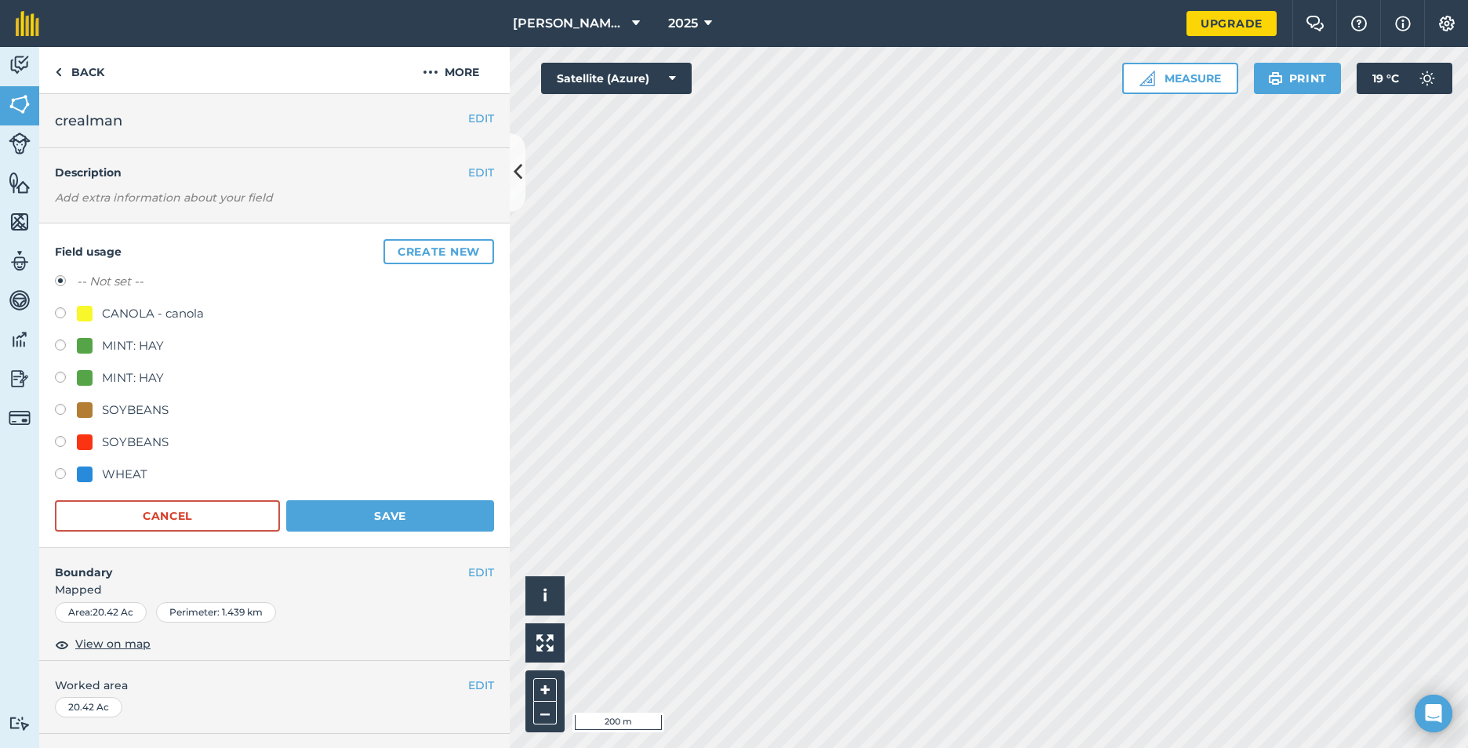
click at [60, 440] on label at bounding box center [66, 444] width 22 height 16
radio input "true"
radio input "false"
click at [475, 683] on button "EDIT" at bounding box center [481, 685] width 26 height 17
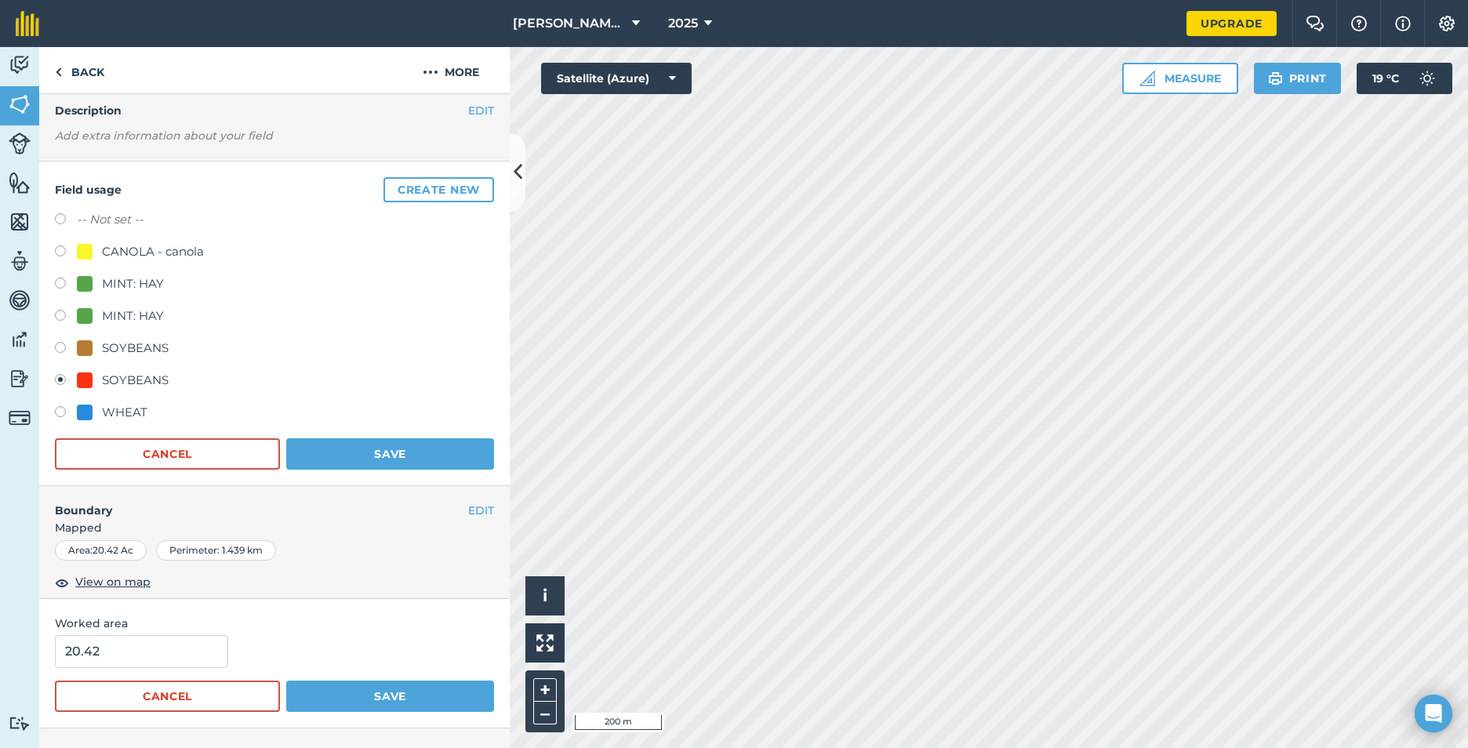
scroll to position [157, 0]
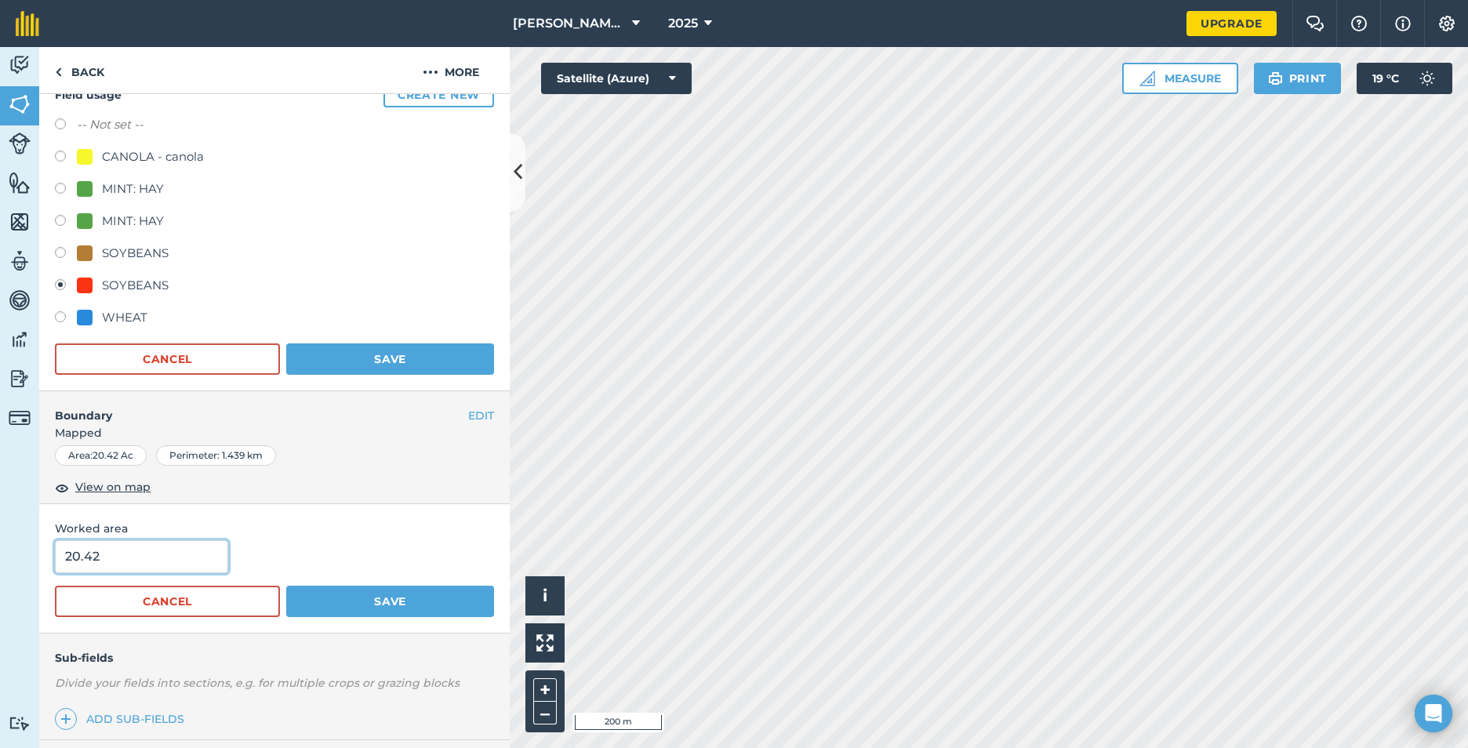
click at [142, 555] on input "20.42" at bounding box center [141, 556] width 173 height 33
drag, startPoint x: 126, startPoint y: 551, endPoint x: 68, endPoint y: 575, distance: 62.6
click at [68, 575] on form "20.42 Cancel Save" at bounding box center [274, 578] width 439 height 77
type input "23"
click at [358, 606] on button "Save" at bounding box center [390, 601] width 208 height 31
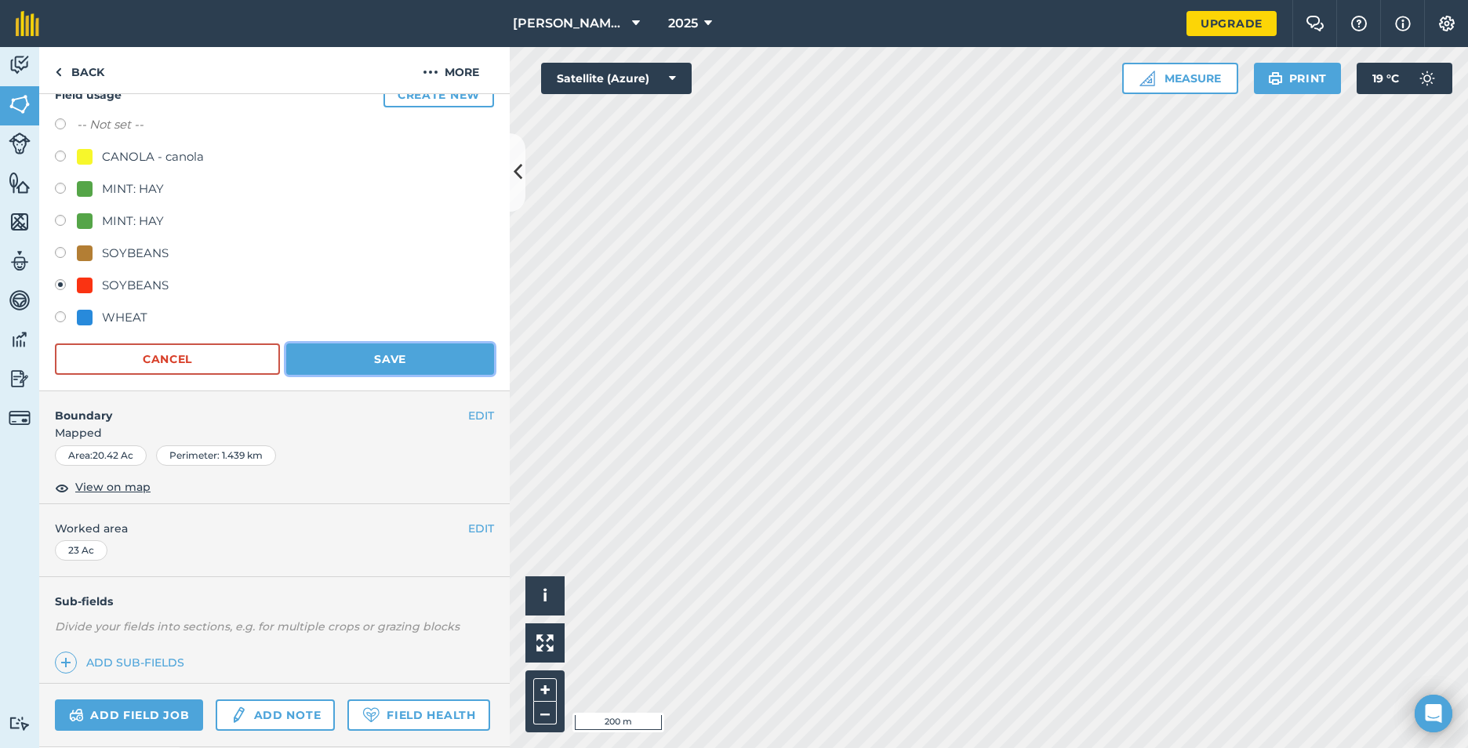
click at [391, 354] on button "Save" at bounding box center [390, 359] width 208 height 31
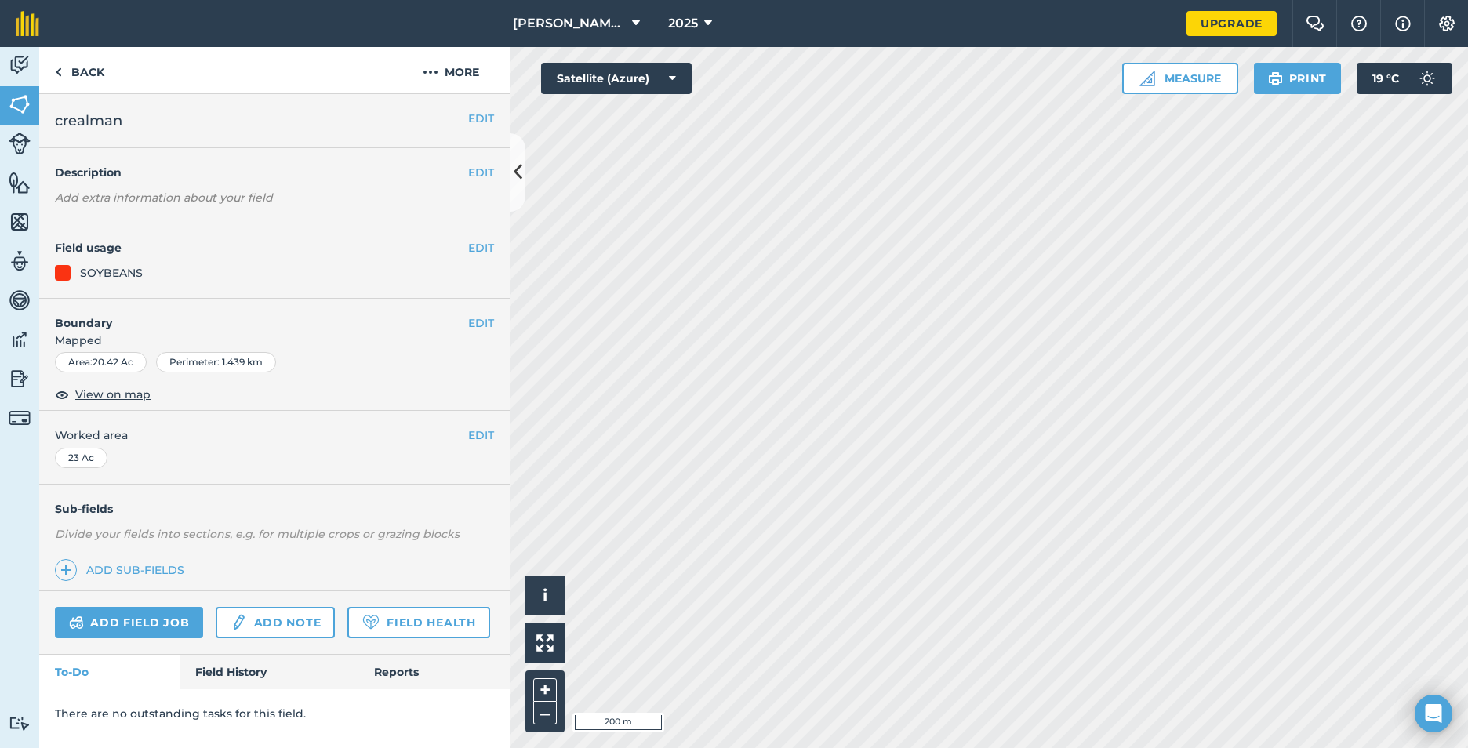
scroll to position [0, 0]
click at [519, 172] on icon at bounding box center [518, 171] width 9 height 27
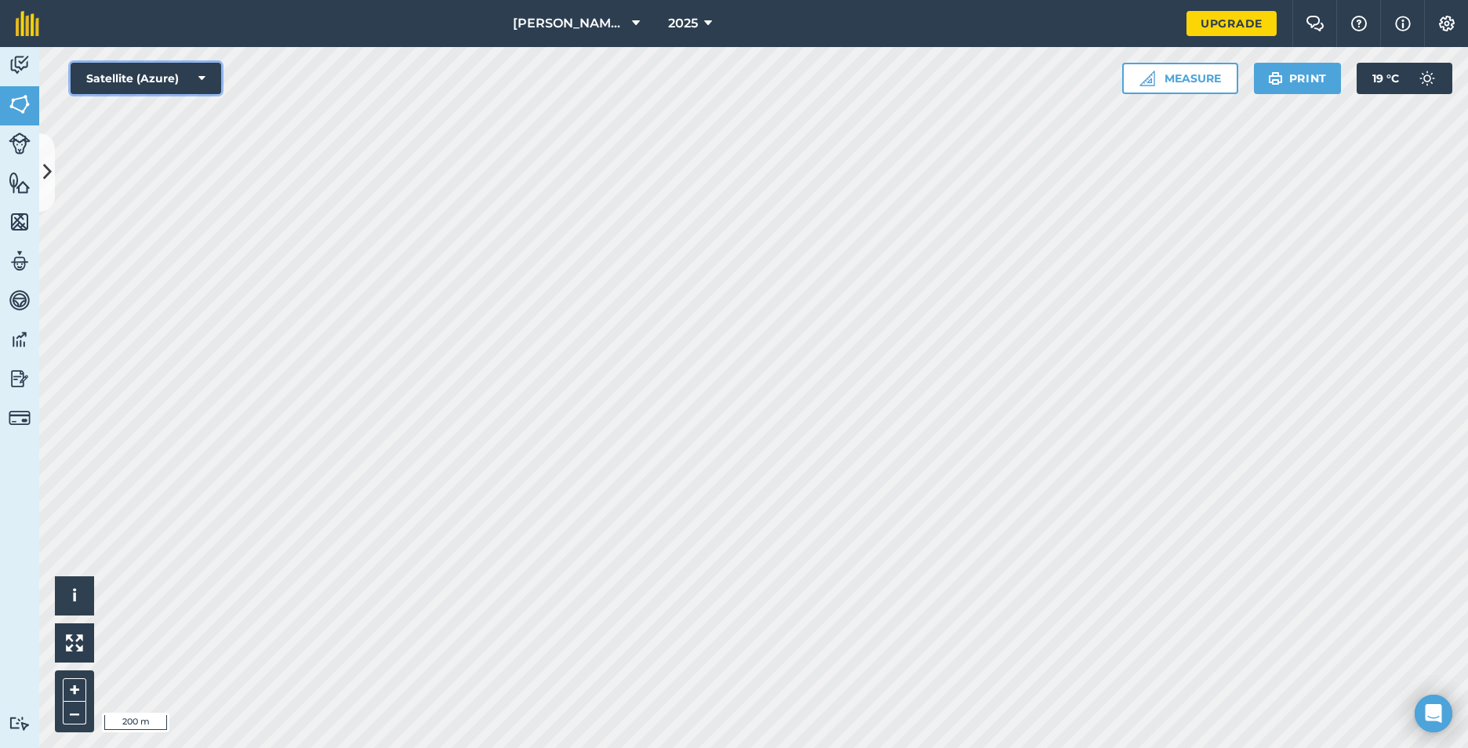
click at [193, 75] on button "Satellite (Azure)" at bounding box center [146, 78] width 151 height 31
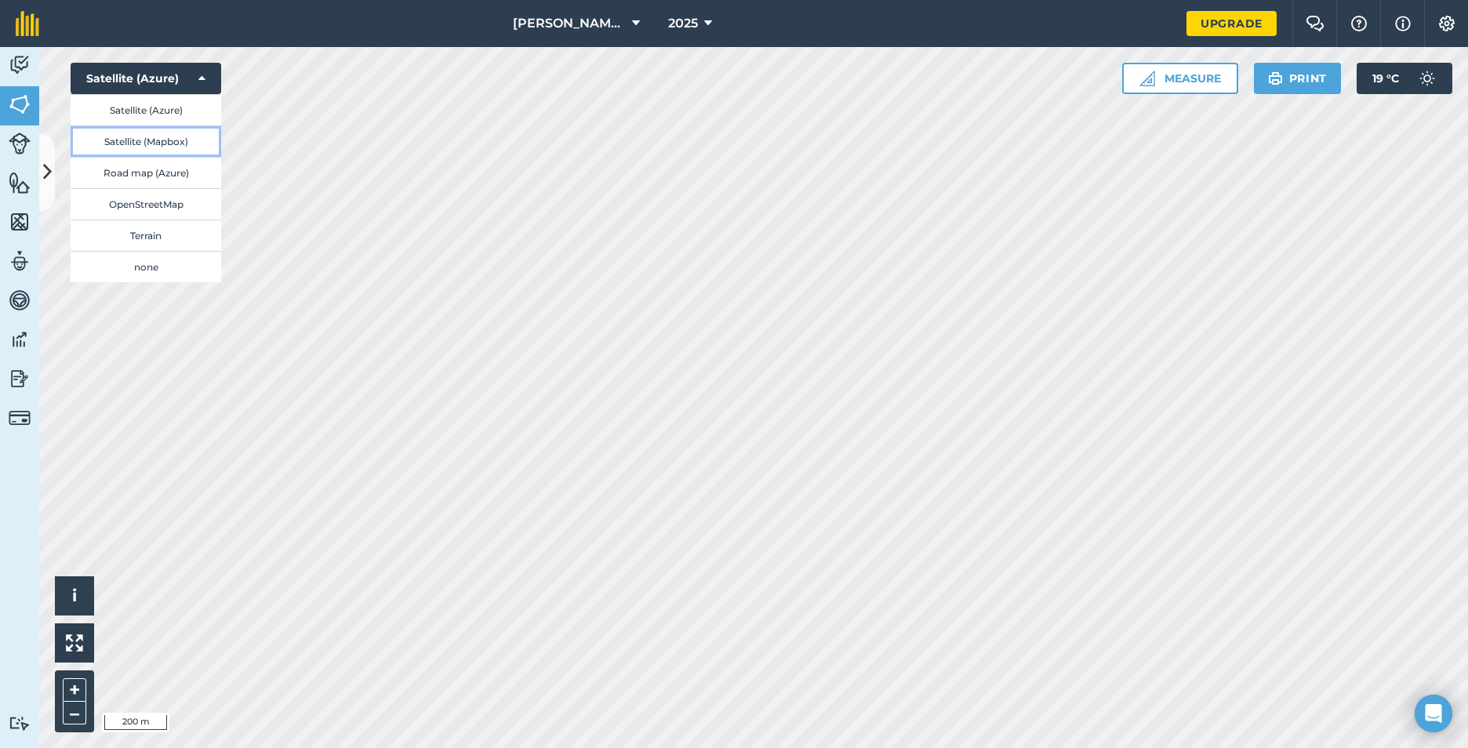
click at [181, 144] on button "Satellite (Mapbox)" at bounding box center [146, 141] width 151 height 31
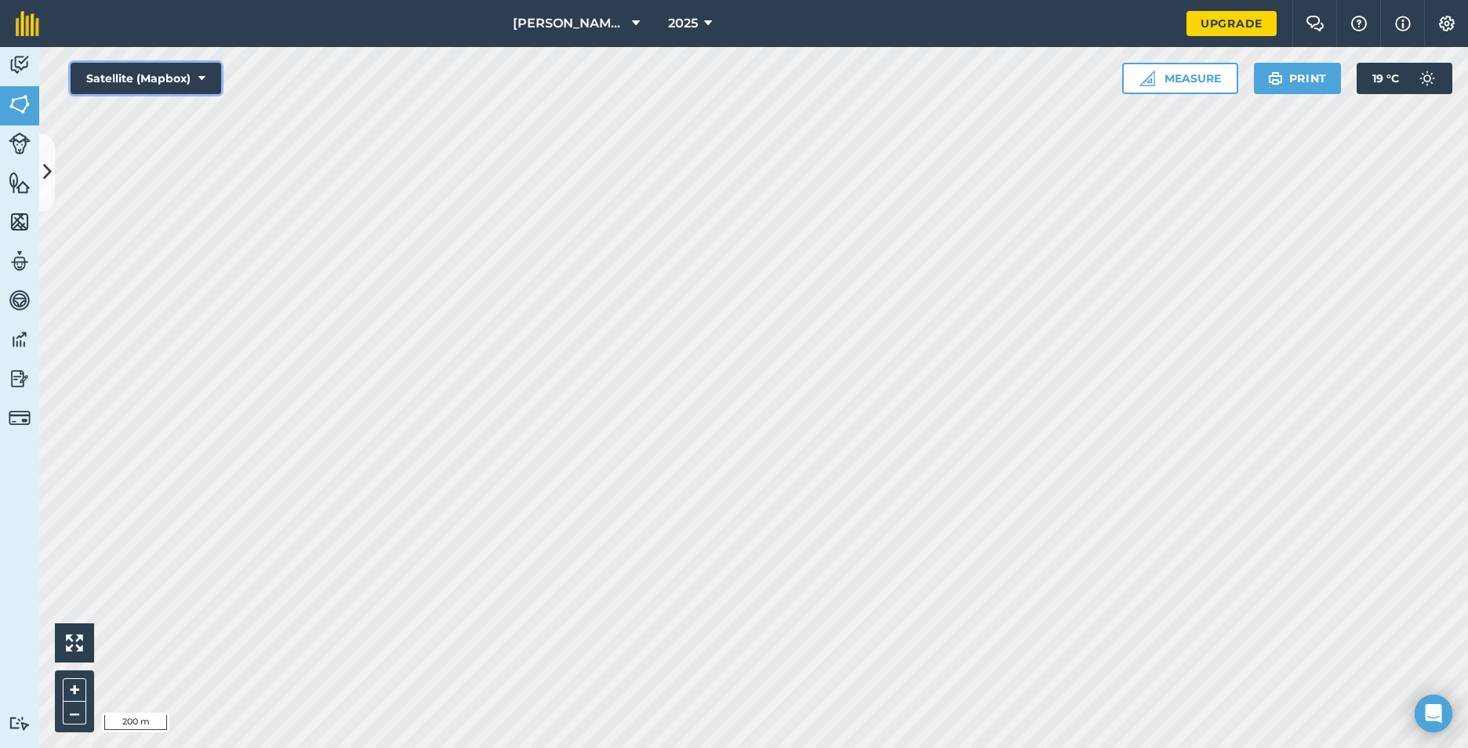
click at [181, 70] on button "Satellite (Mapbox)" at bounding box center [146, 78] width 151 height 31
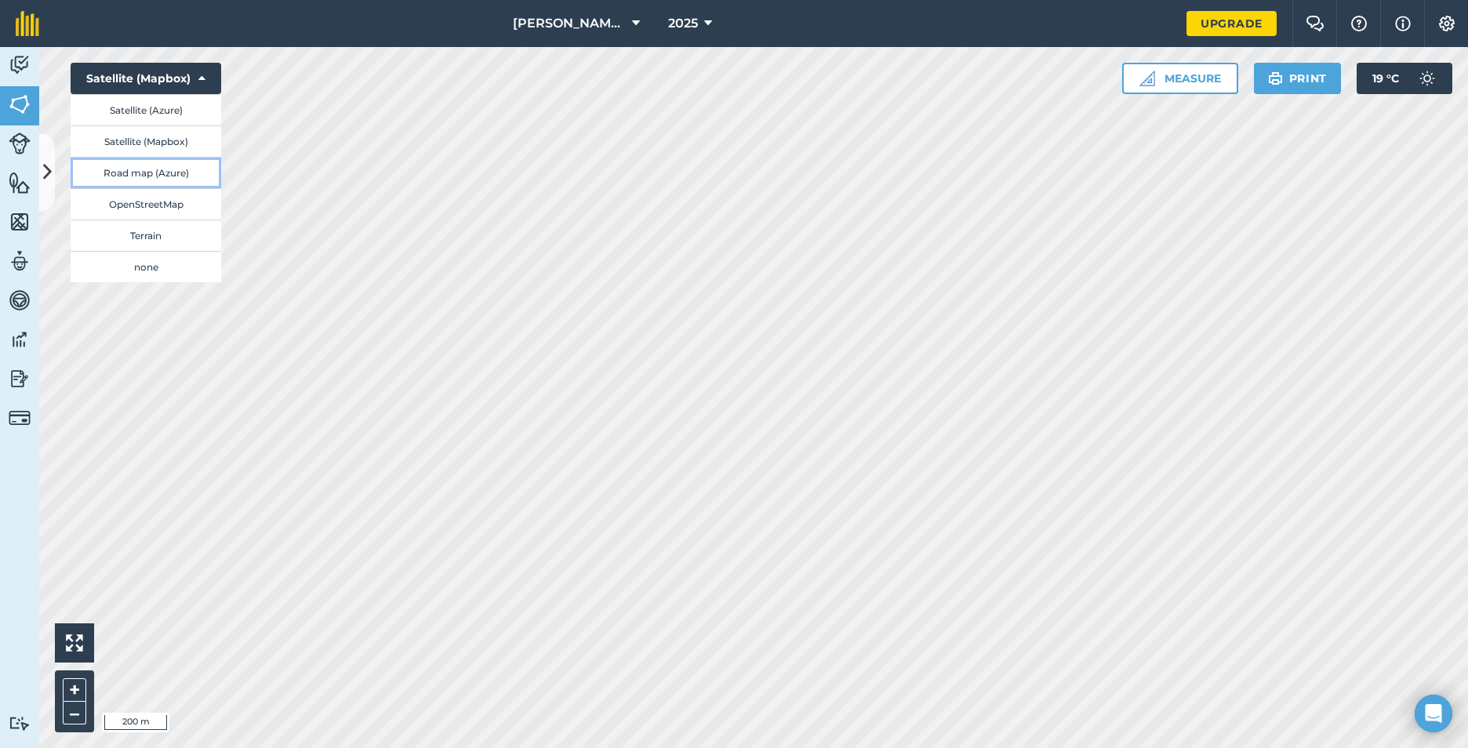
click at [178, 179] on button "Road map (Azure)" at bounding box center [146, 172] width 151 height 31
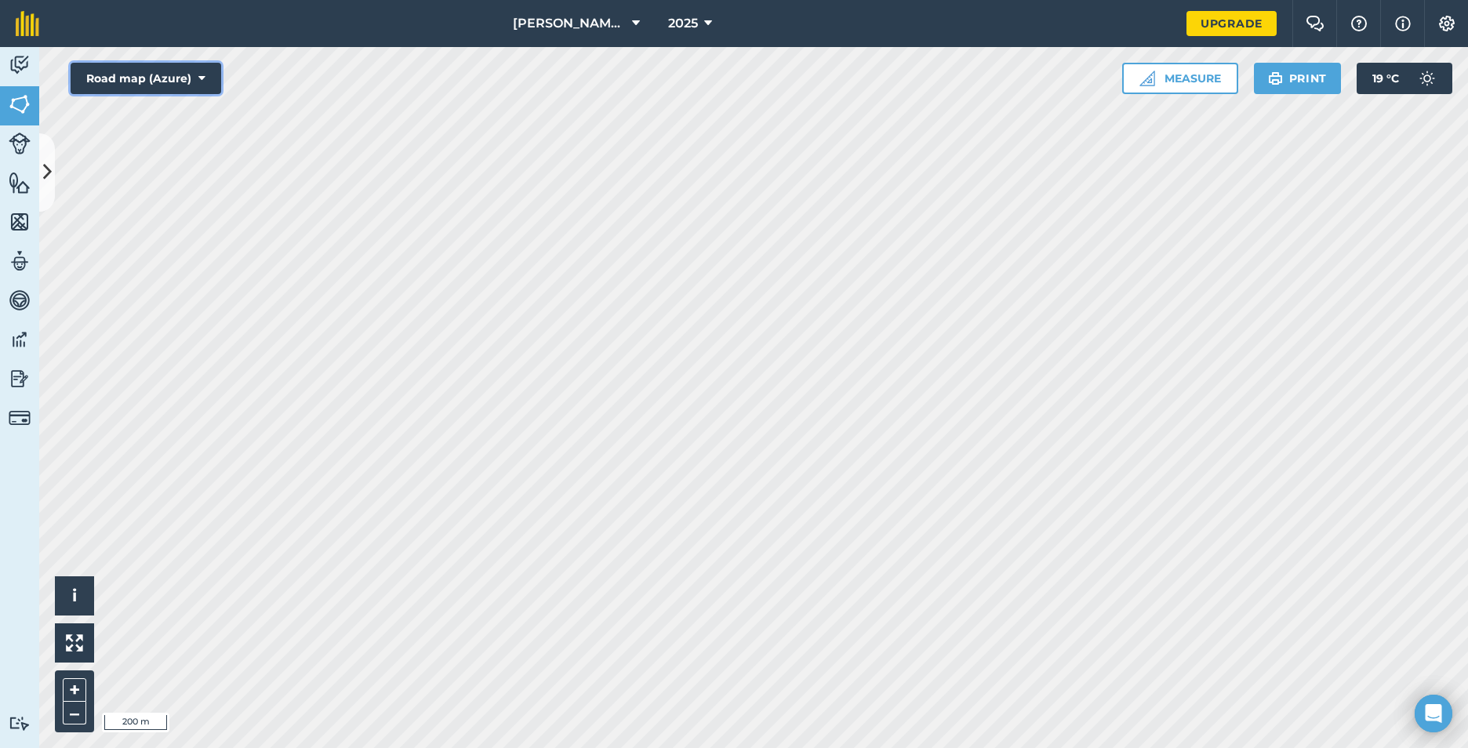
click at [198, 82] on icon at bounding box center [201, 79] width 7 height 16
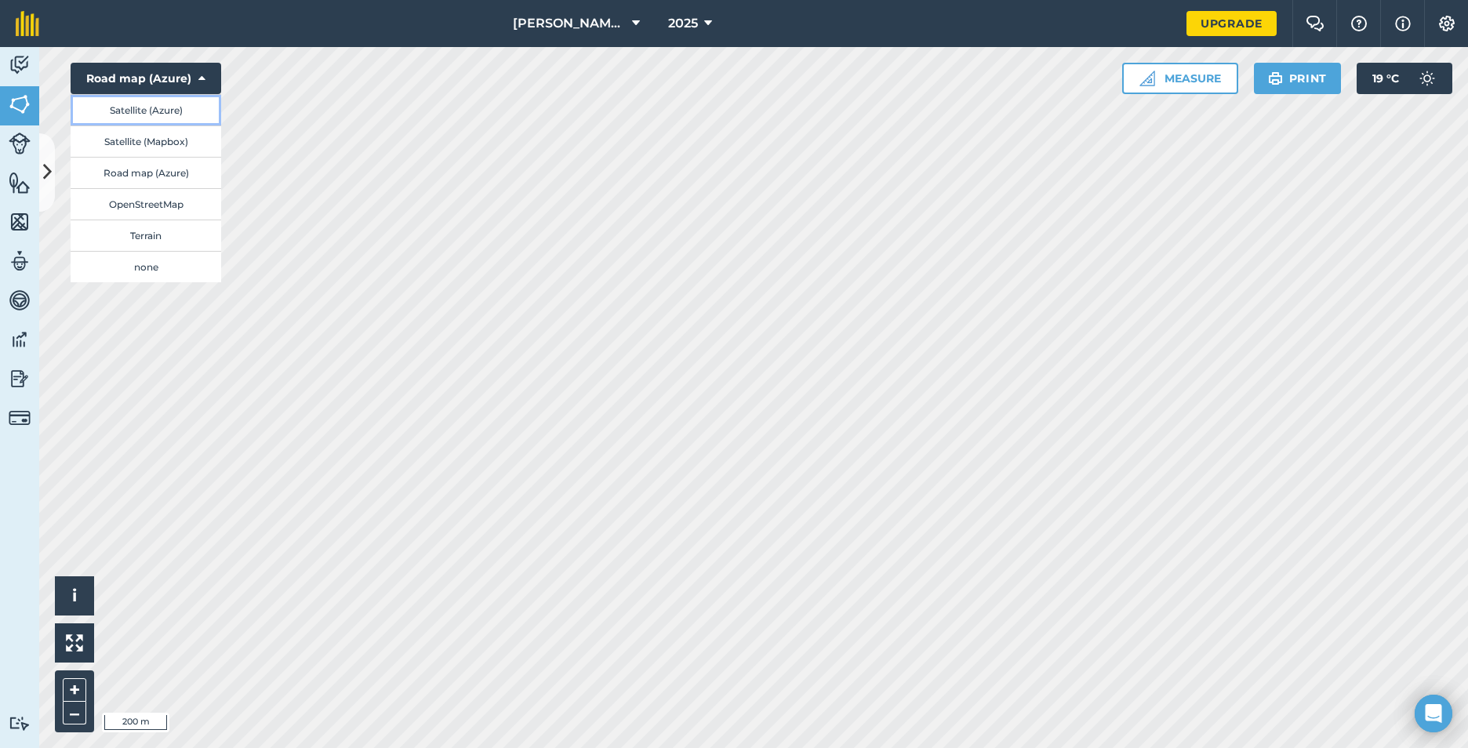
click at [186, 111] on button "Satellite (Azure)" at bounding box center [146, 109] width 151 height 31
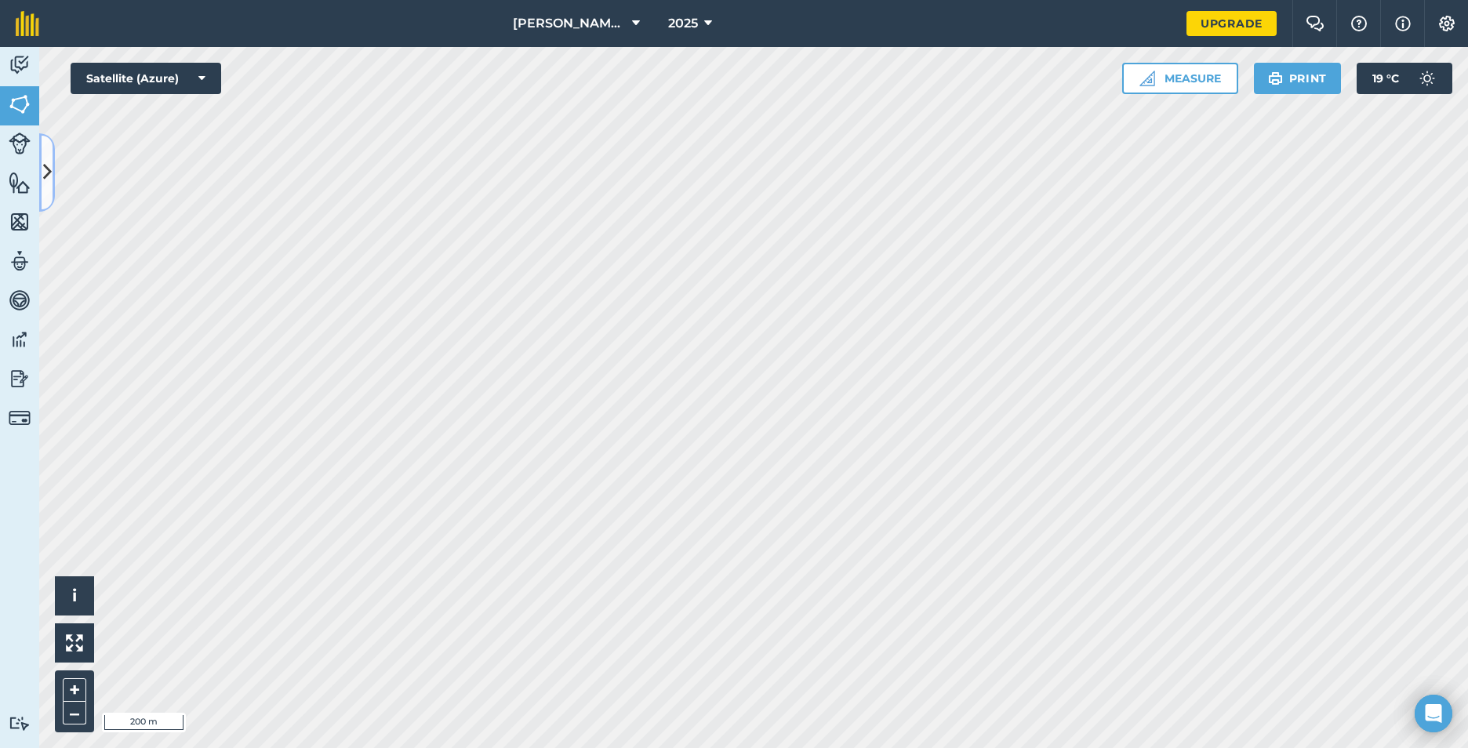
click at [54, 169] on button at bounding box center [47, 172] width 16 height 78
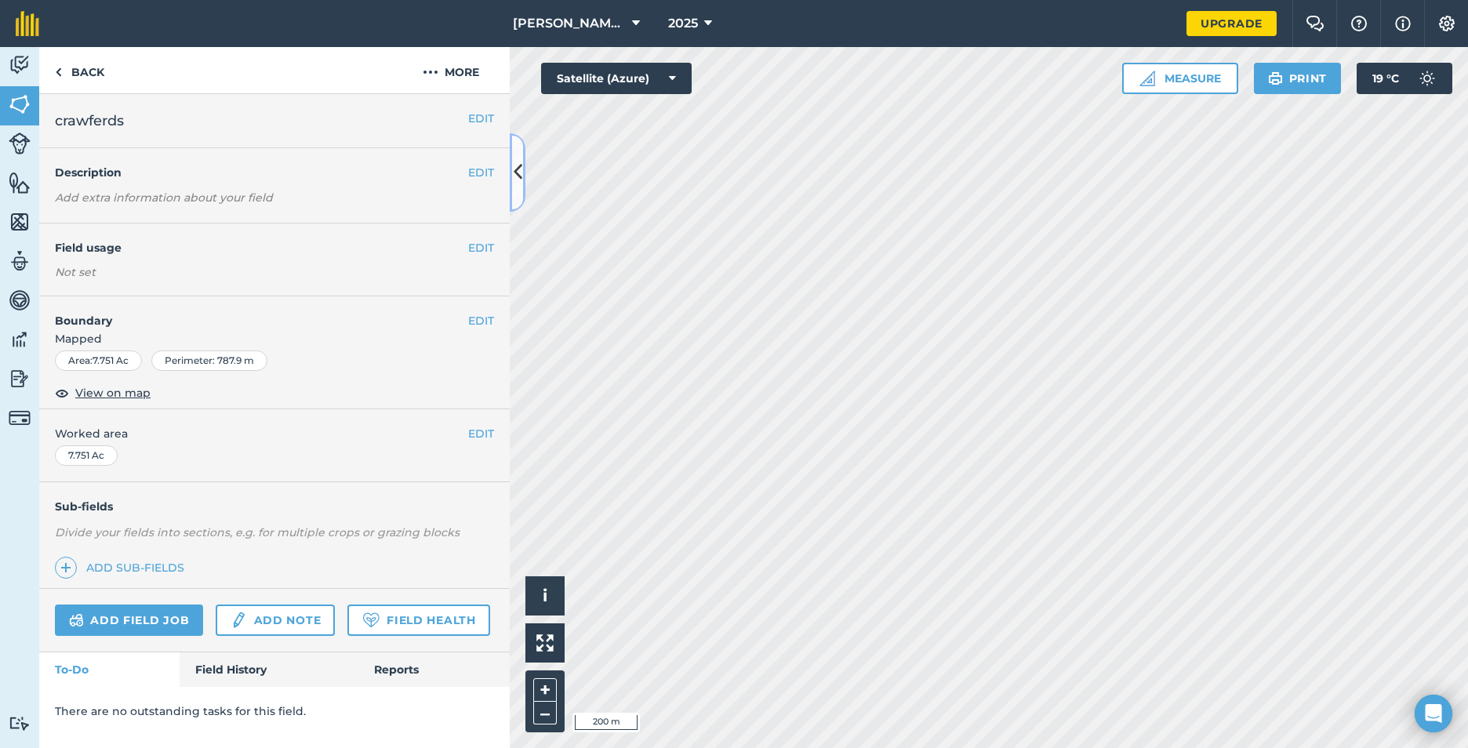
click at [515, 169] on icon at bounding box center [518, 171] width 9 height 27
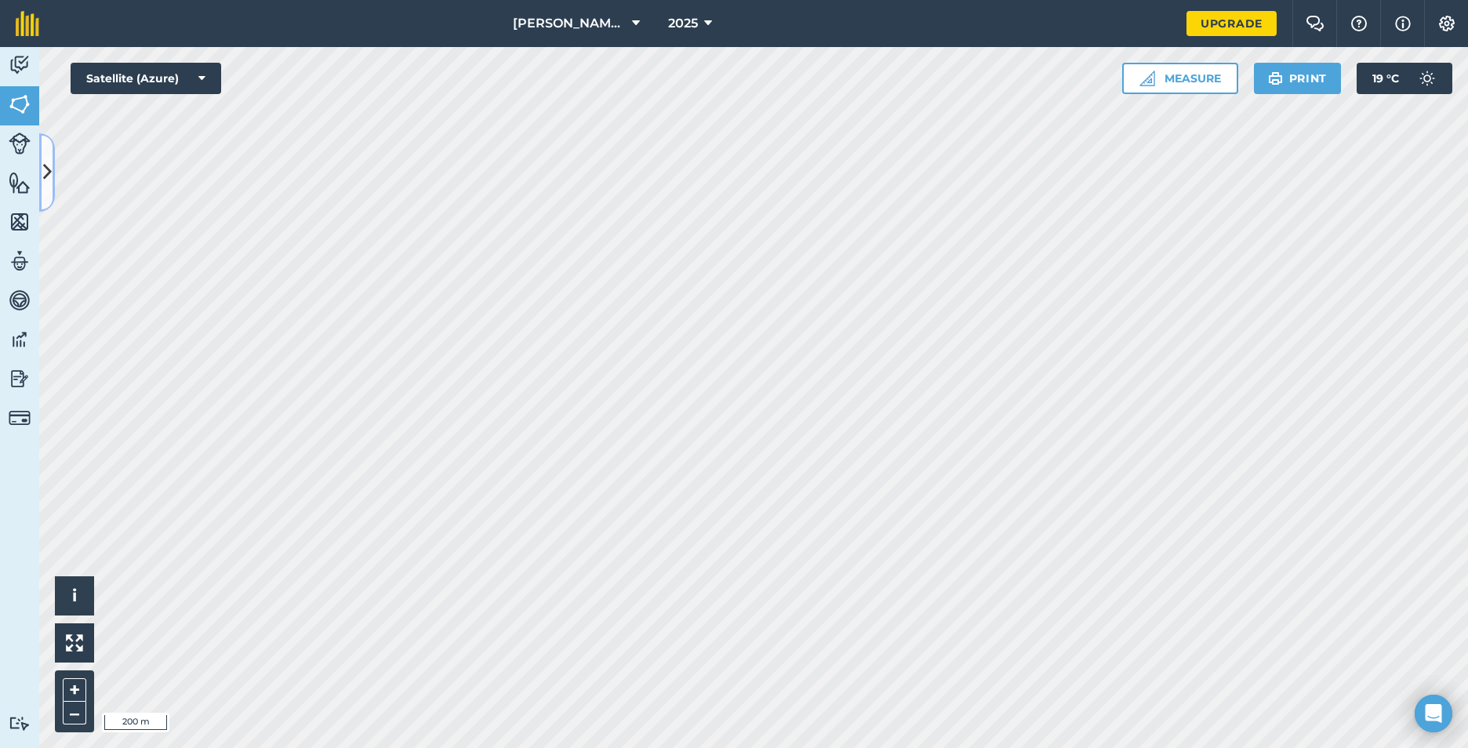
click at [49, 178] on icon at bounding box center [47, 171] width 9 height 27
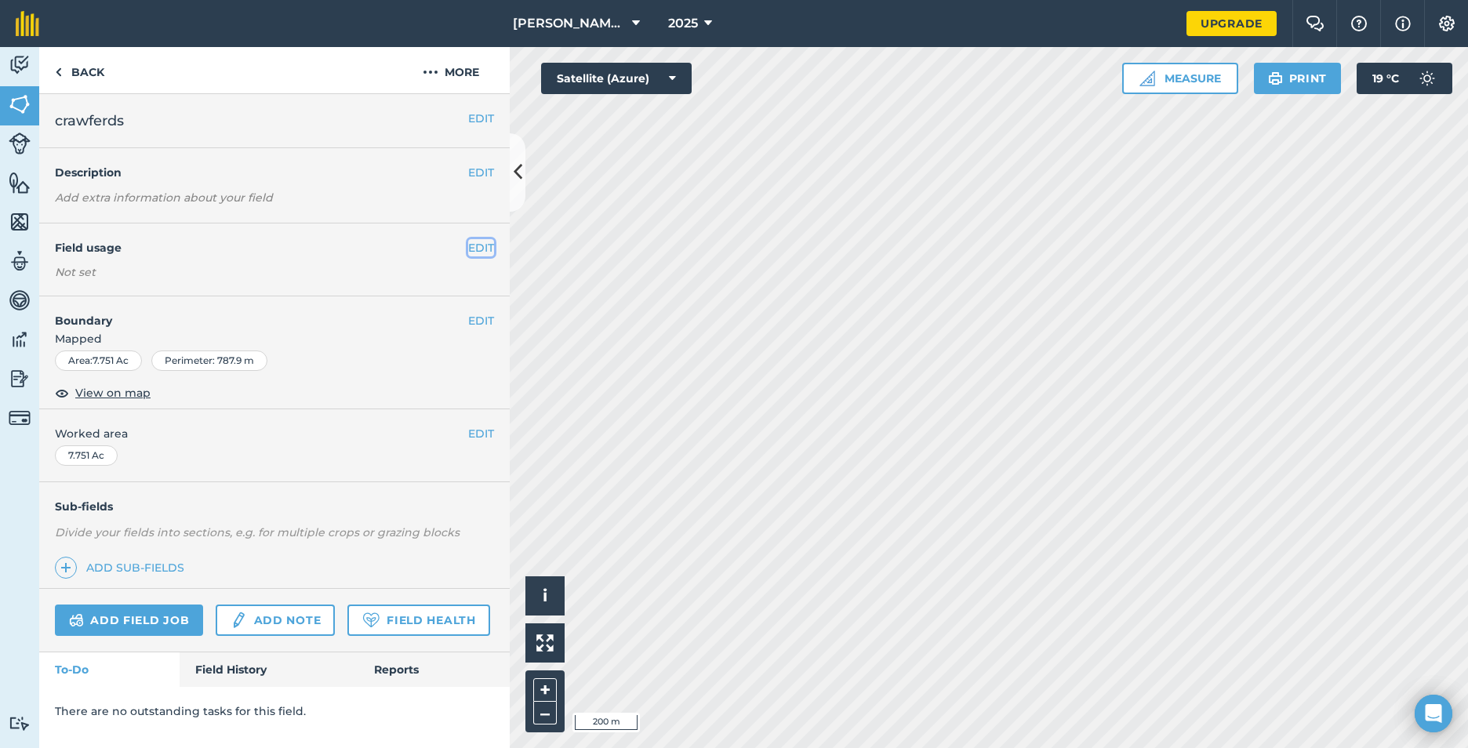
click at [478, 249] on button "EDIT" at bounding box center [481, 247] width 26 height 17
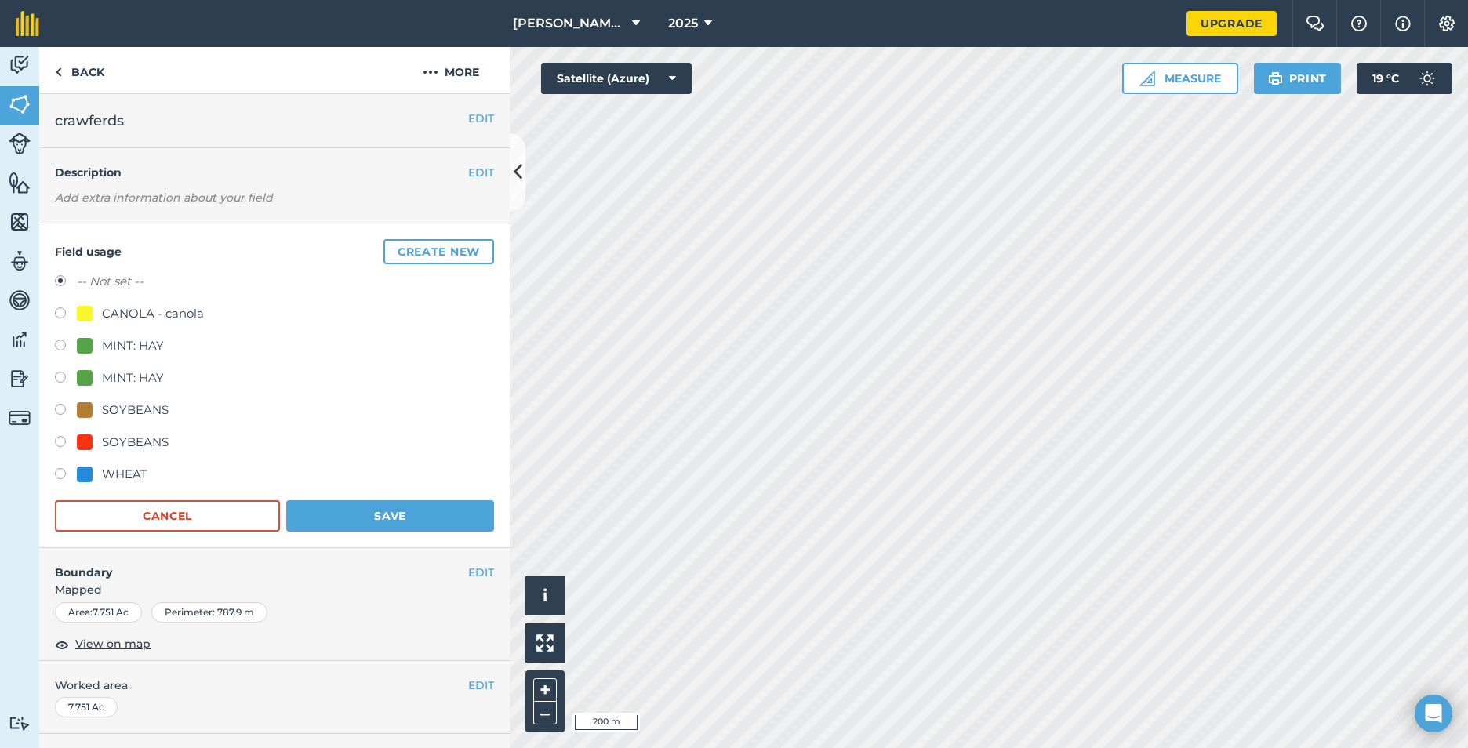
click at [60, 475] on label at bounding box center [66, 476] width 22 height 16
radio input "true"
radio input "false"
click at [396, 517] on button "Save" at bounding box center [390, 515] width 208 height 31
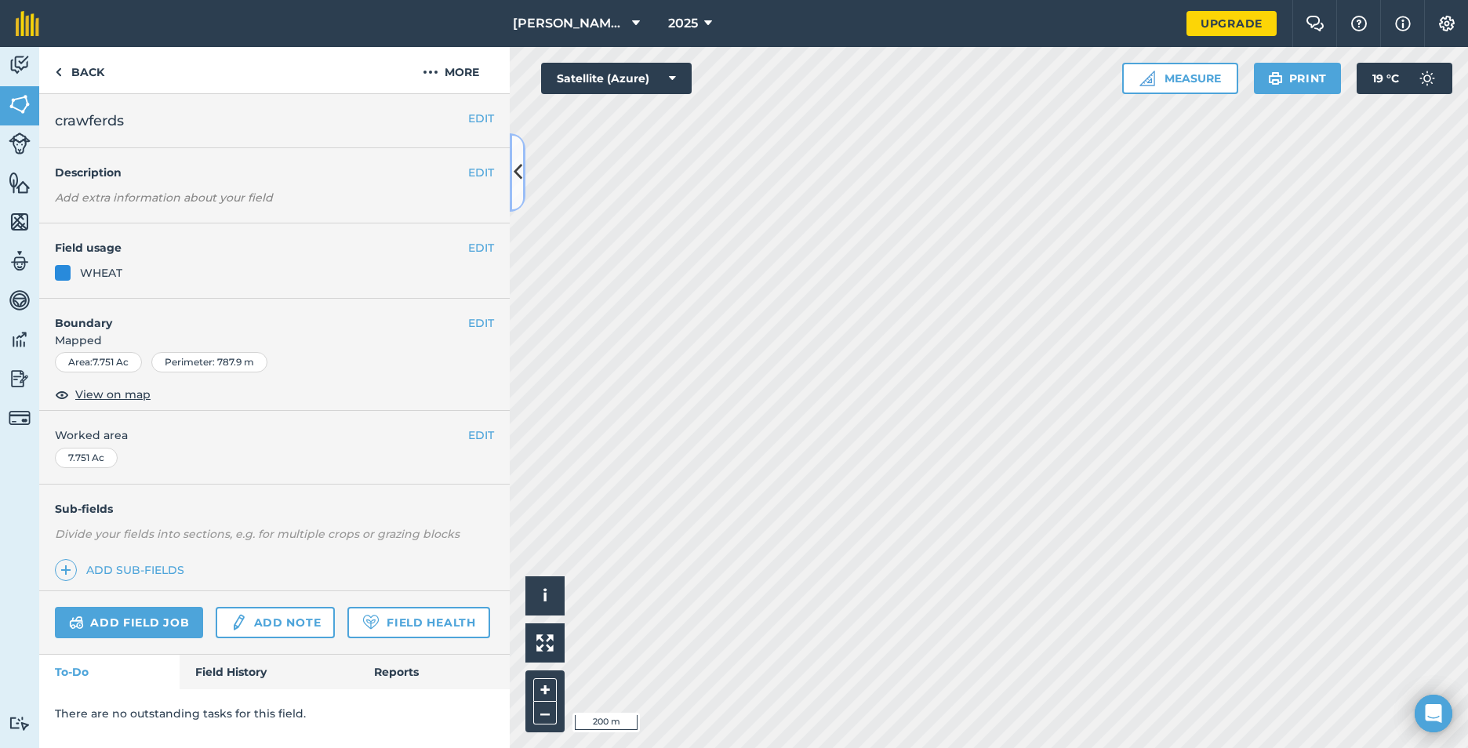
click at [515, 171] on icon at bounding box center [518, 171] width 9 height 27
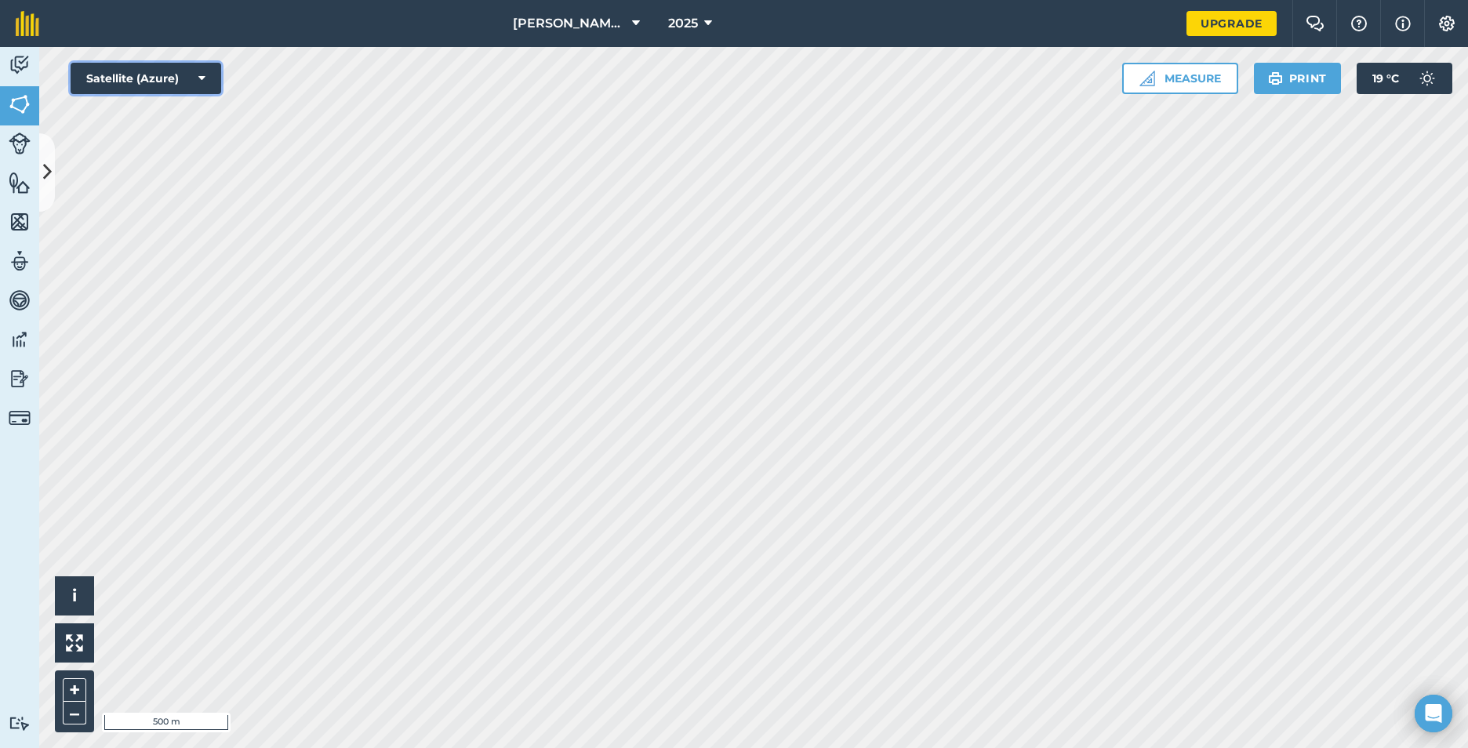
click at [196, 78] on button "Satellite (Azure)" at bounding box center [146, 78] width 151 height 31
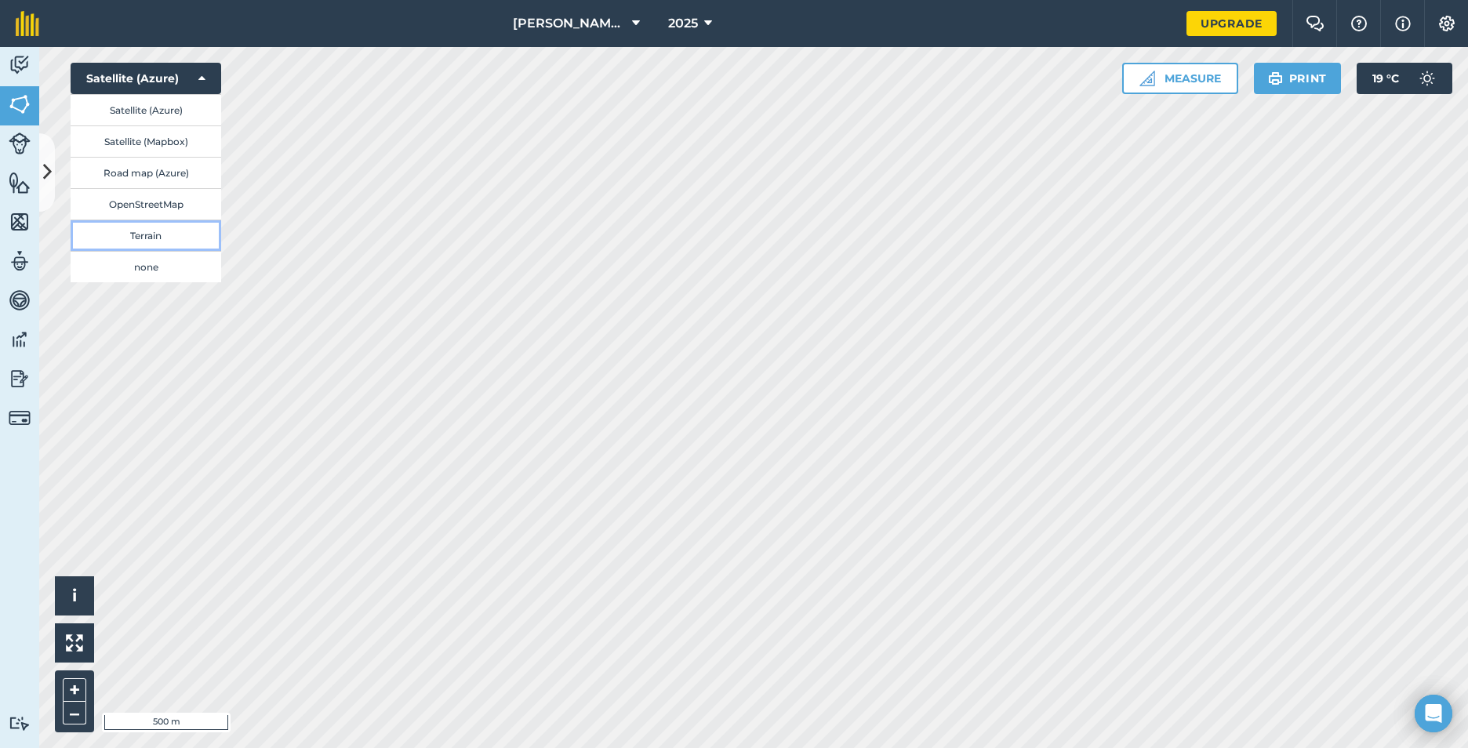
click at [140, 232] on button "Terrain" at bounding box center [146, 235] width 151 height 31
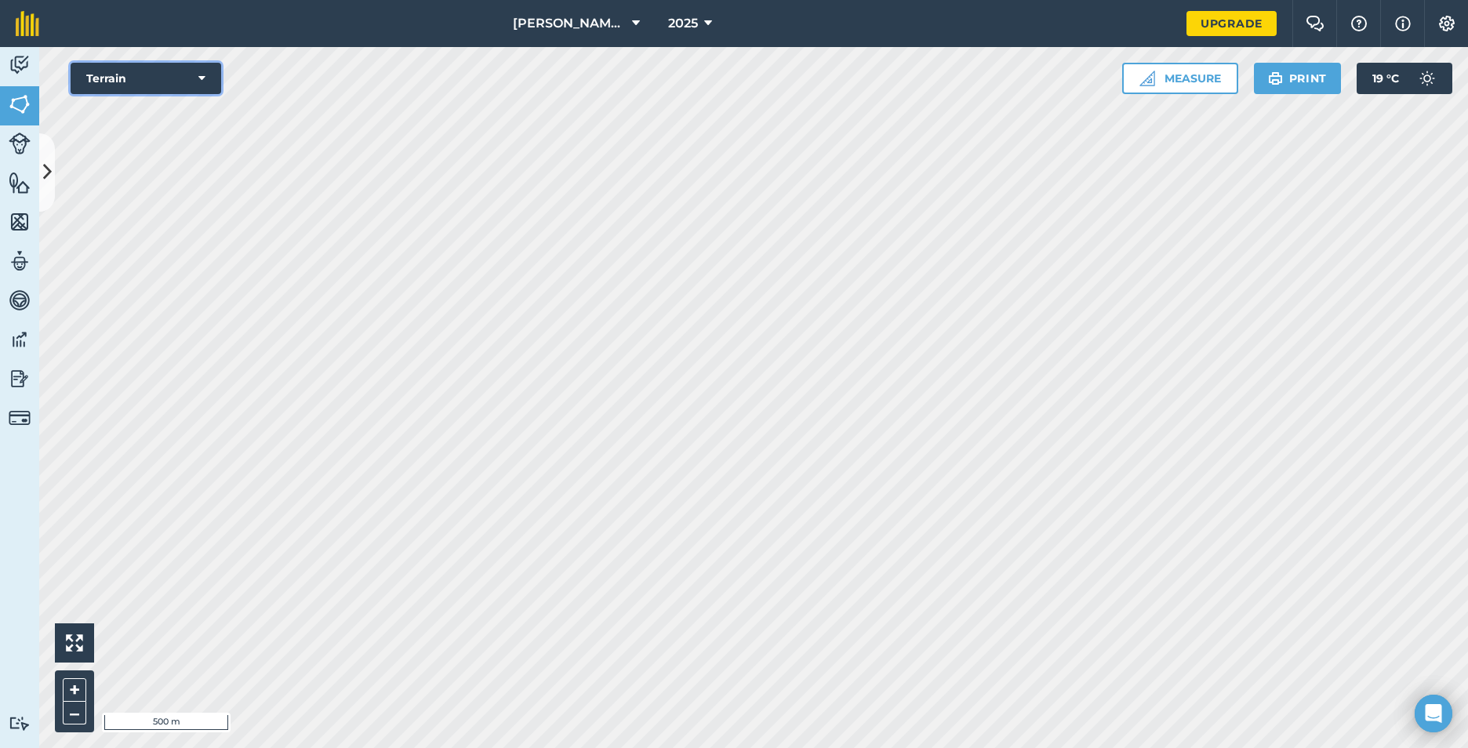
drag, startPoint x: 194, startPoint y: 75, endPoint x: 184, endPoint y: 90, distance: 18.7
click at [193, 78] on button "Terrain" at bounding box center [146, 78] width 151 height 31
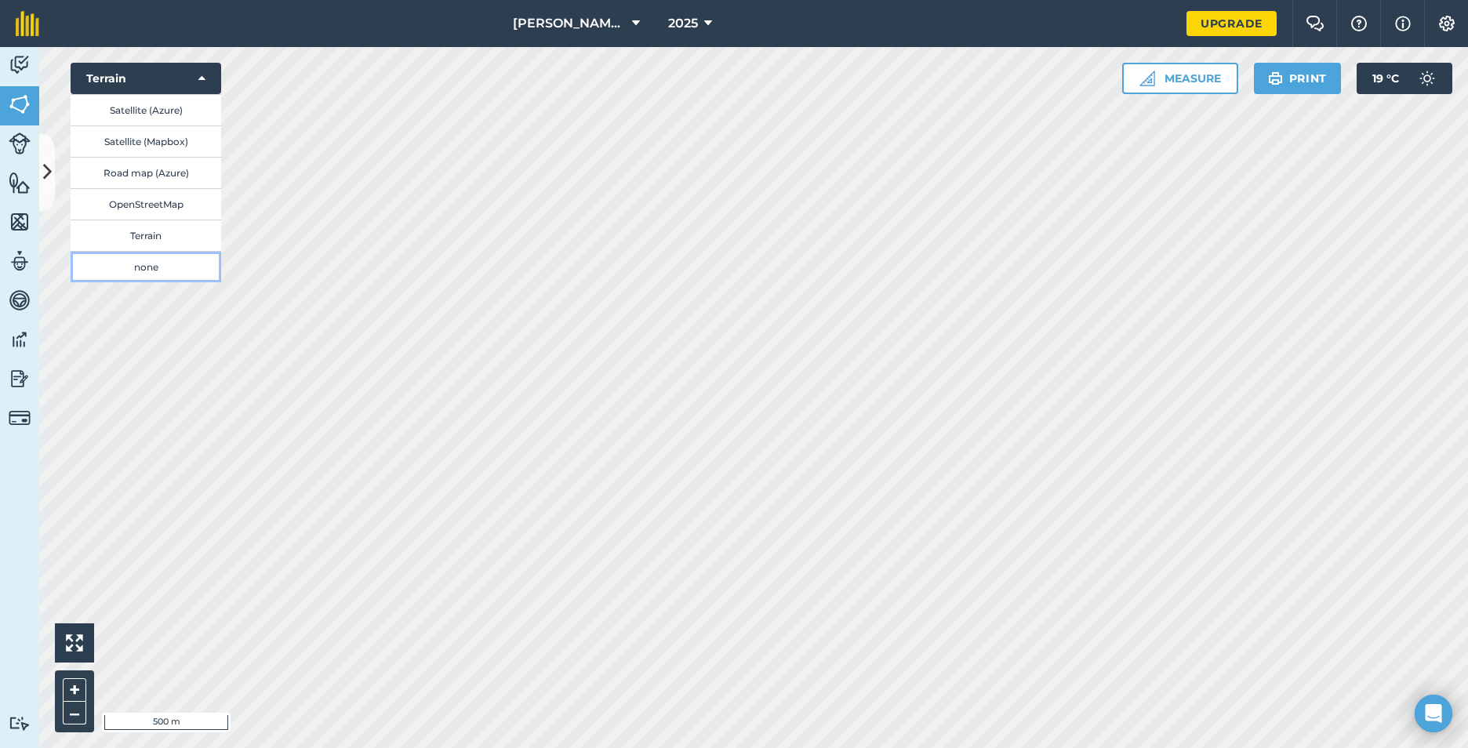
click at [104, 264] on button "none" at bounding box center [146, 266] width 151 height 31
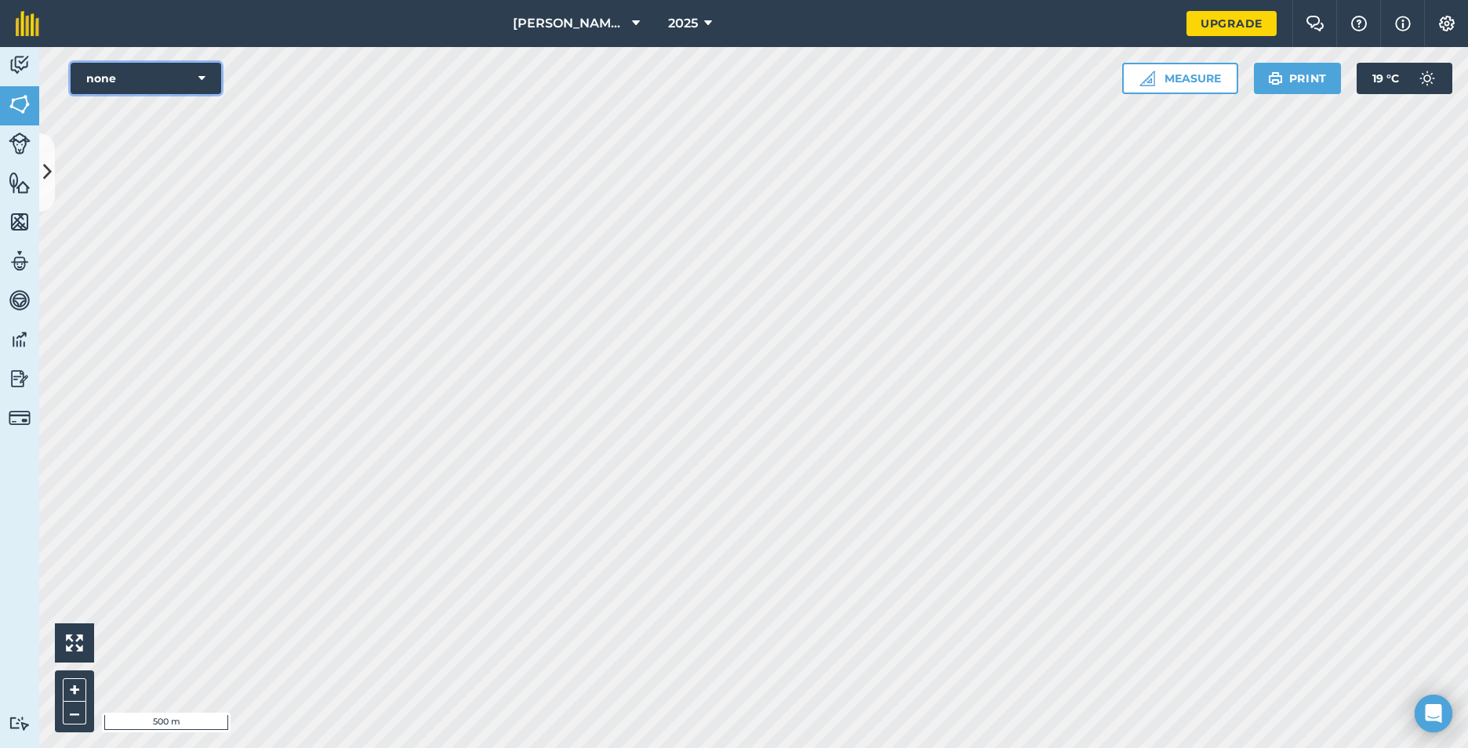
click at [195, 82] on button "none" at bounding box center [146, 78] width 151 height 31
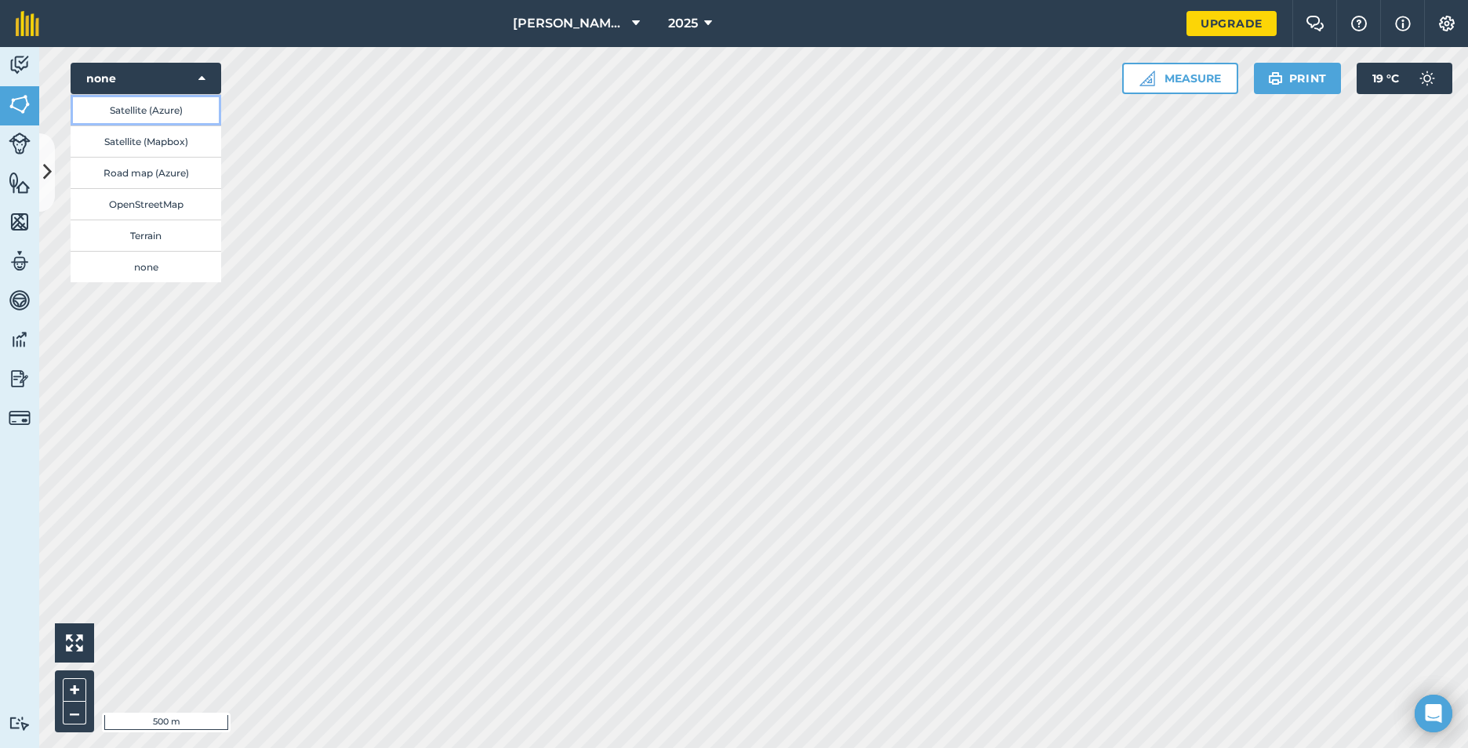
click at [159, 116] on button "Satellite (Azure)" at bounding box center [146, 109] width 151 height 31
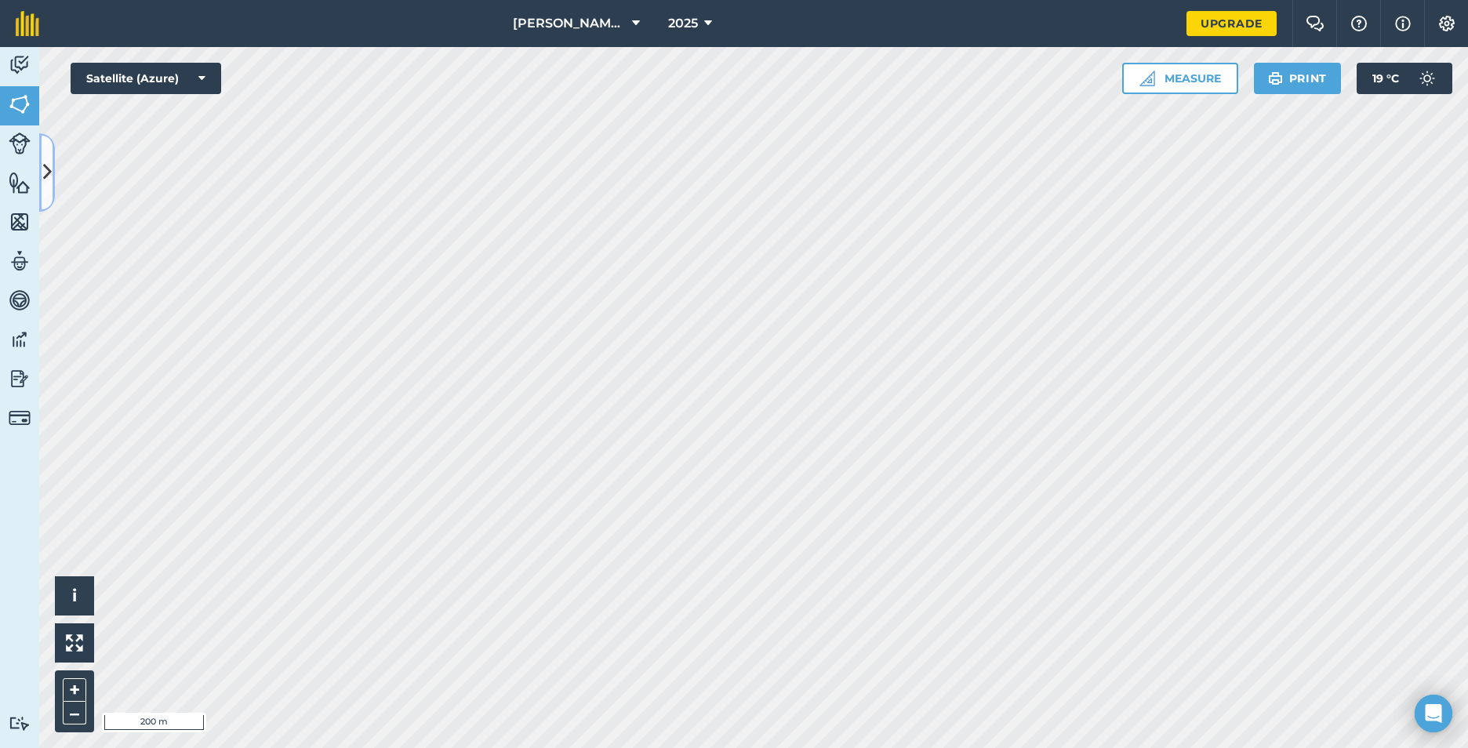
drag, startPoint x: 41, startPoint y: 175, endPoint x: 39, endPoint y: 183, distance: 8.0
click at [41, 178] on button at bounding box center [47, 172] width 16 height 78
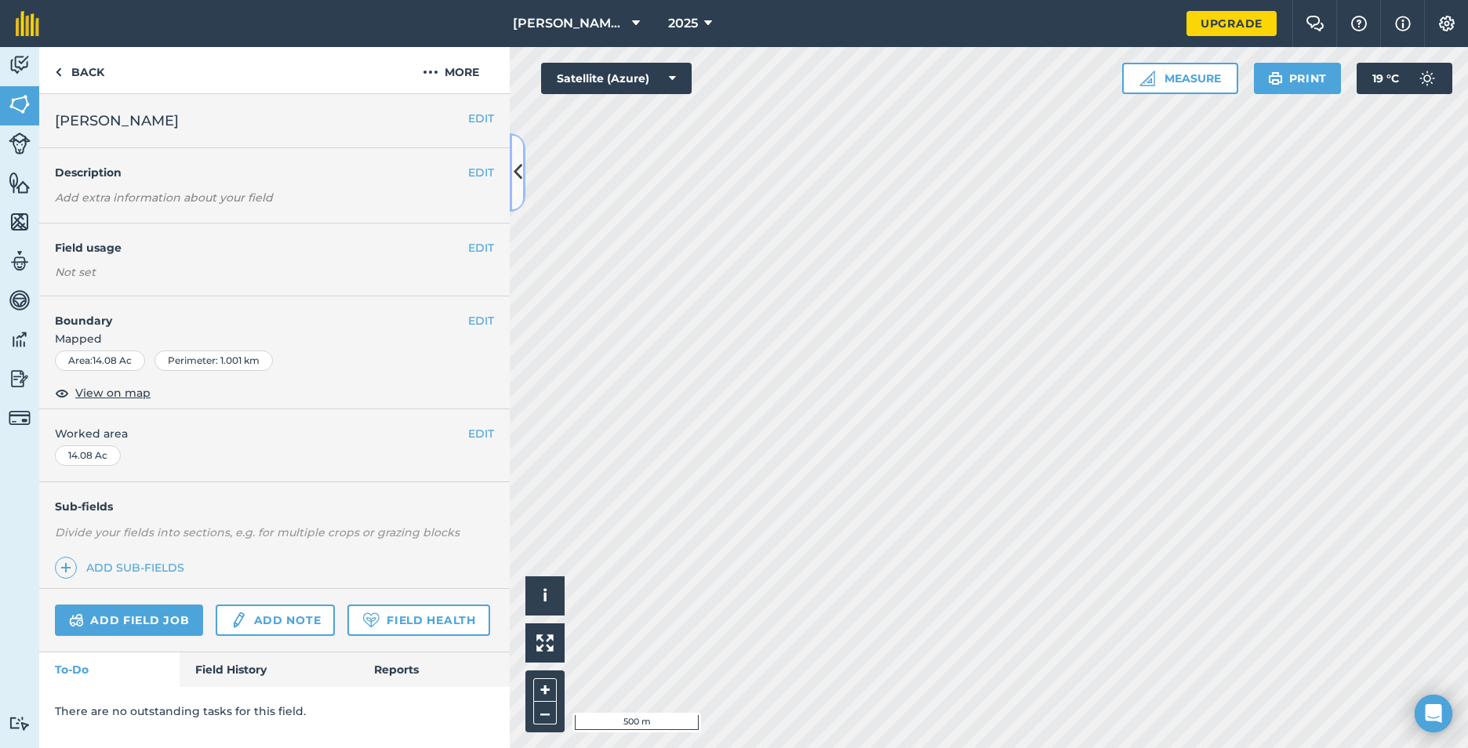
click at [520, 179] on icon at bounding box center [518, 171] width 9 height 27
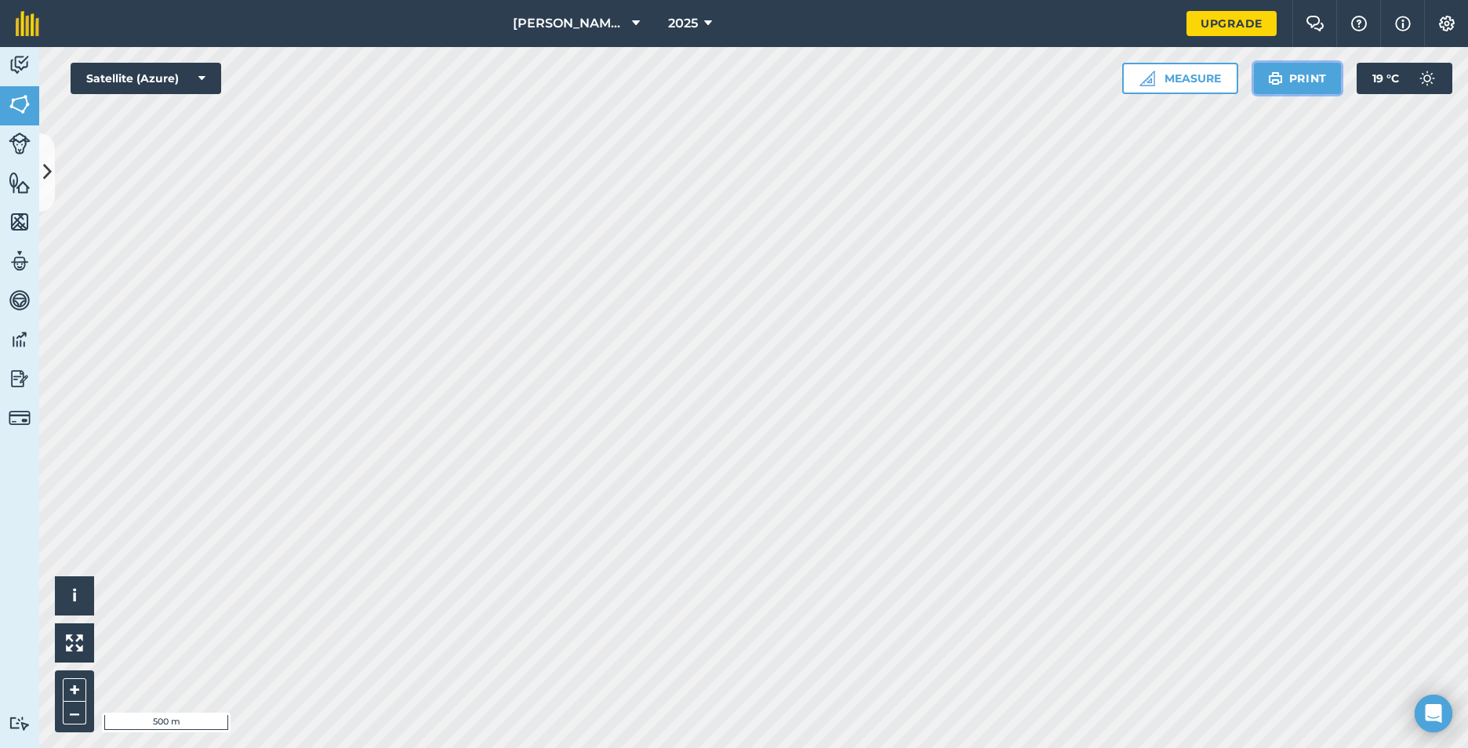
click at [1312, 71] on button "Print" at bounding box center [1298, 78] width 88 height 31
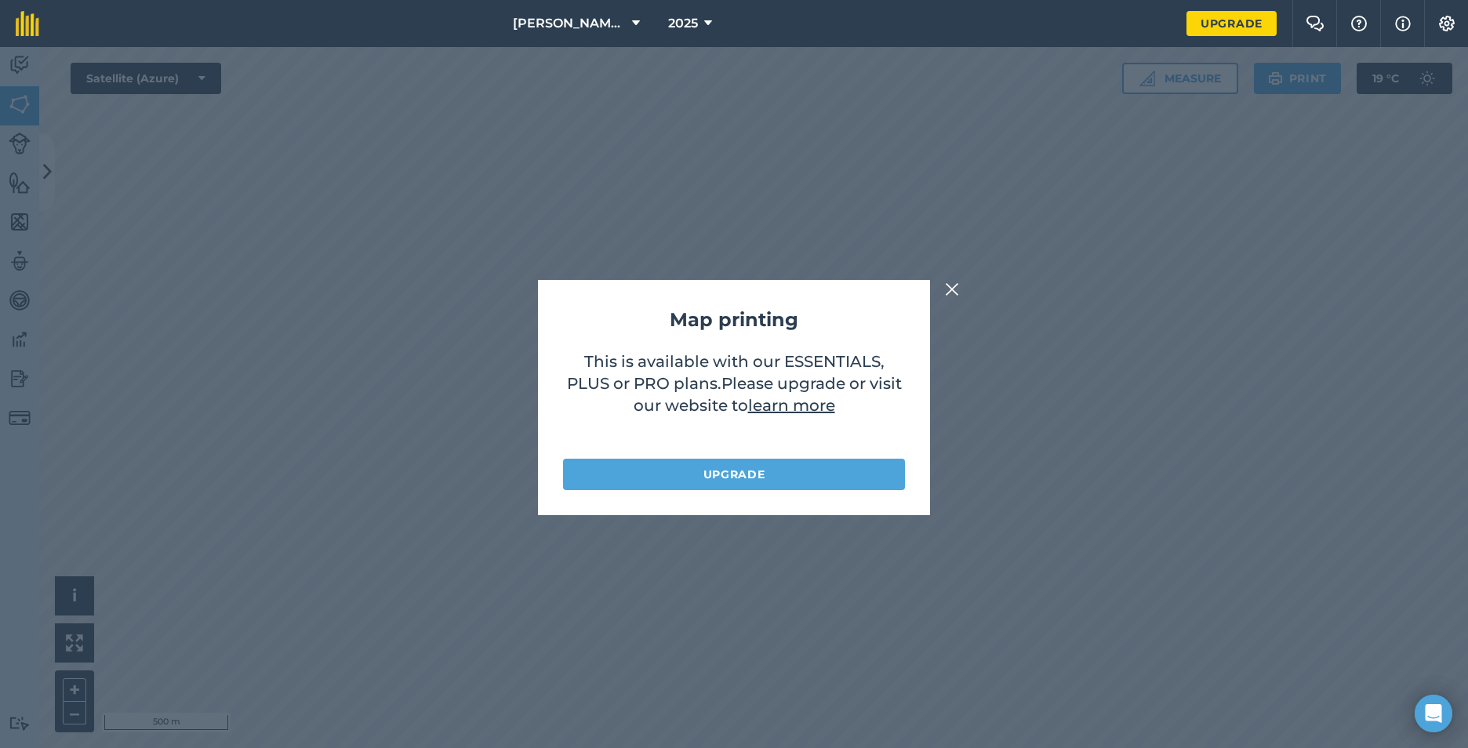
click at [955, 288] on img at bounding box center [952, 289] width 14 height 19
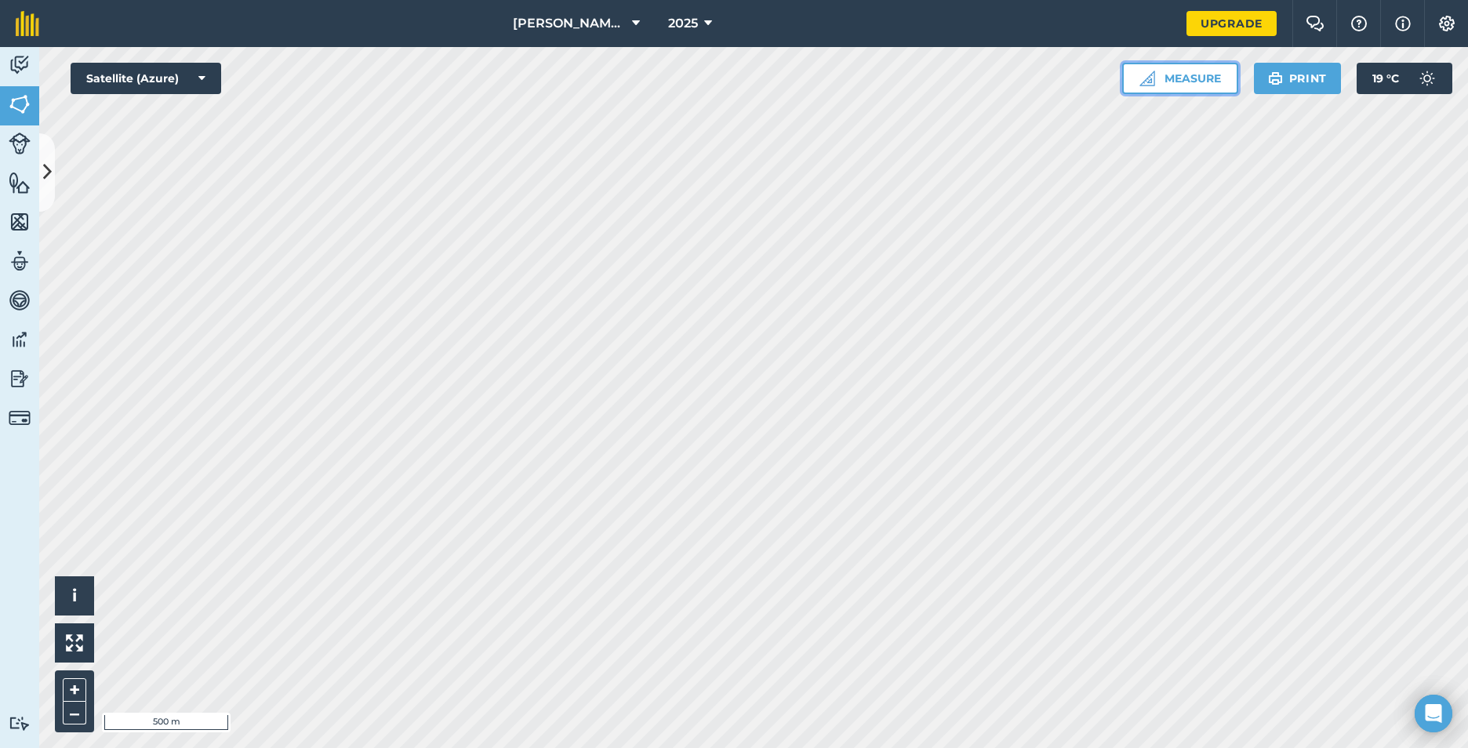
click at [1175, 91] on button "Measure" at bounding box center [1181, 78] width 116 height 31
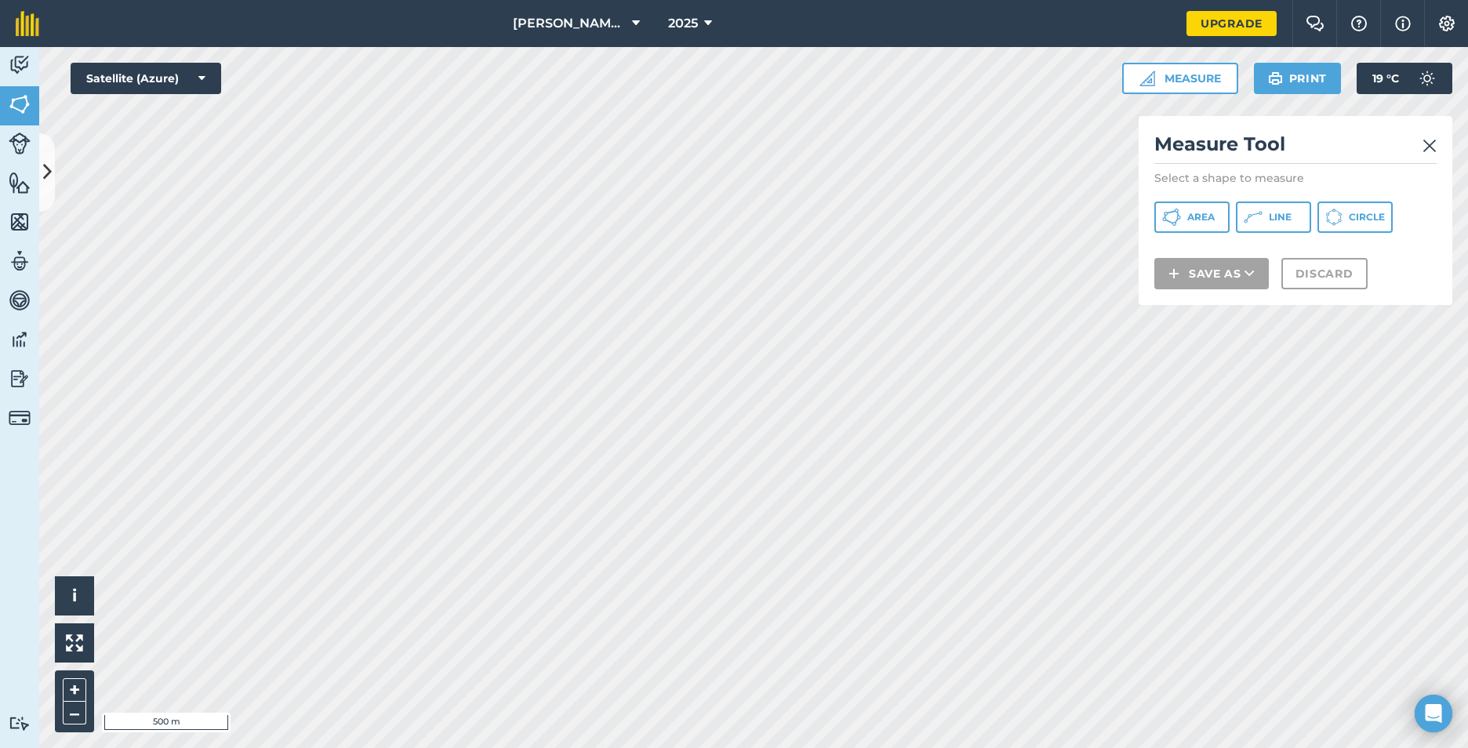
click at [1428, 136] on link at bounding box center [1430, 144] width 14 height 25
